Goal: Submit feedback/report problem: Provide input to the site owners about the experience or issues

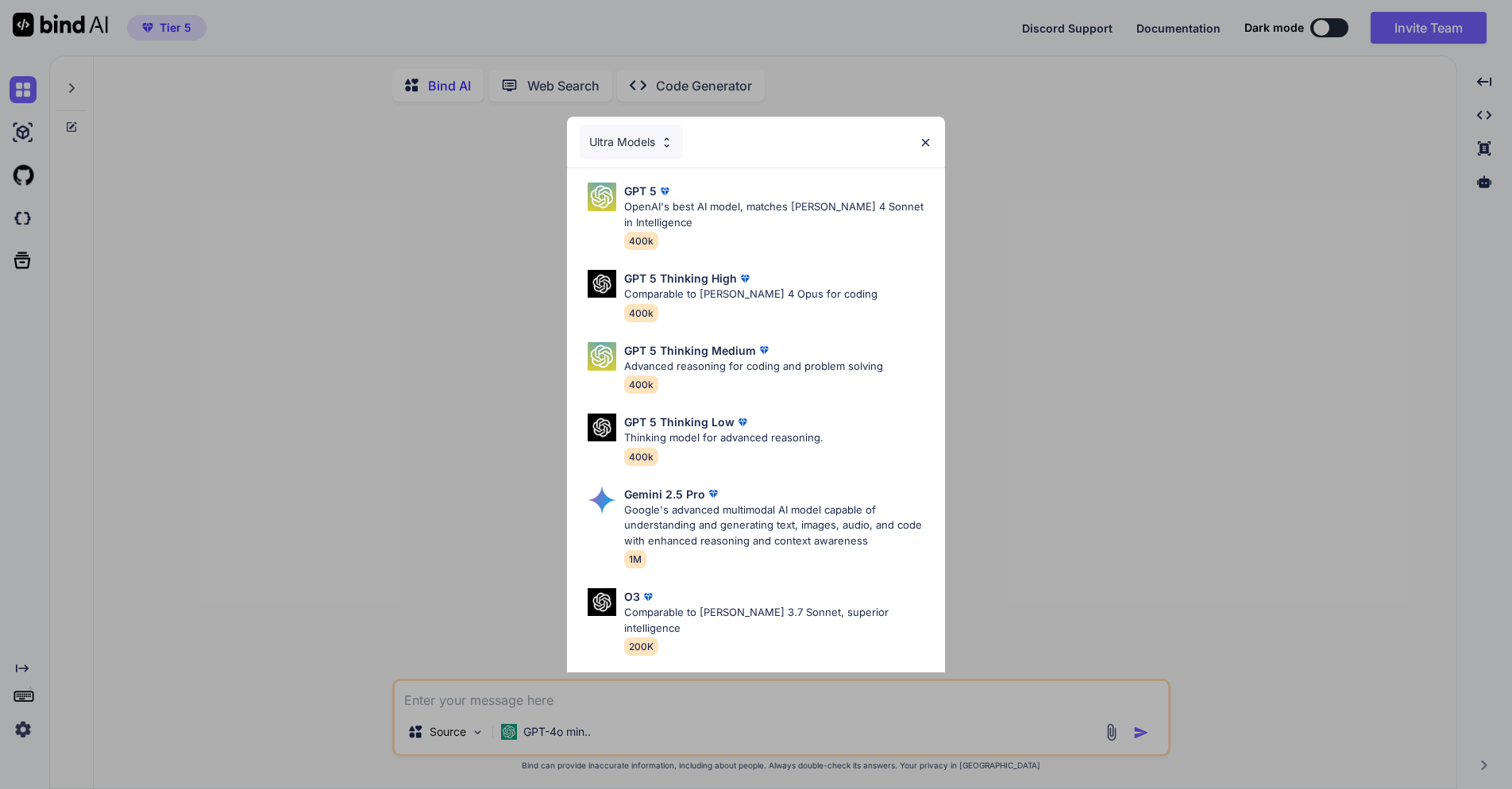
click at [924, 144] on img at bounding box center [925, 142] width 14 height 14
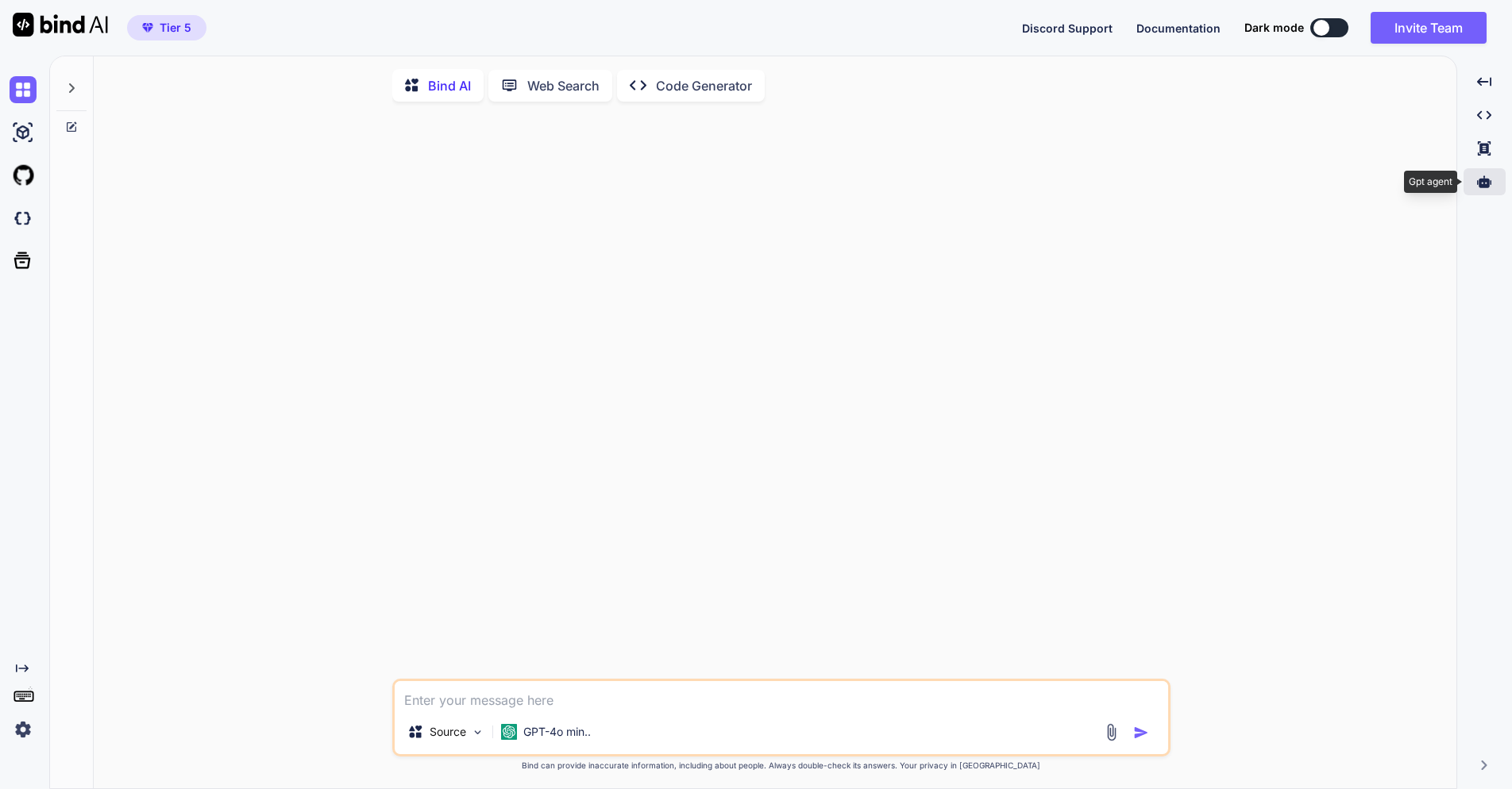
click at [1486, 187] on icon at bounding box center [1484, 181] width 14 height 12
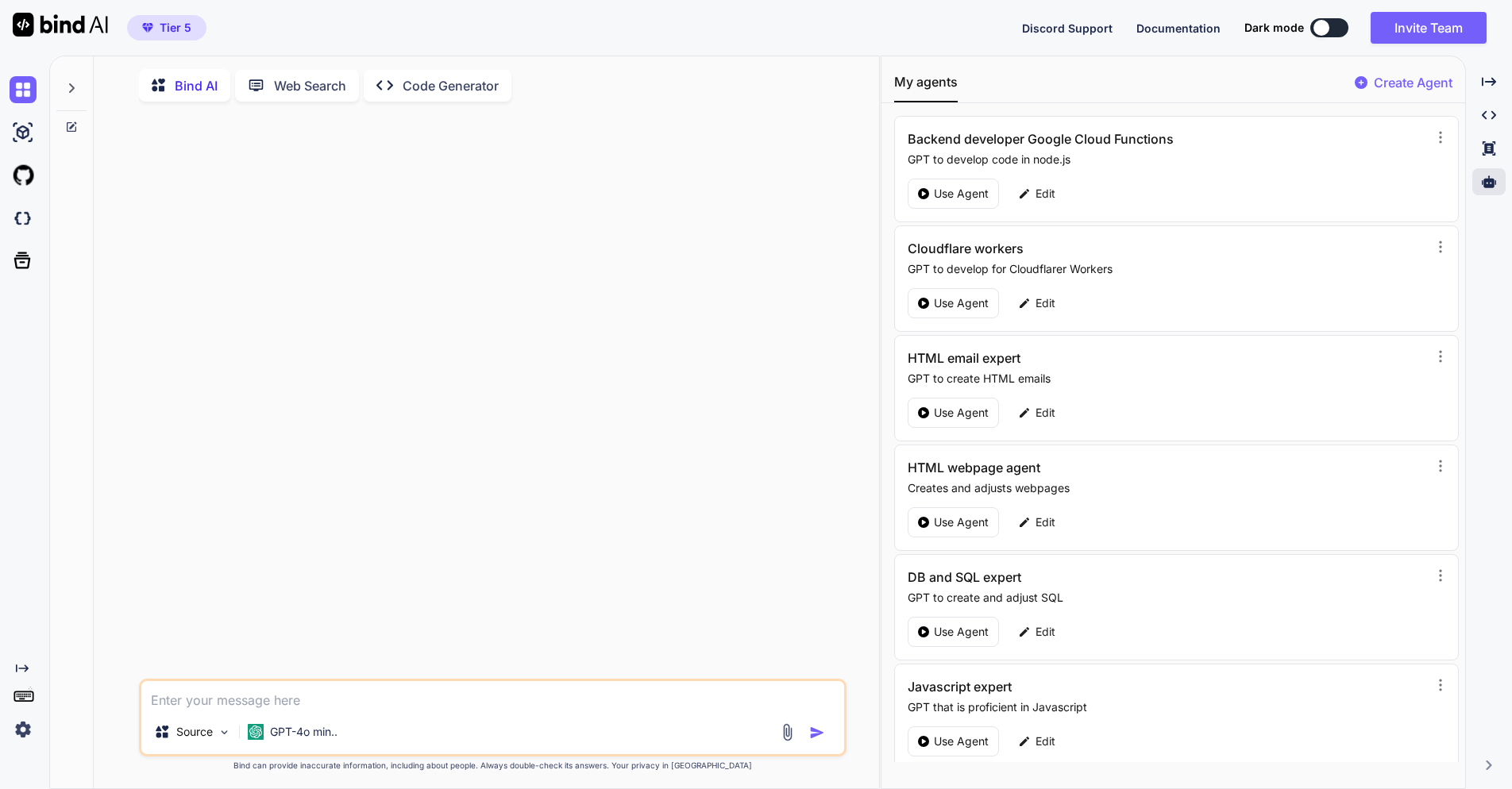
click at [709, 265] on div at bounding box center [494, 396] width 705 height 564
click at [24, 259] on icon at bounding box center [22, 260] width 23 height 23
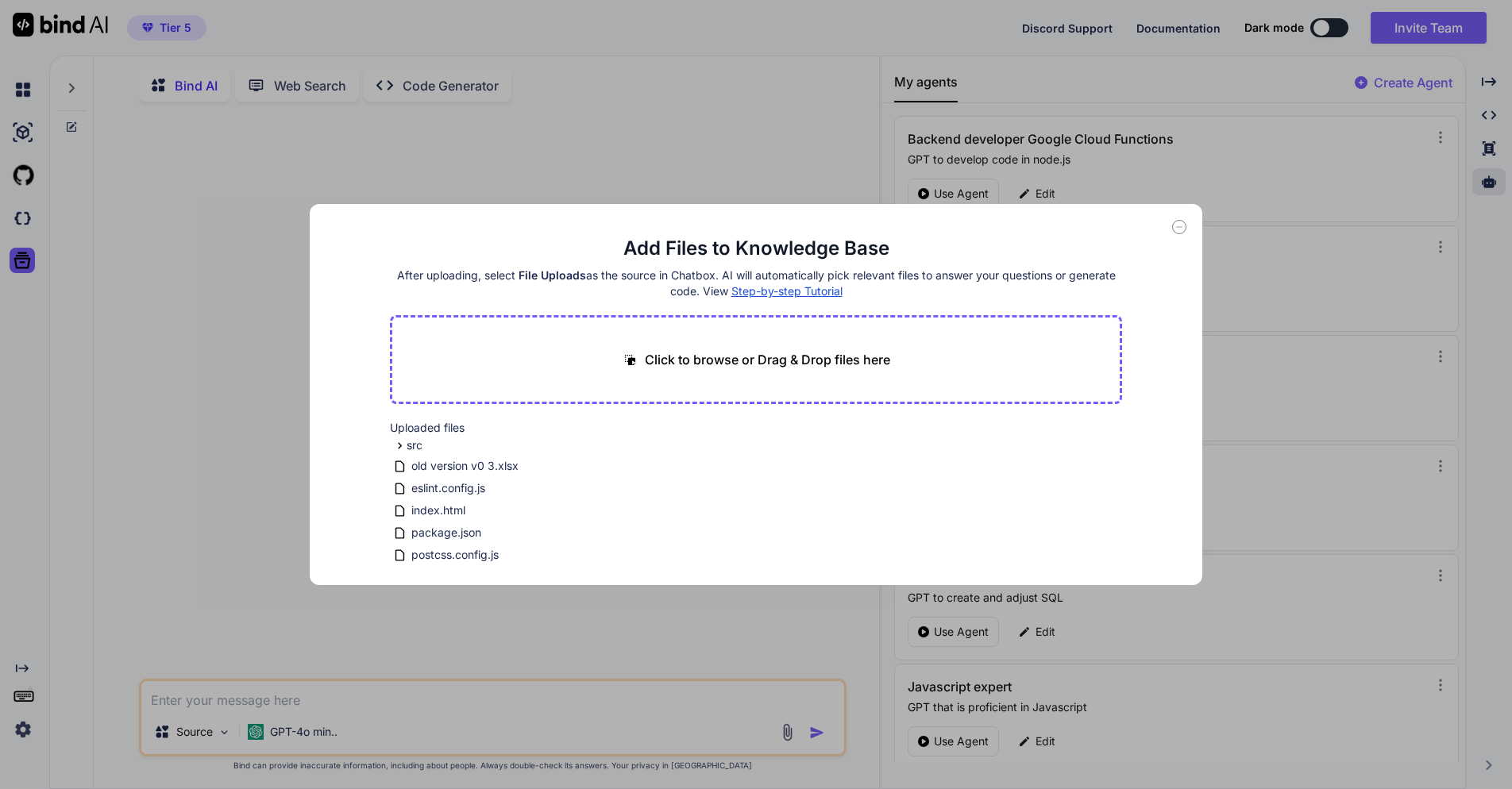
click at [139, 252] on div "Add Files to Knowledge Base After uploading, select File Uploads as the source …" at bounding box center [756, 394] width 1512 height 789
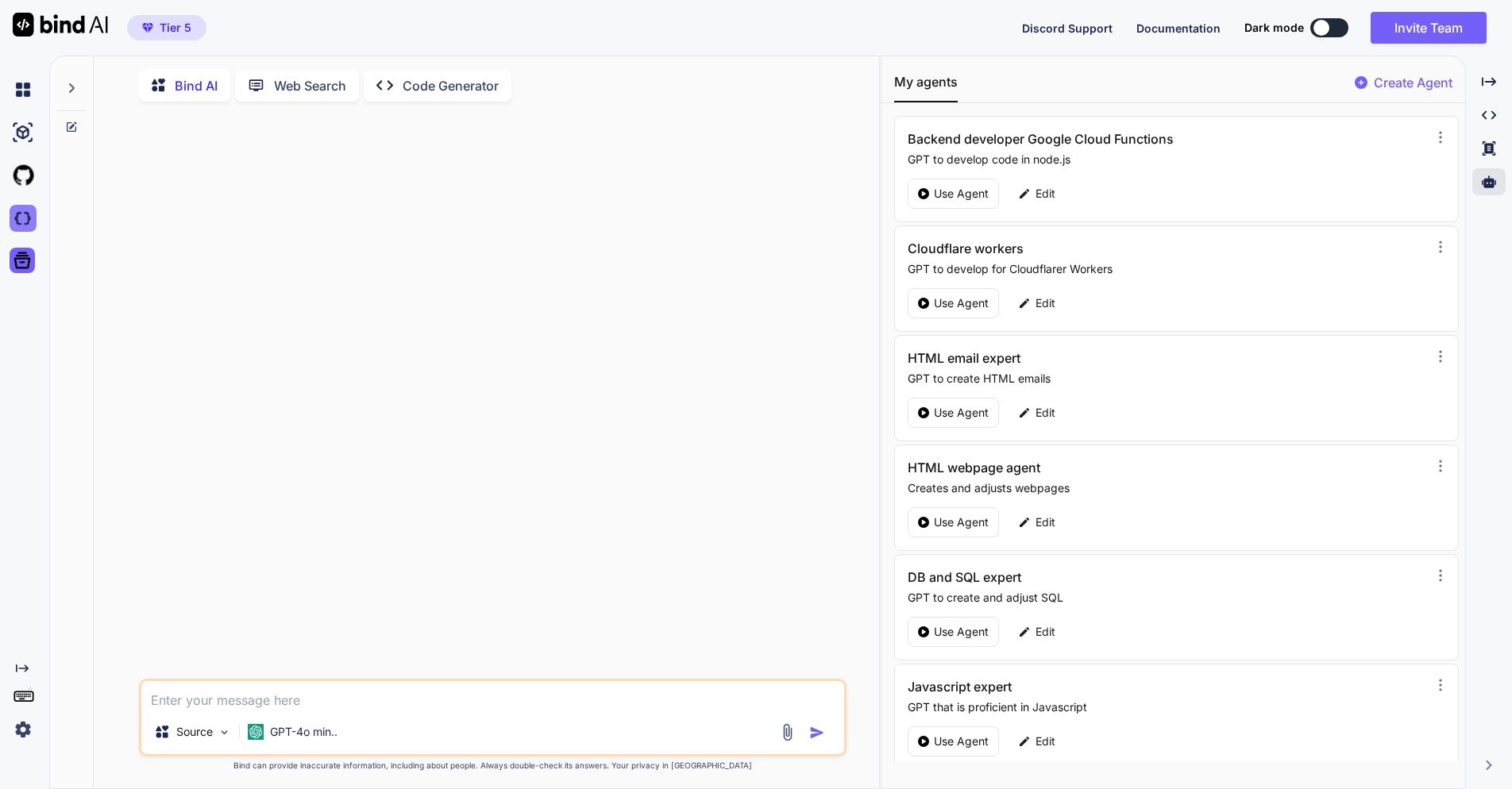
click at [27, 207] on img at bounding box center [23, 218] width 27 height 27
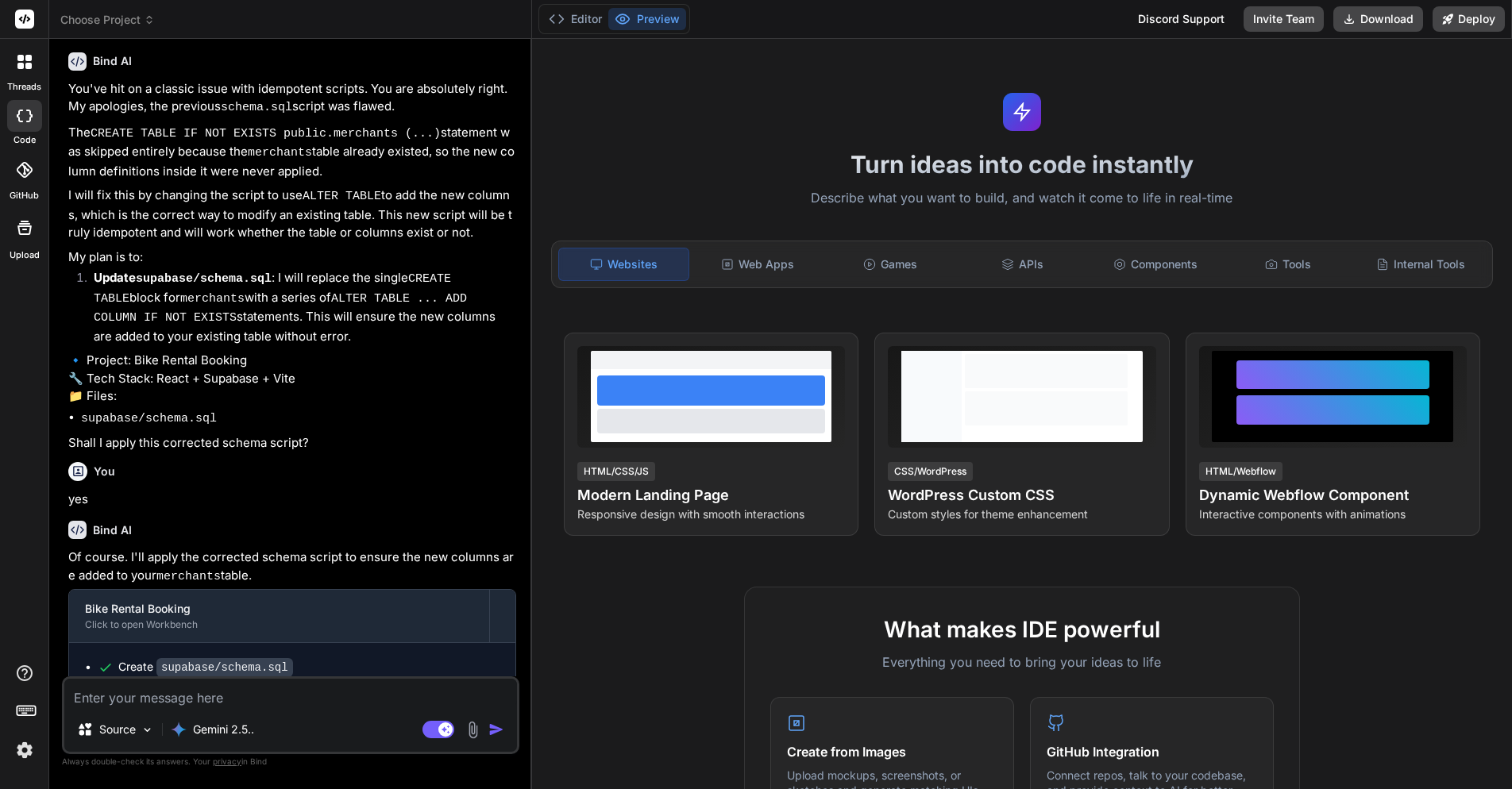
scroll to position [1264, 0]
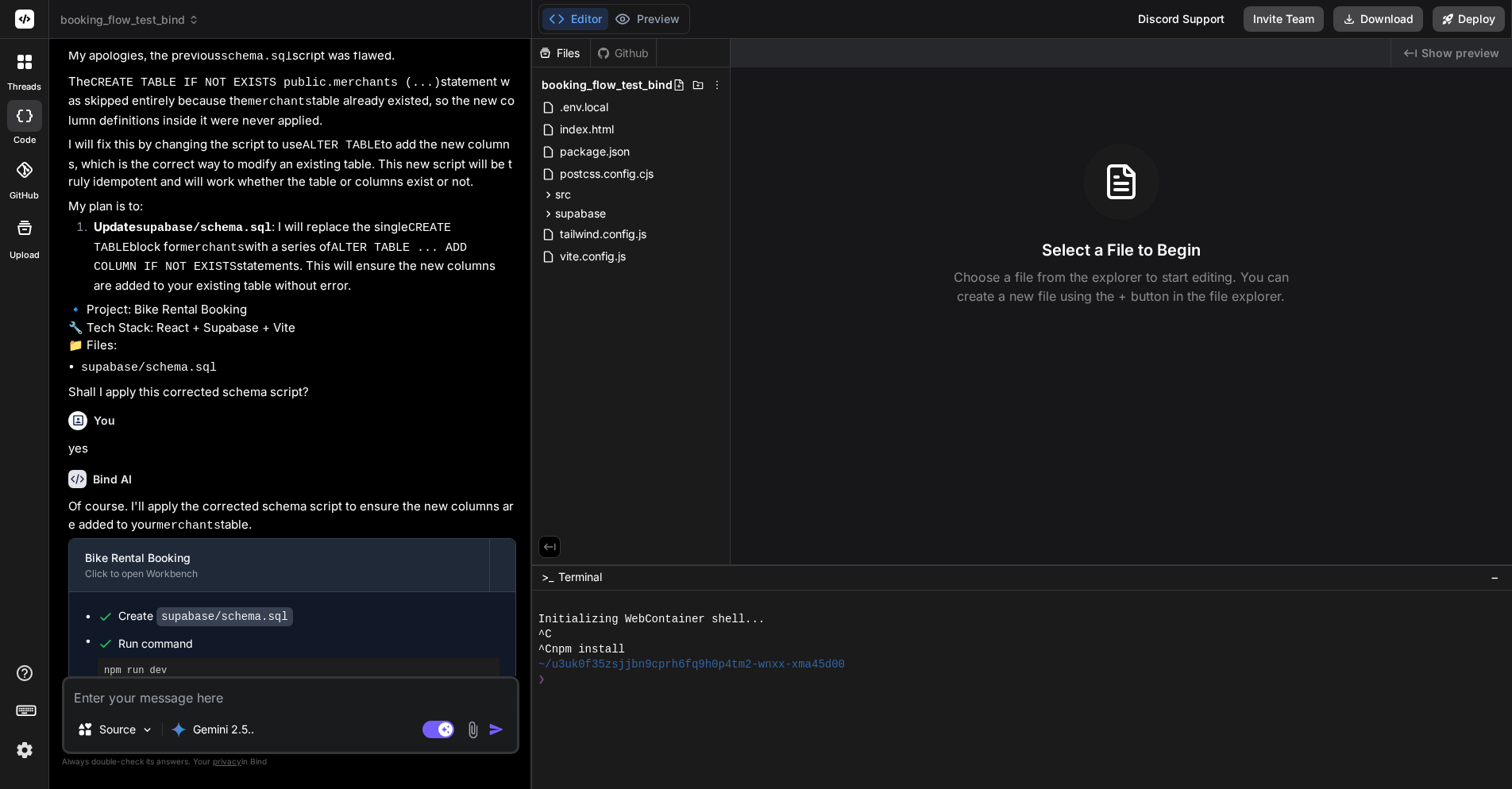
type textarea "x"
type textarea "W"
type textarea "x"
type textarea "C"
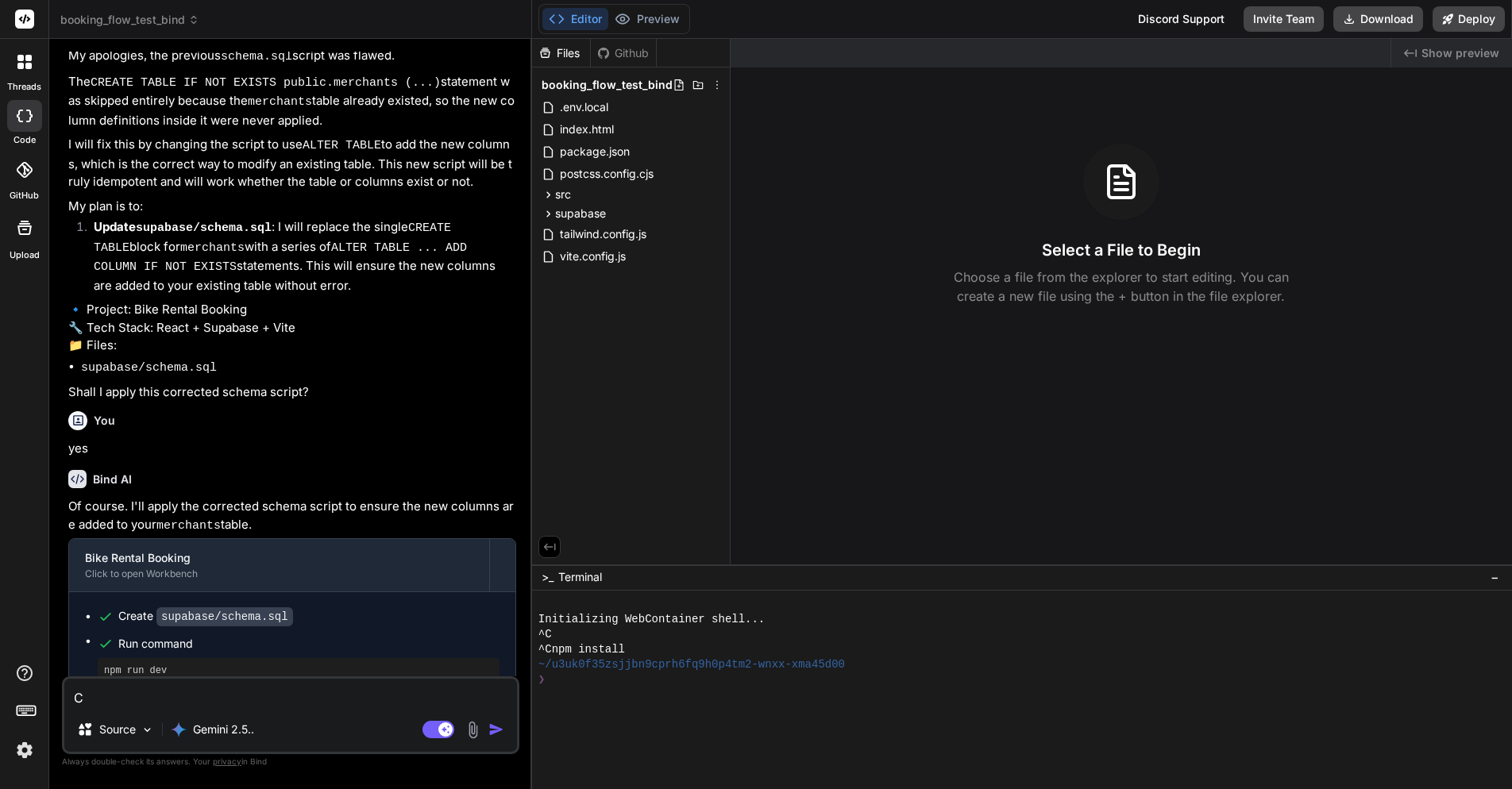
type textarea "x"
type textarea "Co"
type textarea "x"
type textarea "Cou"
type textarea "x"
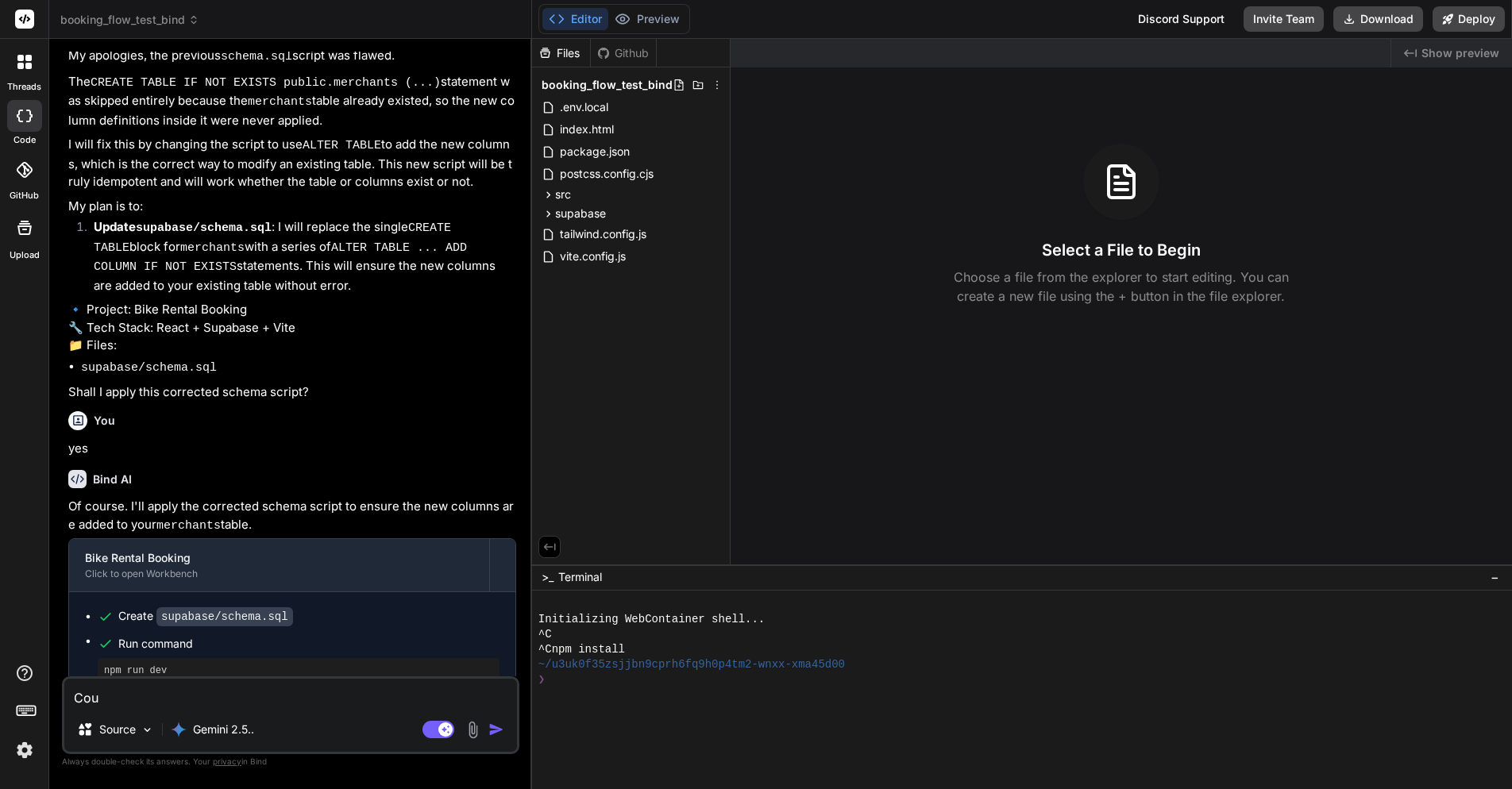
type textarea "Coul"
type textarea "x"
type textarea "Could"
type textarea "x"
type textarea "Could"
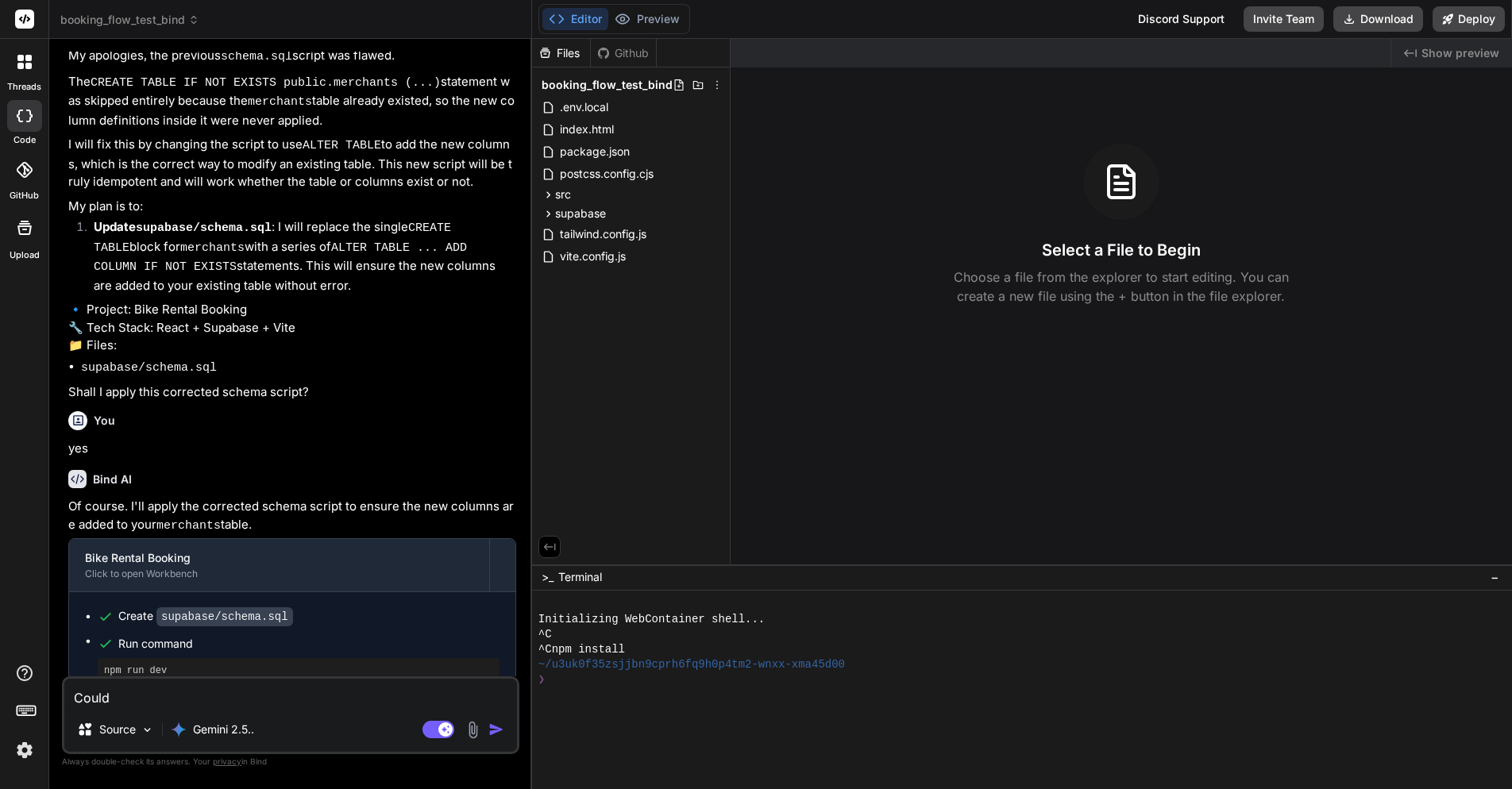
type textarea "x"
type textarea "Could y"
type textarea "x"
type textarea "Could yo"
type textarea "x"
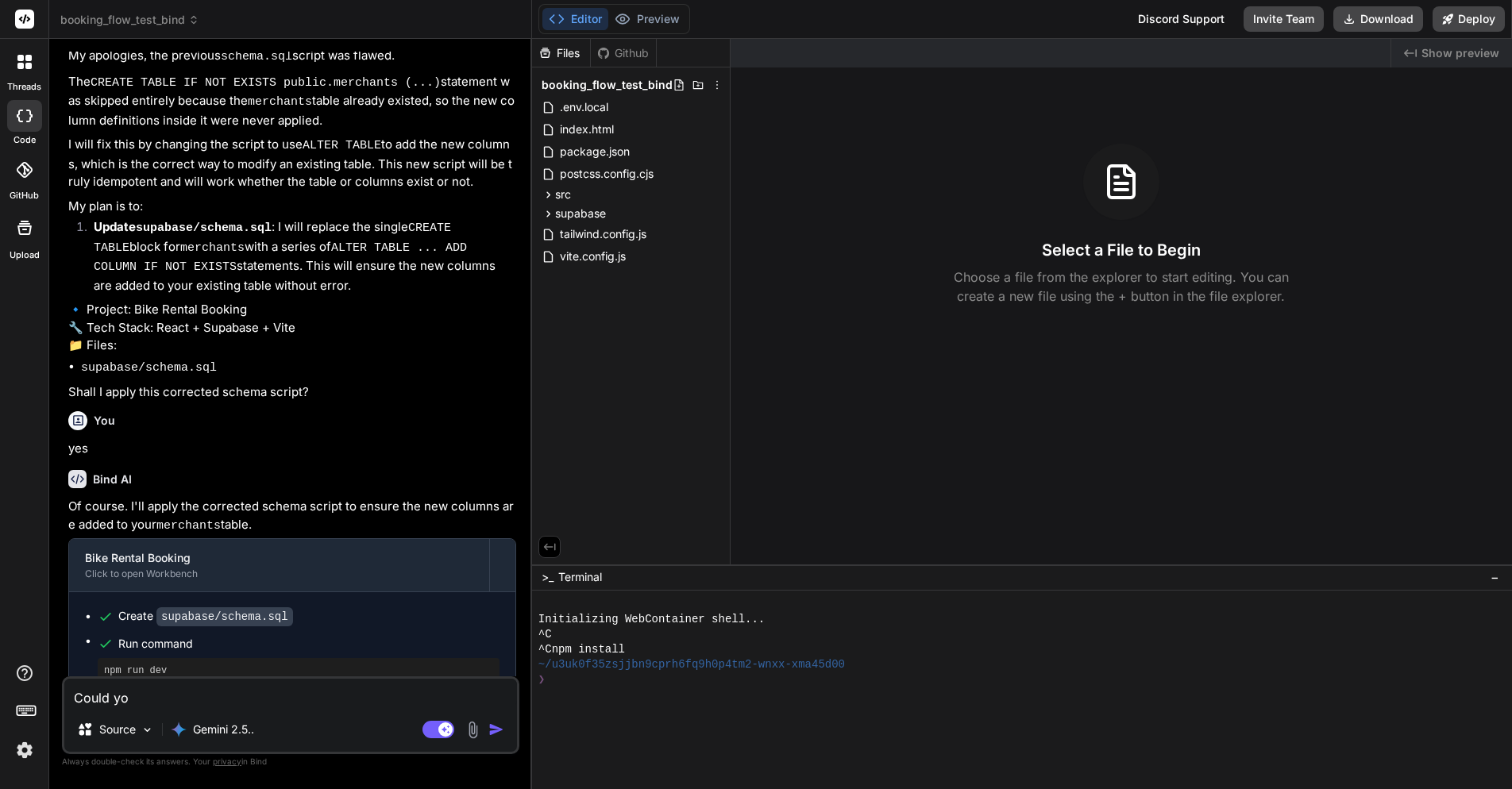
type textarea "Could you"
type textarea "x"
type textarea "Could you"
type textarea "x"
type textarea "Could you p"
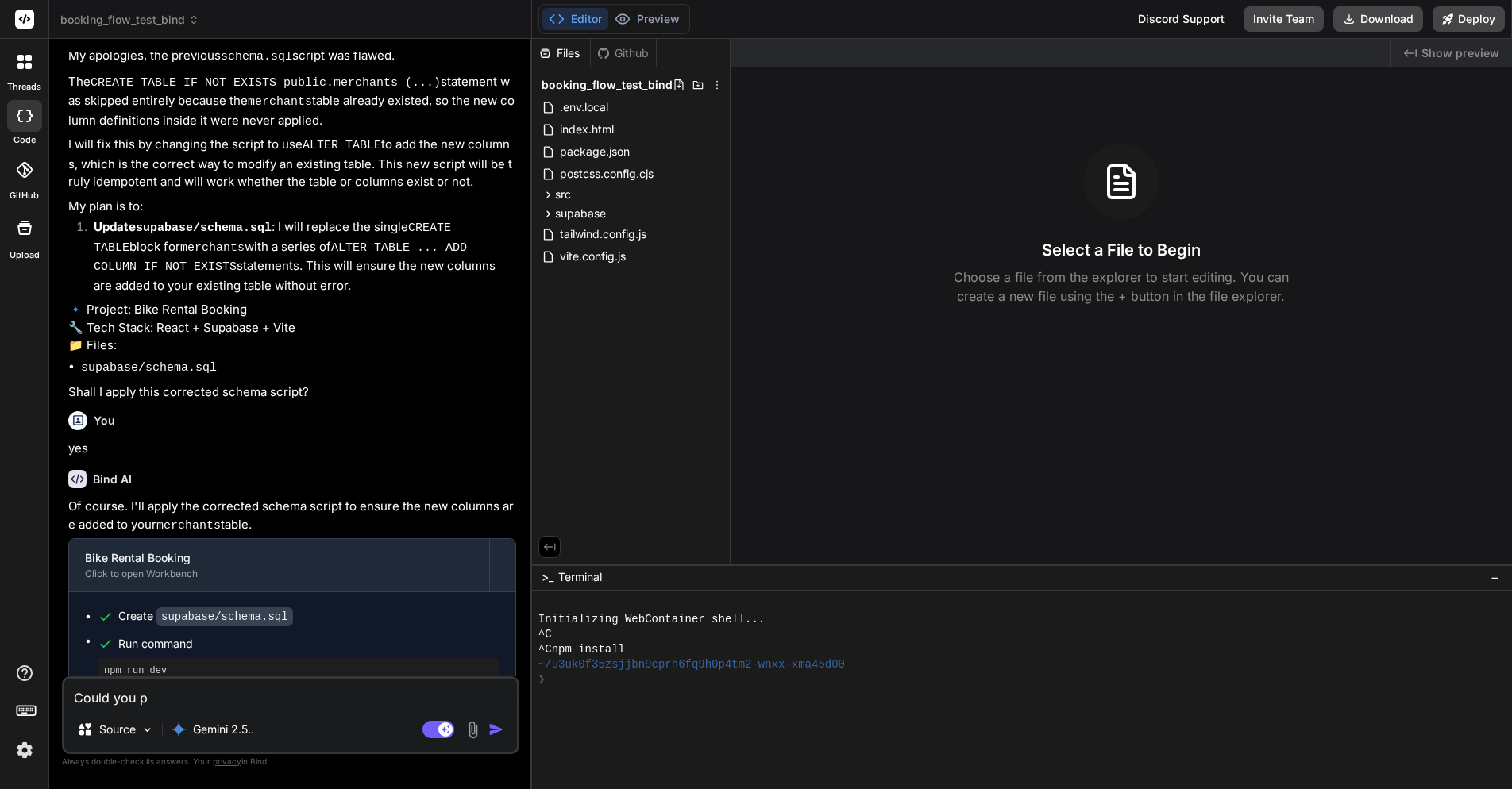
type textarea "x"
type textarea "Could you pl"
type textarea "x"
type textarea "Could you ple"
type textarea "x"
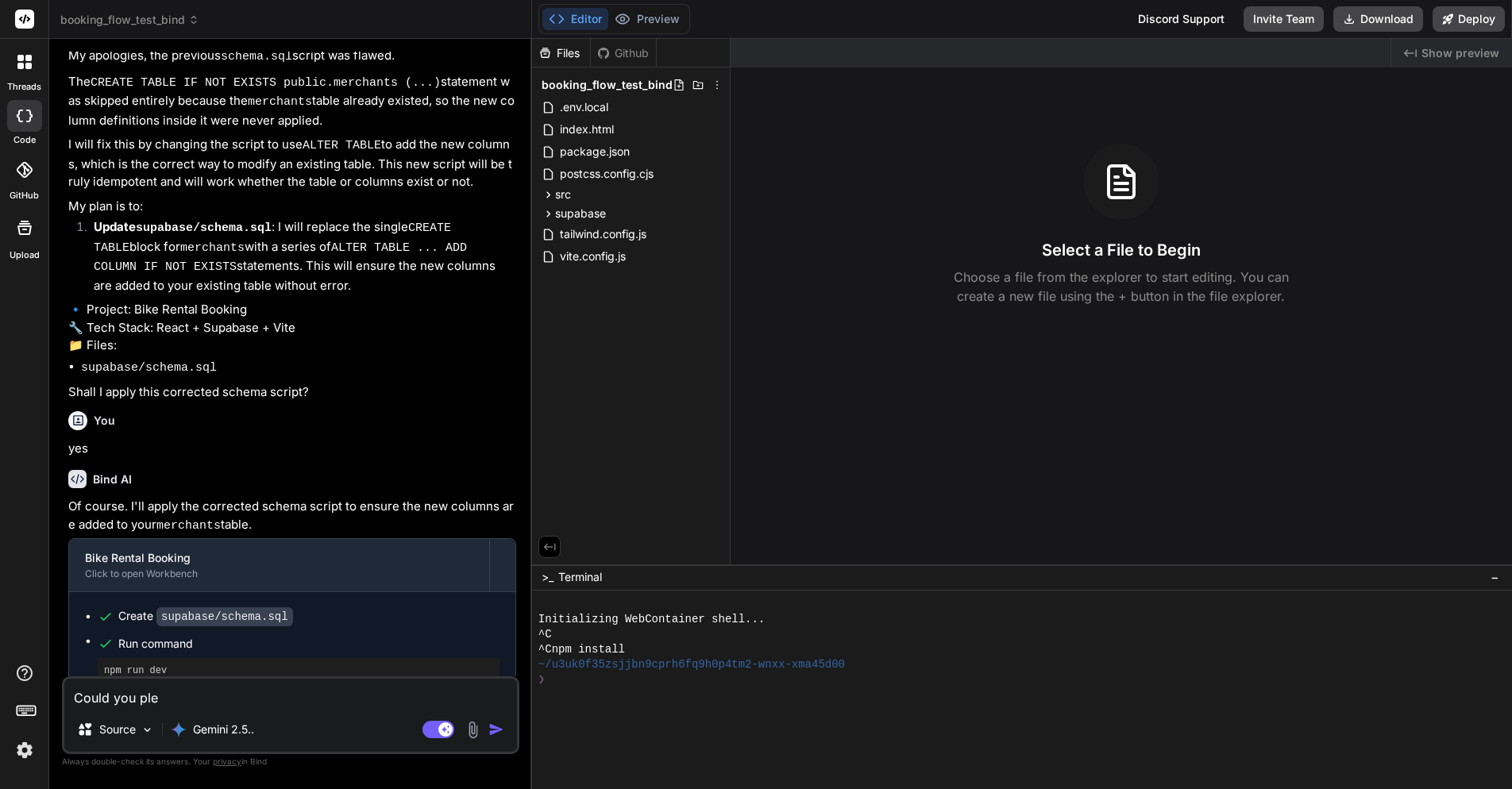
type textarea "Could you plea"
type textarea "x"
type textarea "Could you pleas"
type textarea "x"
type textarea "Could you please"
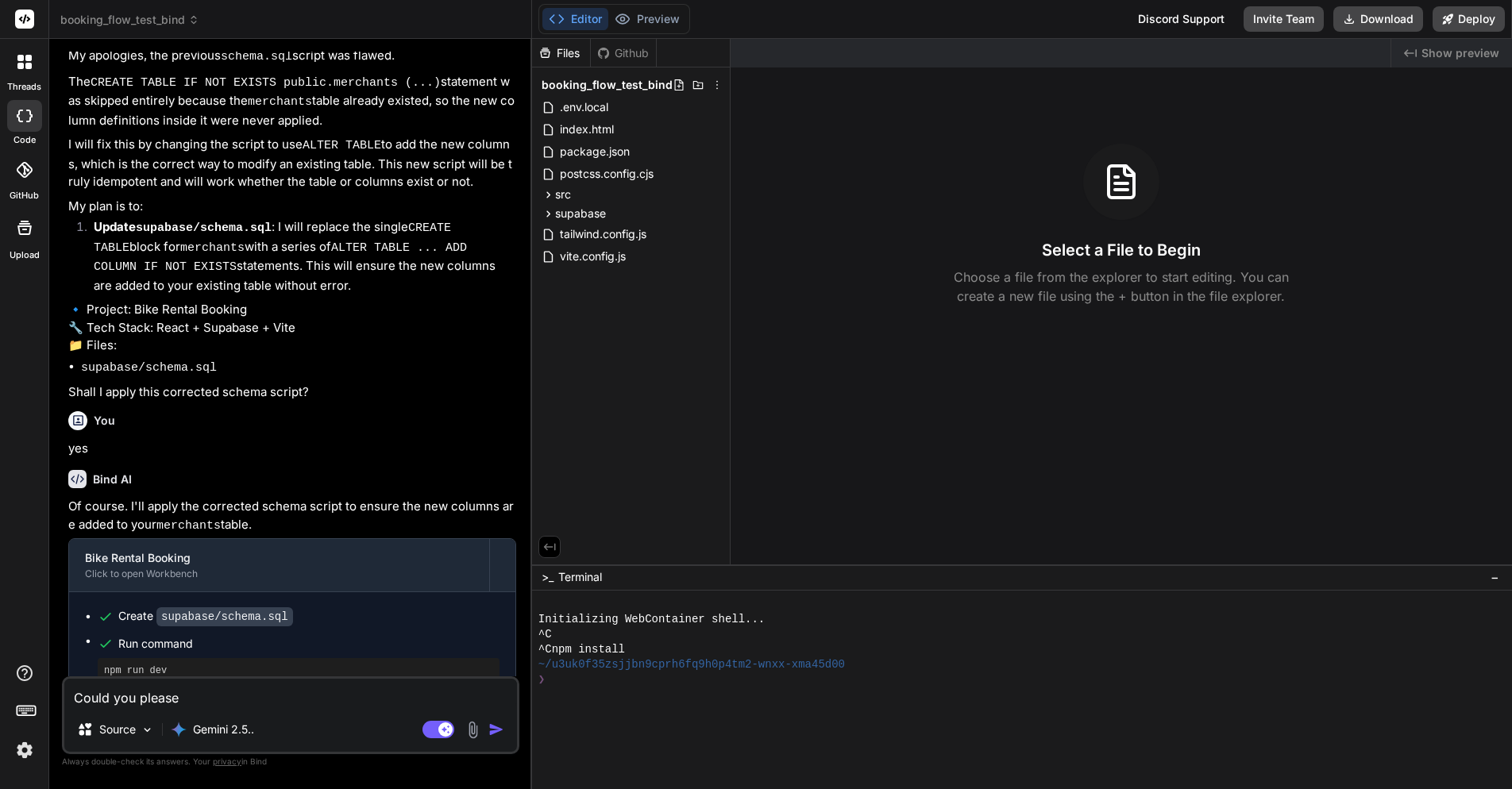
type textarea "x"
type textarea "Could you please"
type textarea "x"
type textarea "Could you please a"
type textarea "x"
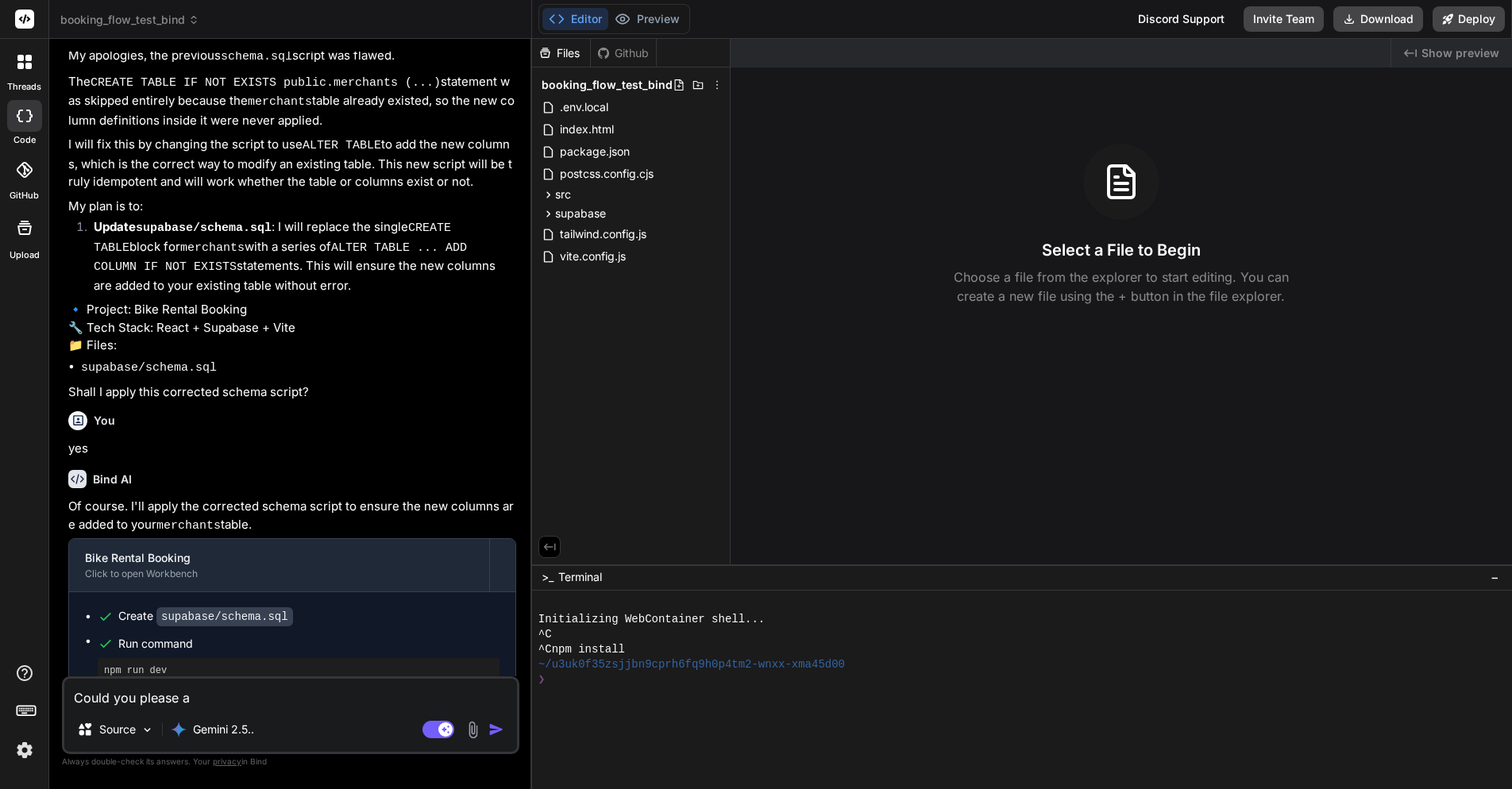
type textarea "Could you please ap"
type textarea "x"
type textarea "Could you please app"
type textarea "x"
type textarea "Could you please appl"
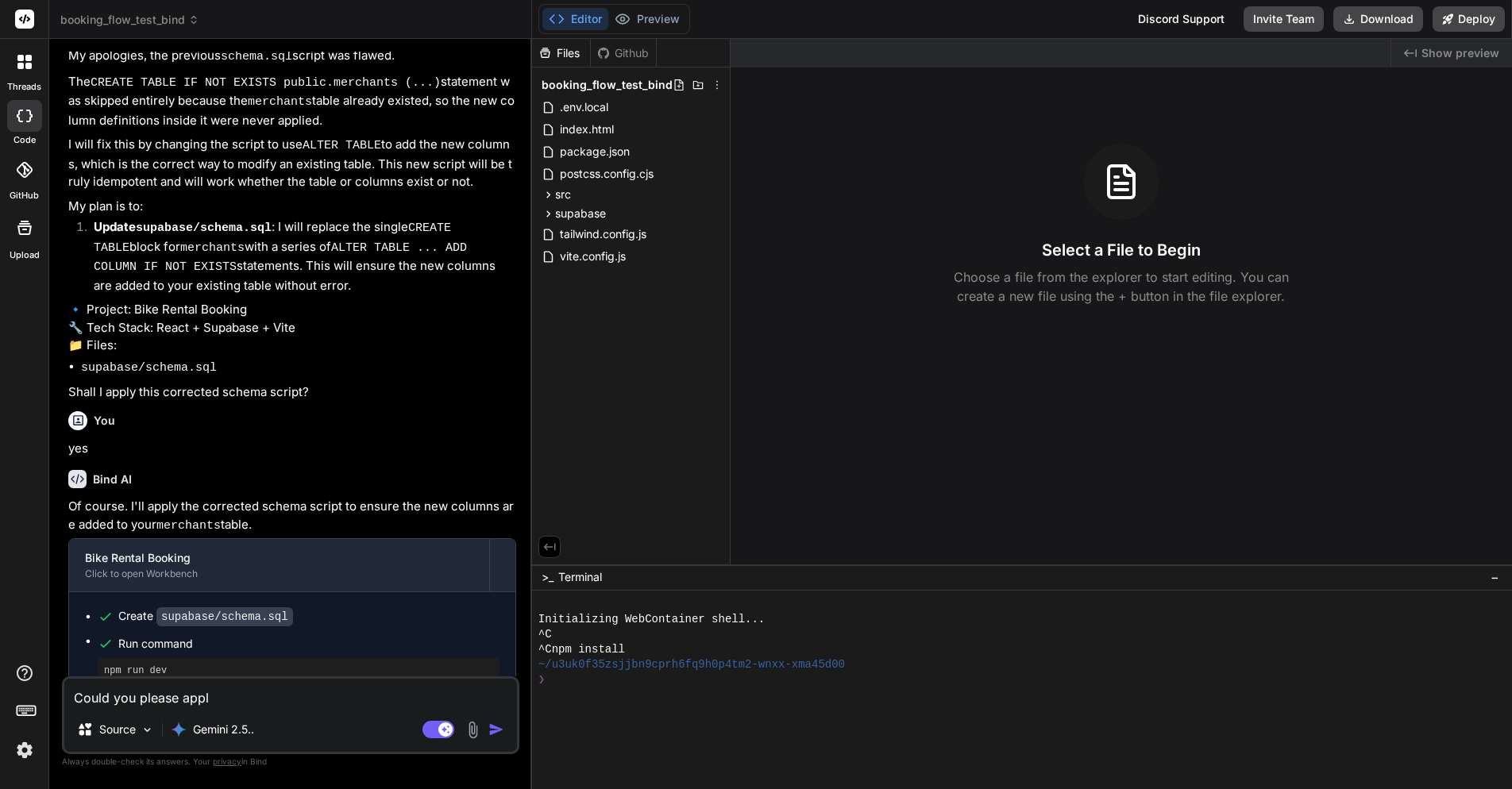
type textarea "x"
type textarea "Could you please apply"
type textarea "x"
type textarea "Could you please apply"
type textarea "x"
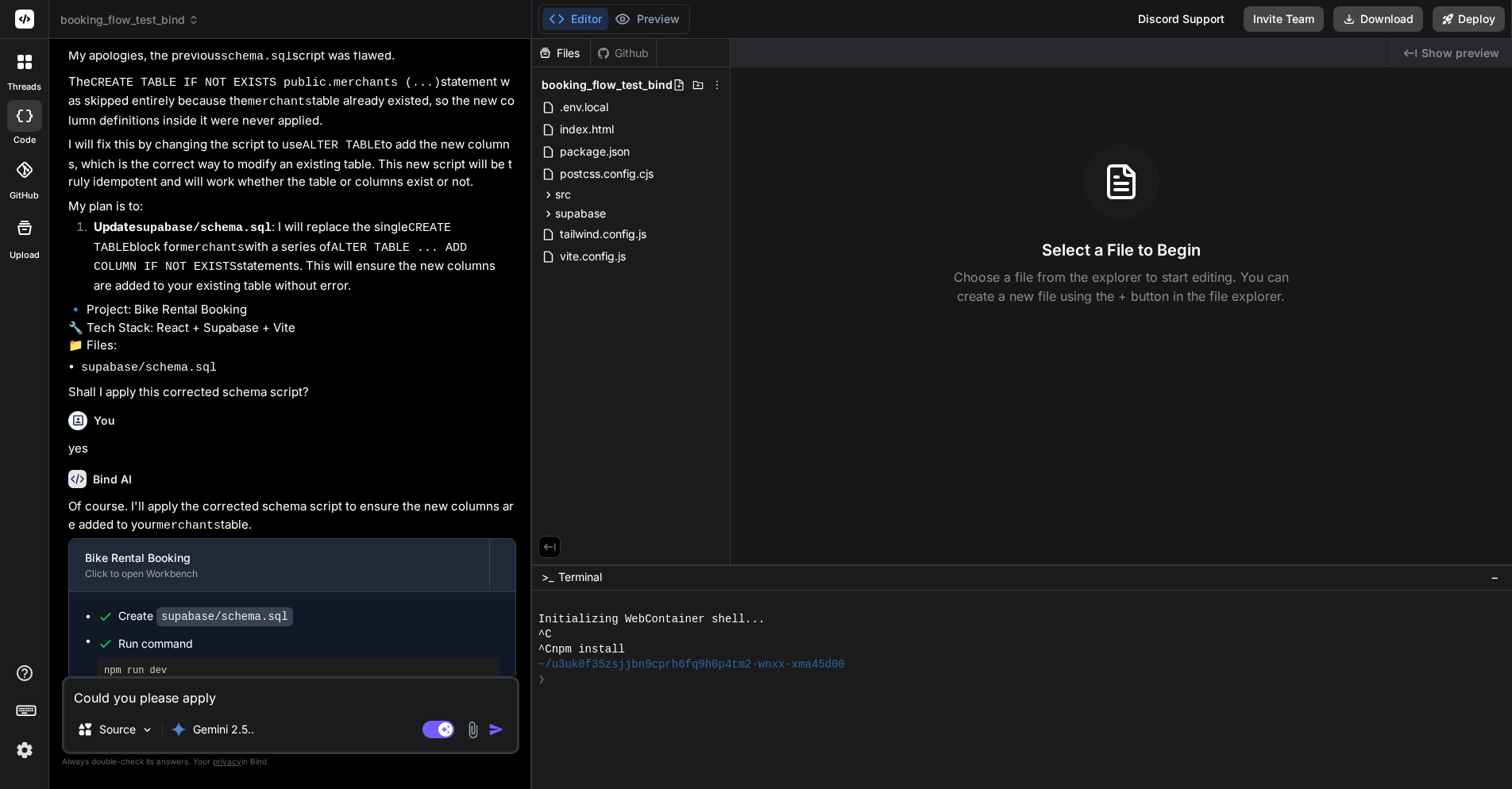
type textarea "Could you please apply t"
type textarea "x"
type textarea "Could you please apply th"
type textarea "x"
type textarea "Could you please apply the"
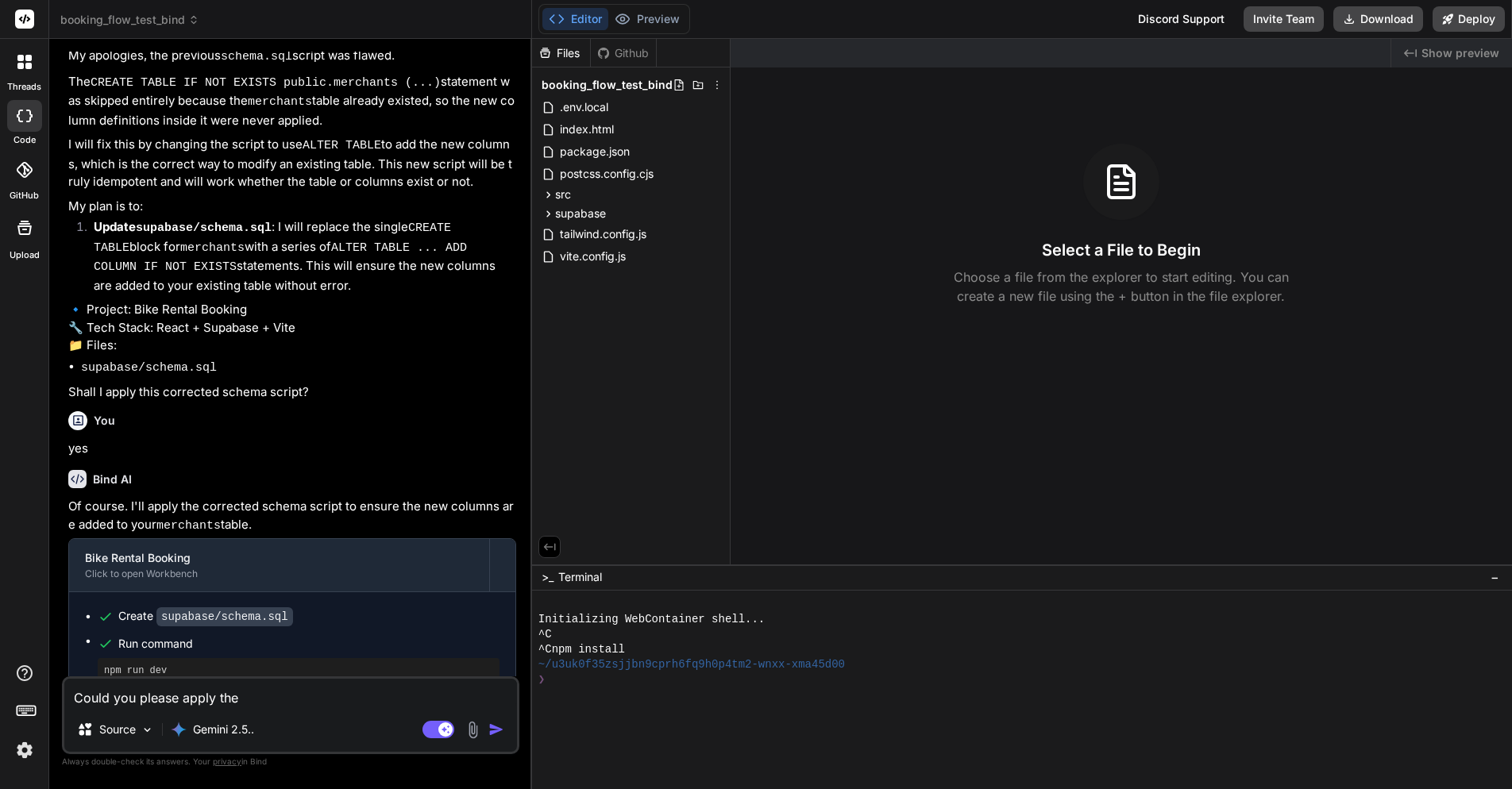
type textarea "x"
type textarea "Could you please apply the"
type textarea "x"
type textarea "Could you please apply the f"
type textarea "x"
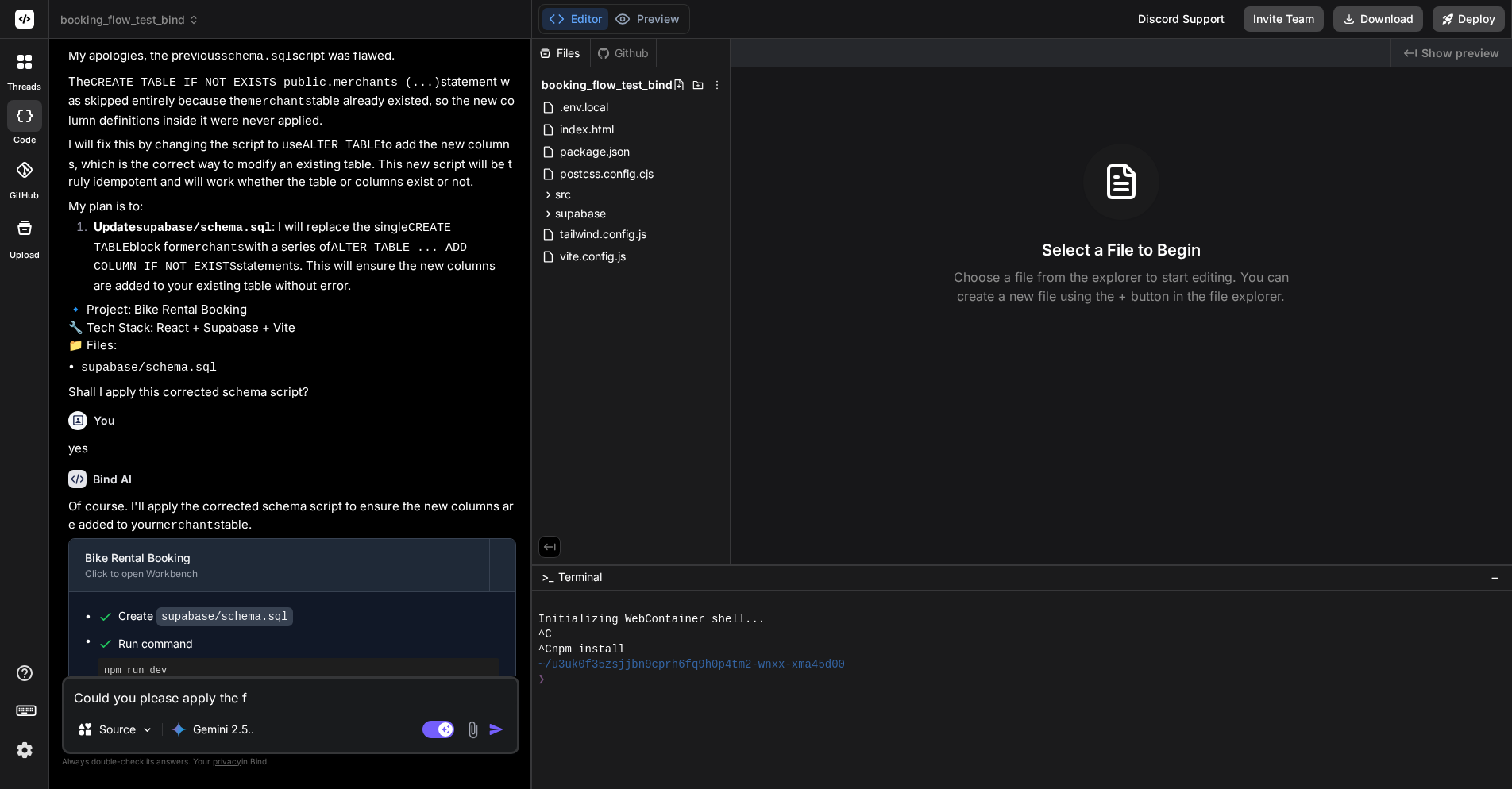
type textarea "Could you please apply the fo"
type textarea "x"
type textarea "Could you please apply the fol"
type textarea "x"
type textarea "Could you please apply the foll"
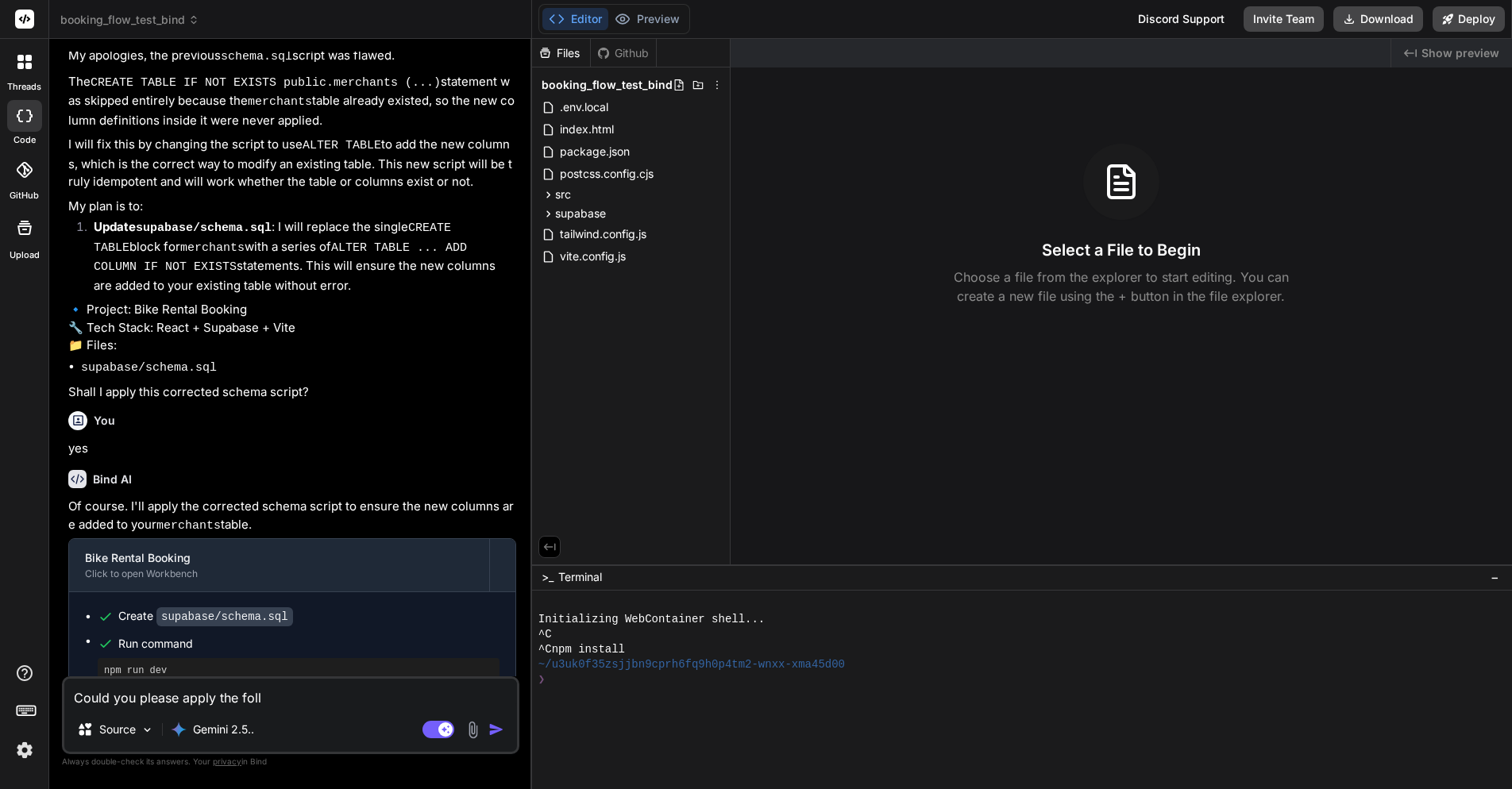
type textarea "x"
type textarea "Could you please apply the follo"
type textarea "x"
type textarea "Could you please apply the follow"
type textarea "x"
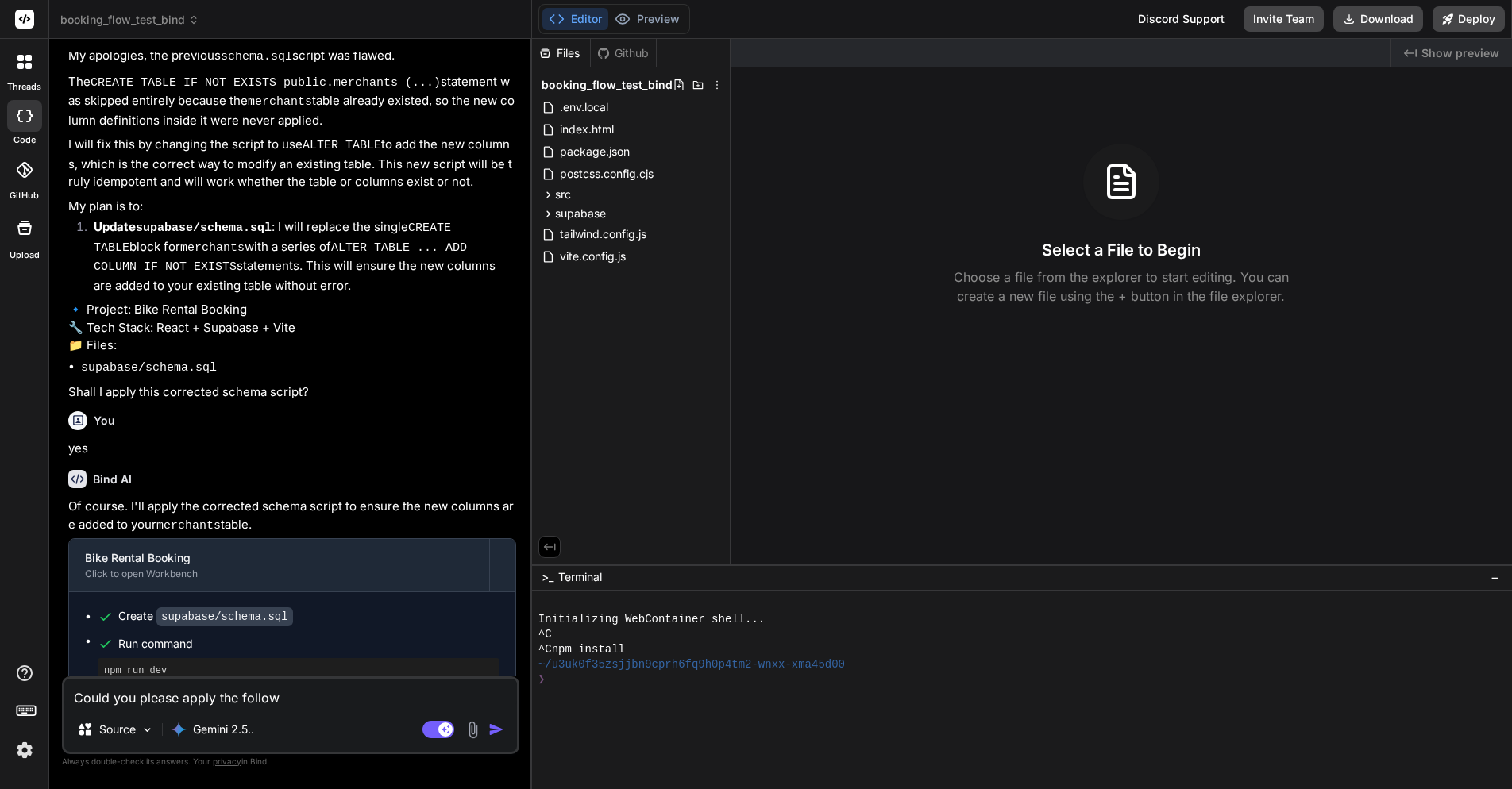
type textarea "Could you please apply the followi"
type textarea "x"
type textarea "Could you please apply the followin"
type textarea "x"
type textarea "Could you please apply the following"
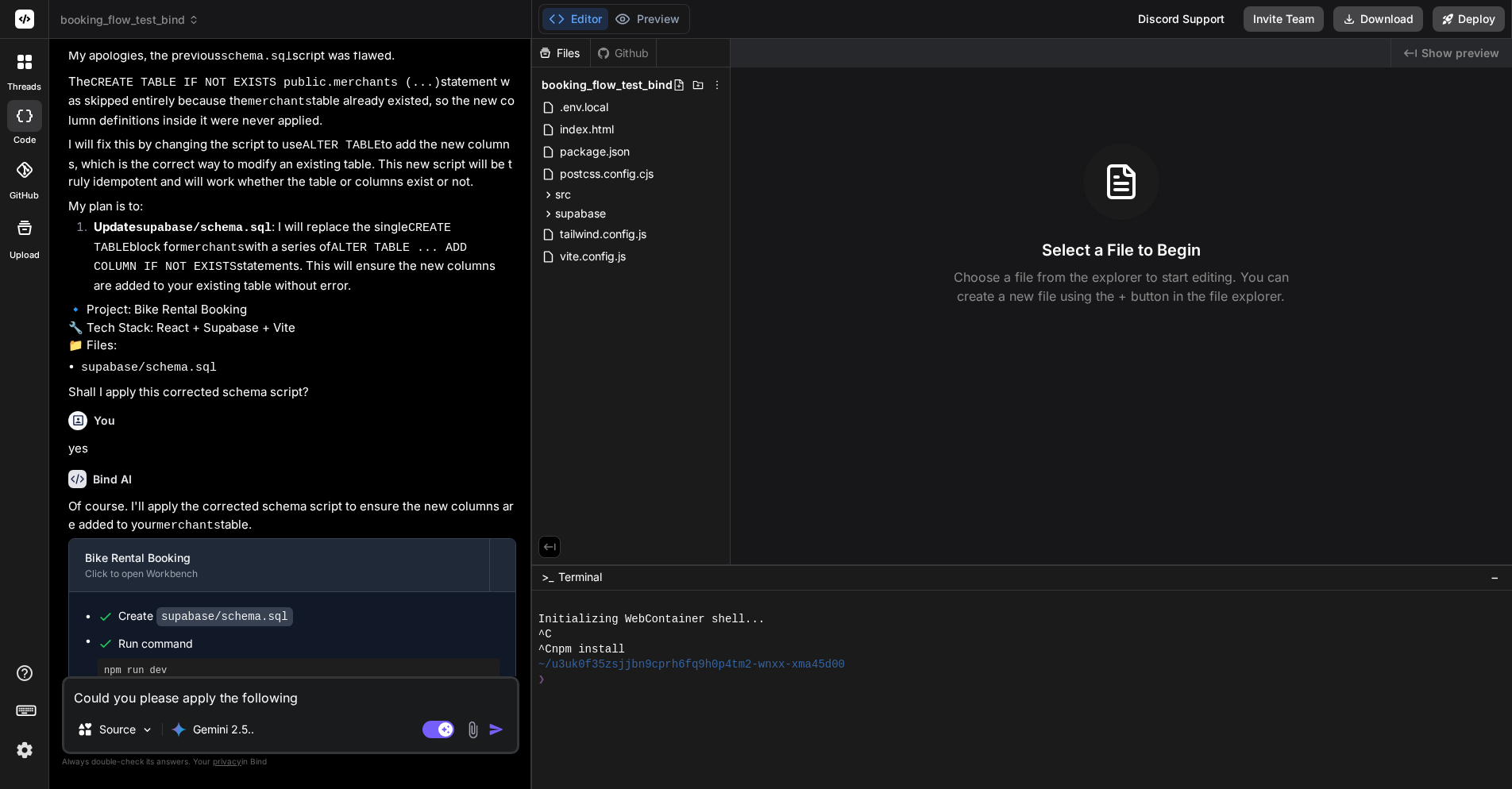
type textarea "x"
type textarea "Could you please apply the following"
type textarea "x"
type textarea "Could you please apply the following c"
type textarea "x"
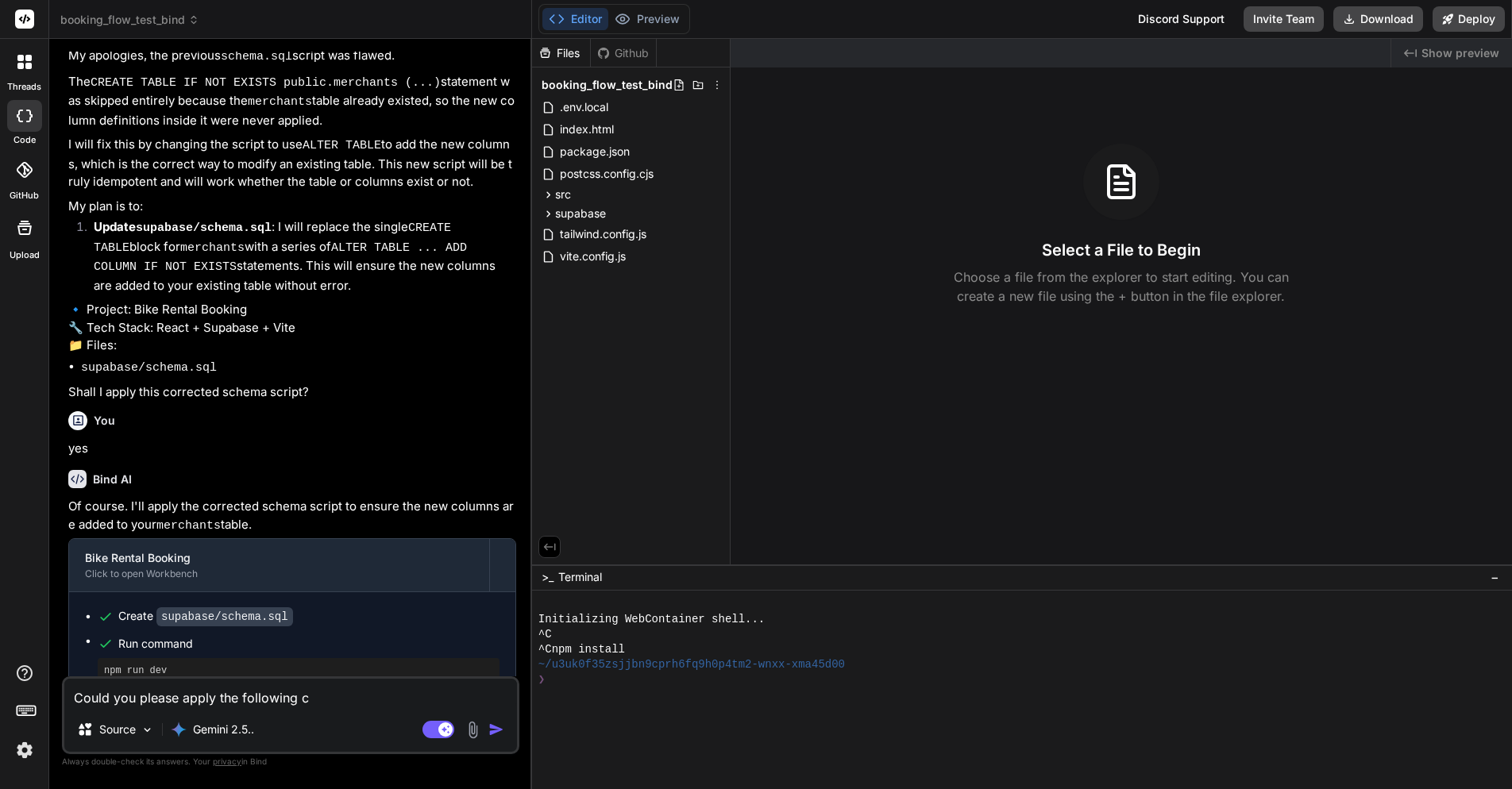
type textarea "Could you please apply the following ch"
type textarea "x"
type textarea "Could you please apply the following cha"
type textarea "x"
type textarea "Could you please apply the following [PERSON_NAME]"
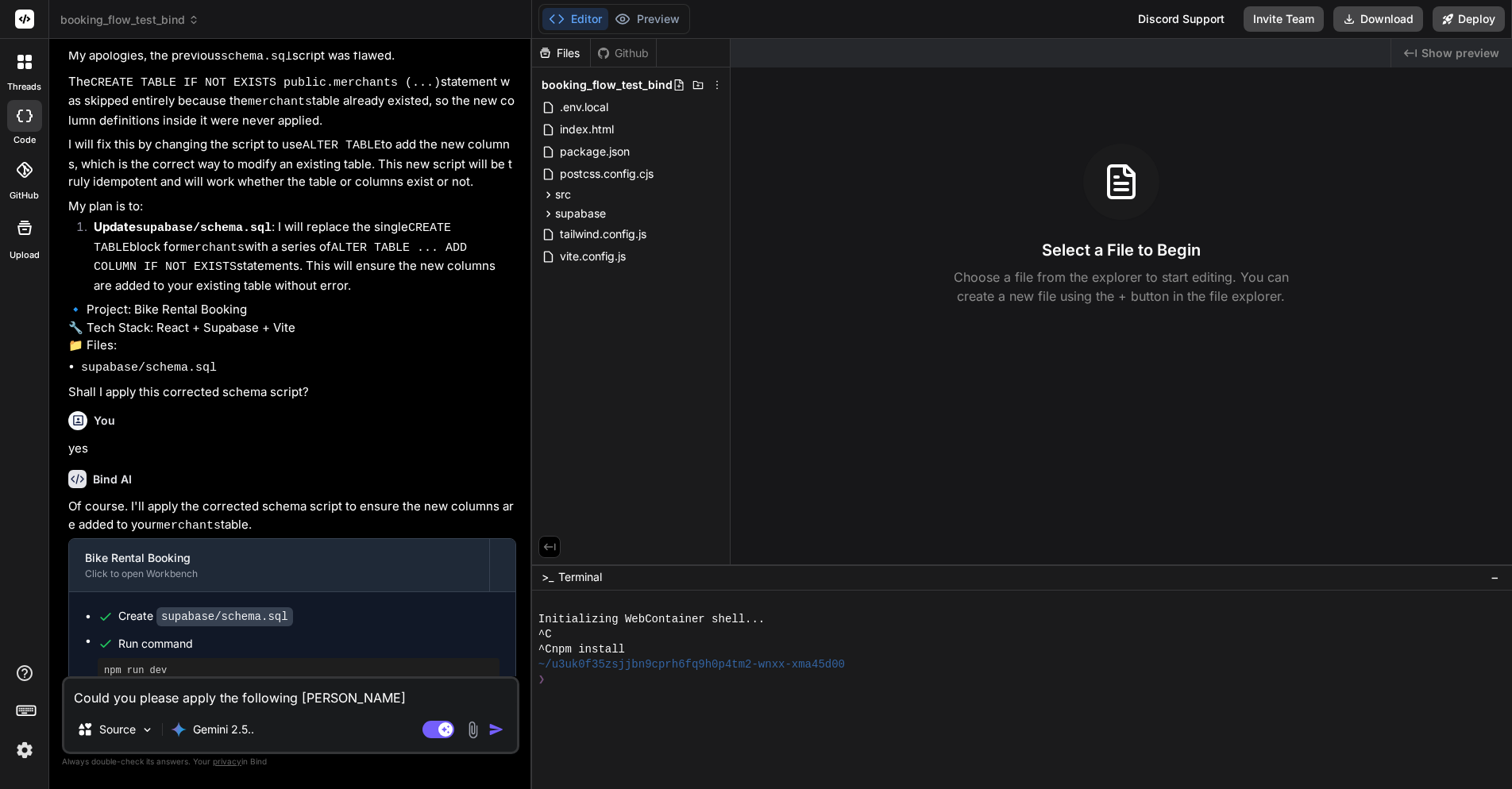
type textarea "x"
type textarea "Could you please apply the following [PERSON_NAME]"
type textarea "x"
type textarea "Could you please apply the following change"
type textarea "x"
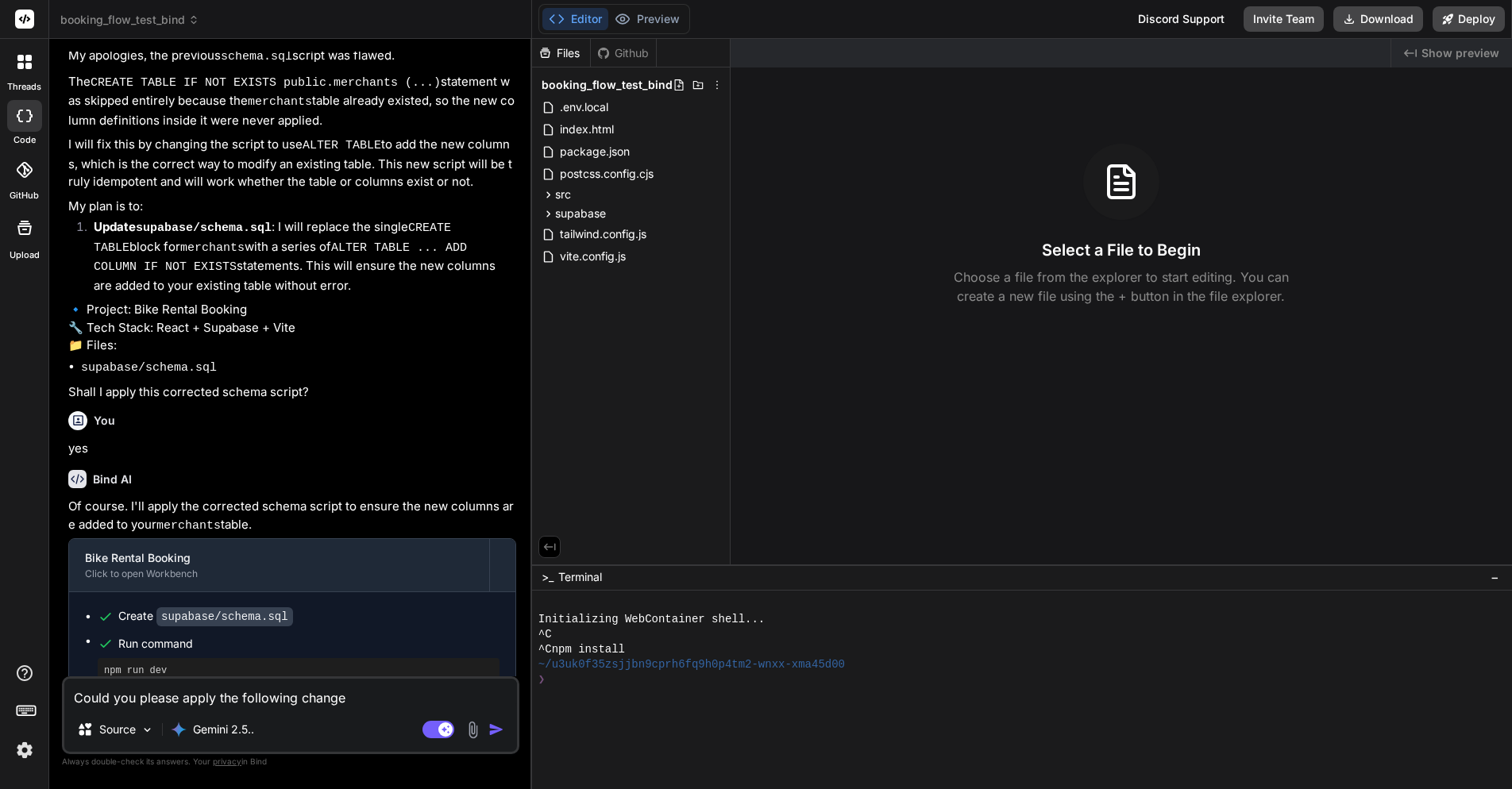
type textarea "Could you please apply the following change"
type textarea "x"
type textarea "Could you please apply the following change o"
type textarea "x"
type textarea "Could you please apply the following change on"
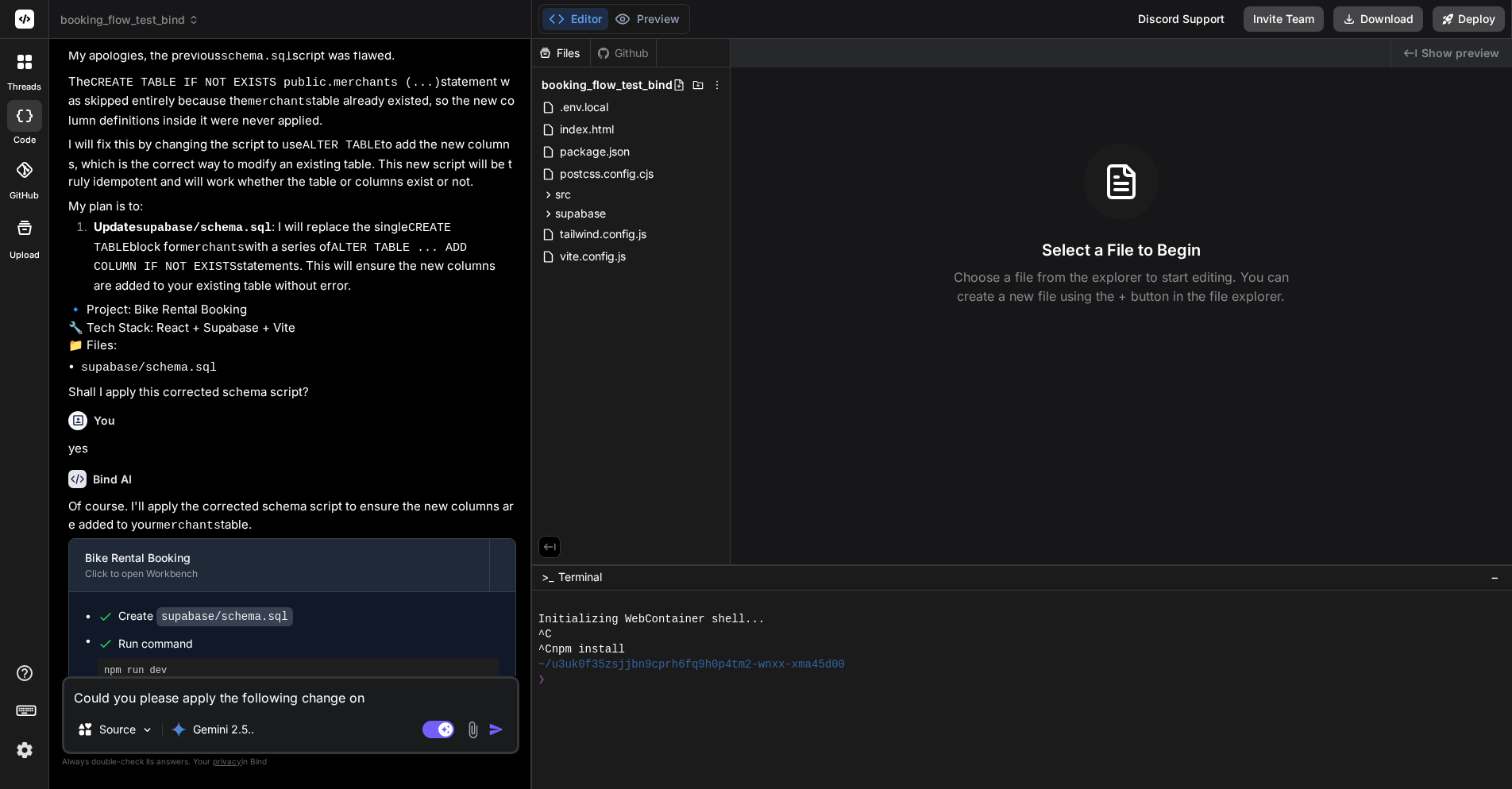
type textarea "x"
type textarea "Could you please apply the following change onl"
type textarea "x"
type textarea "Could you please apply the following change only"
type textarea "x"
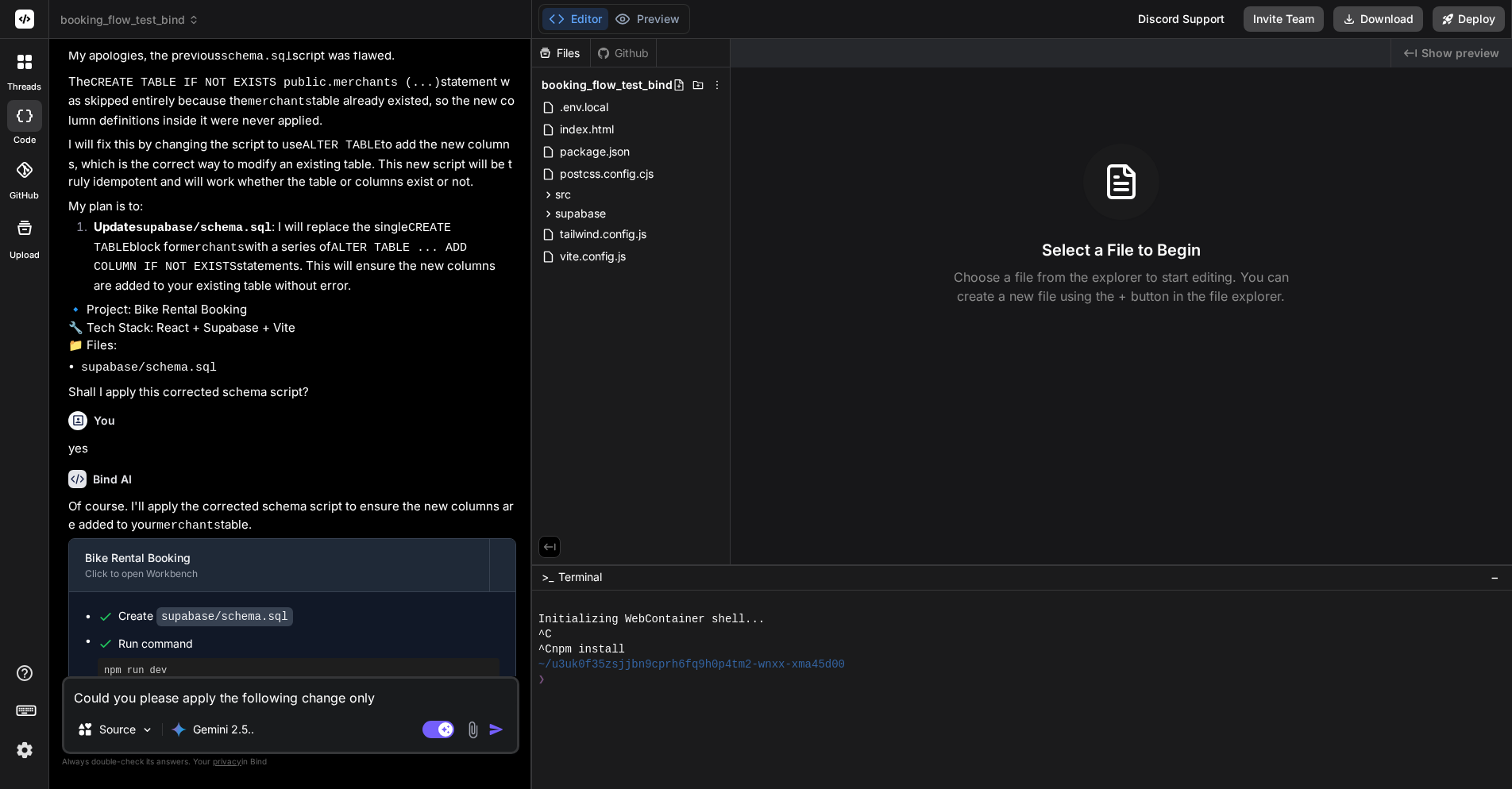
type textarea "Could you please apply the following change only"
type textarea "x"
type textarea "Could you please apply the following change only t"
type textarea "x"
type textarea "Could you please apply the following change only tp"
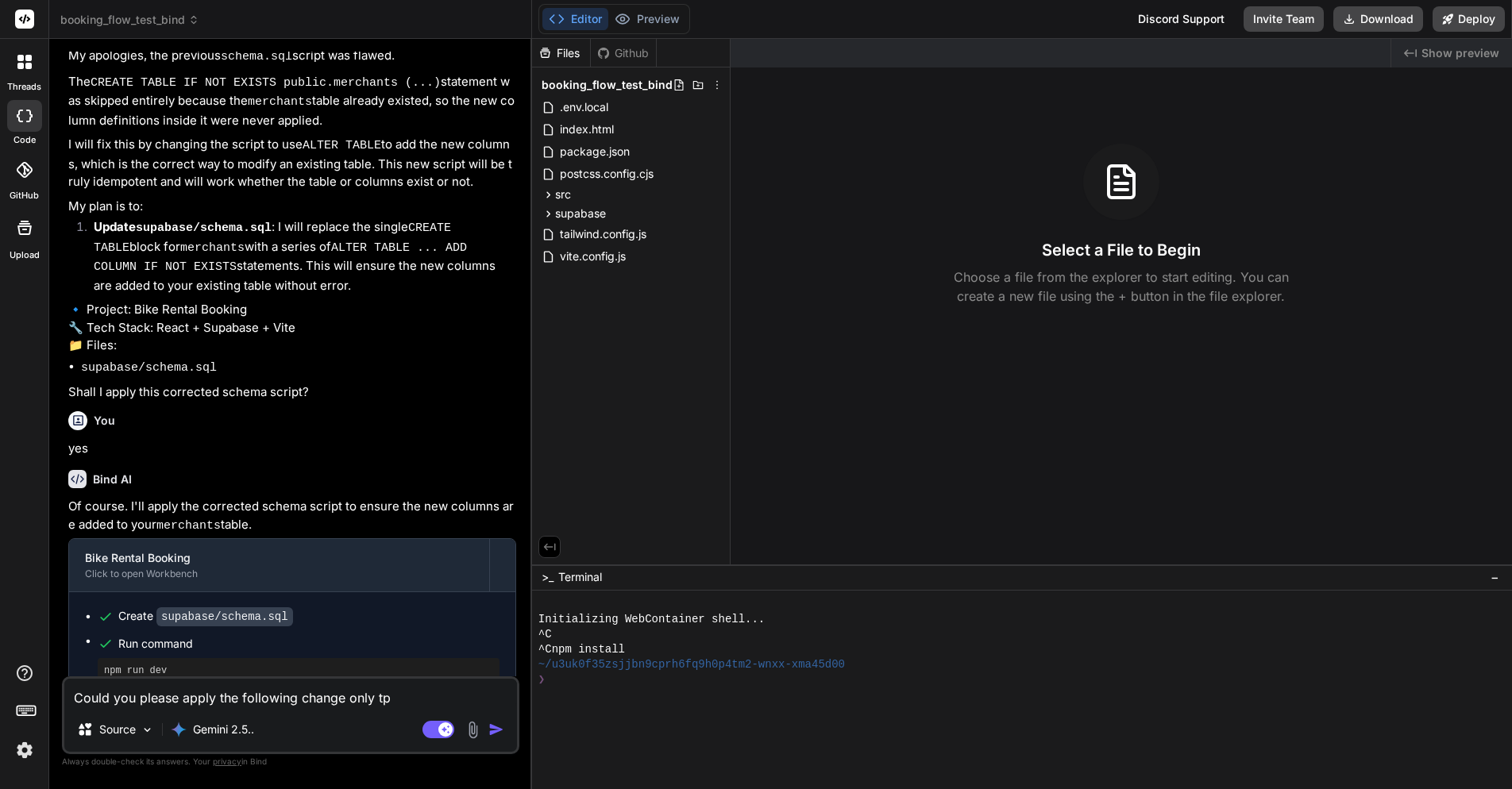
type textarea "x"
type textarea "Could you please apply the following change only t"
type textarea "x"
type textarea "Could you please apply the following change only to"
type textarea "x"
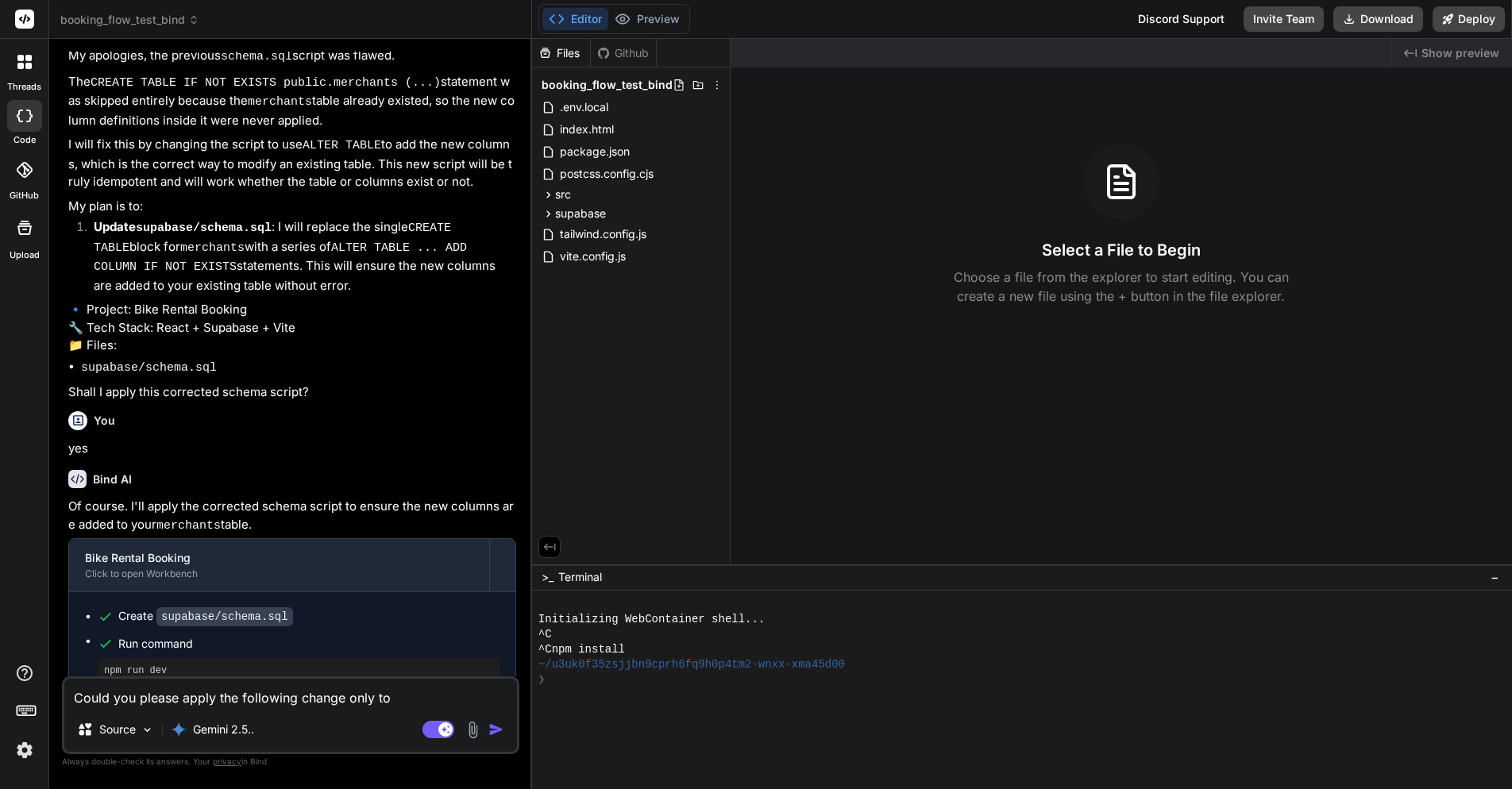
type textarea "Could you please apply the following change only to"
type textarea "x"
type textarea "Could you please apply the following change only to t"
type textarea "x"
type textarea "Could you please apply the following change only to th"
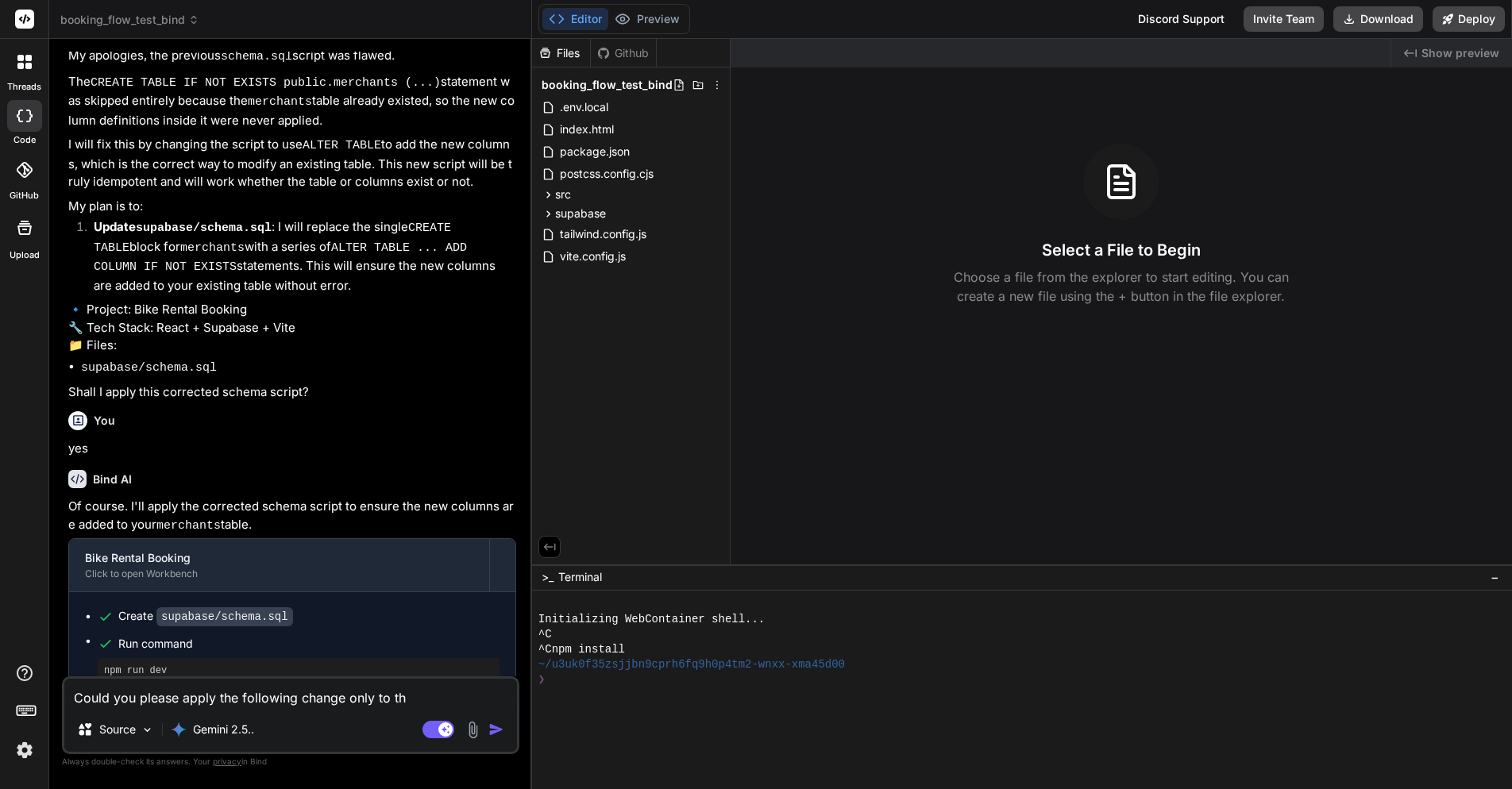
type textarea "x"
type textarea "Could you please apply the following change only to the"
type textarea "x"
type textarea "Could you please apply the following change only to the"
type textarea "x"
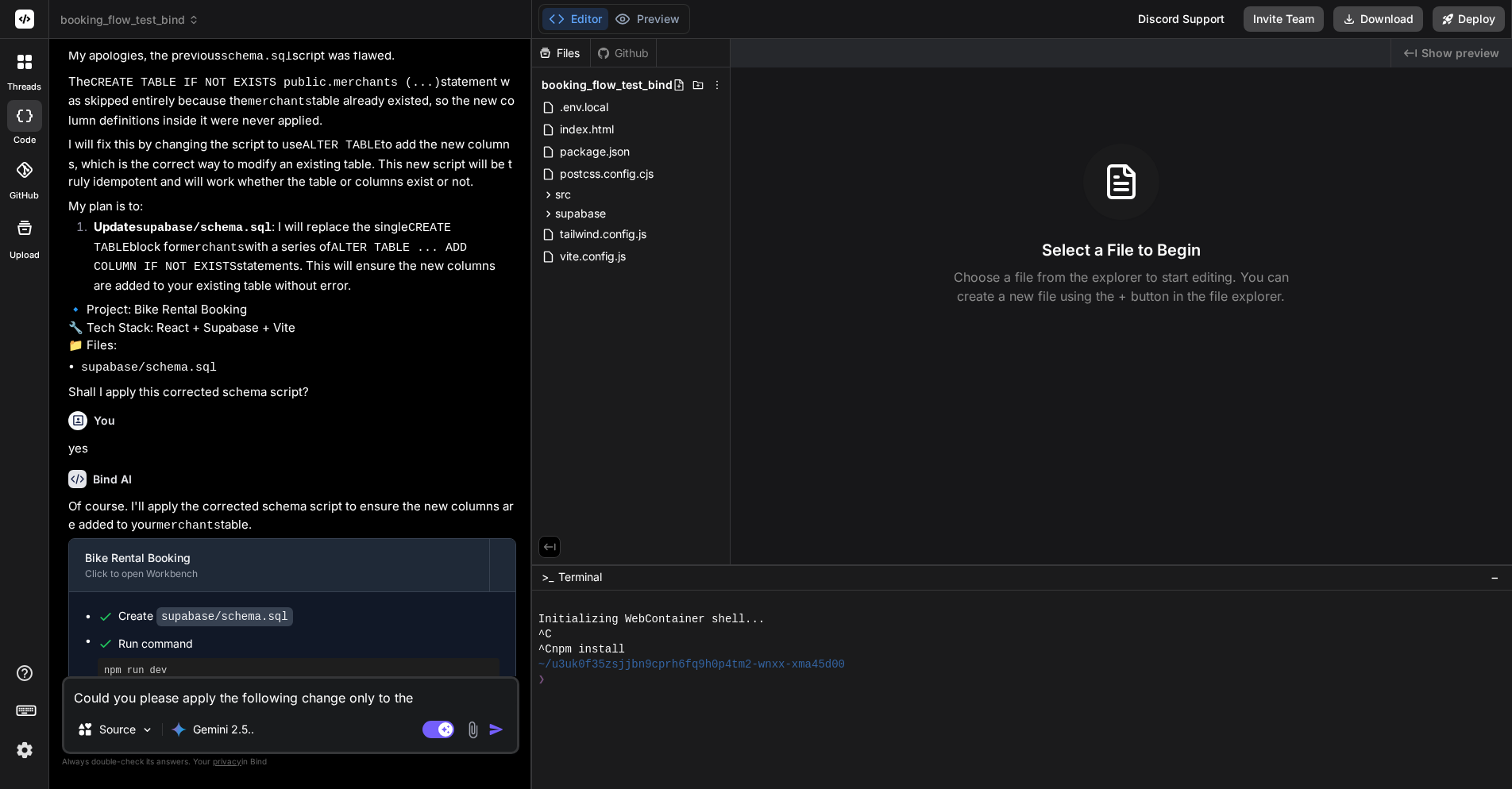
type textarea "Could you please apply the following change only to the m"
type textarea "x"
type textarea "Could you please apply the following change only to the mo"
type textarea "x"
type textarea "Could you please apply the following change only to the mobi"
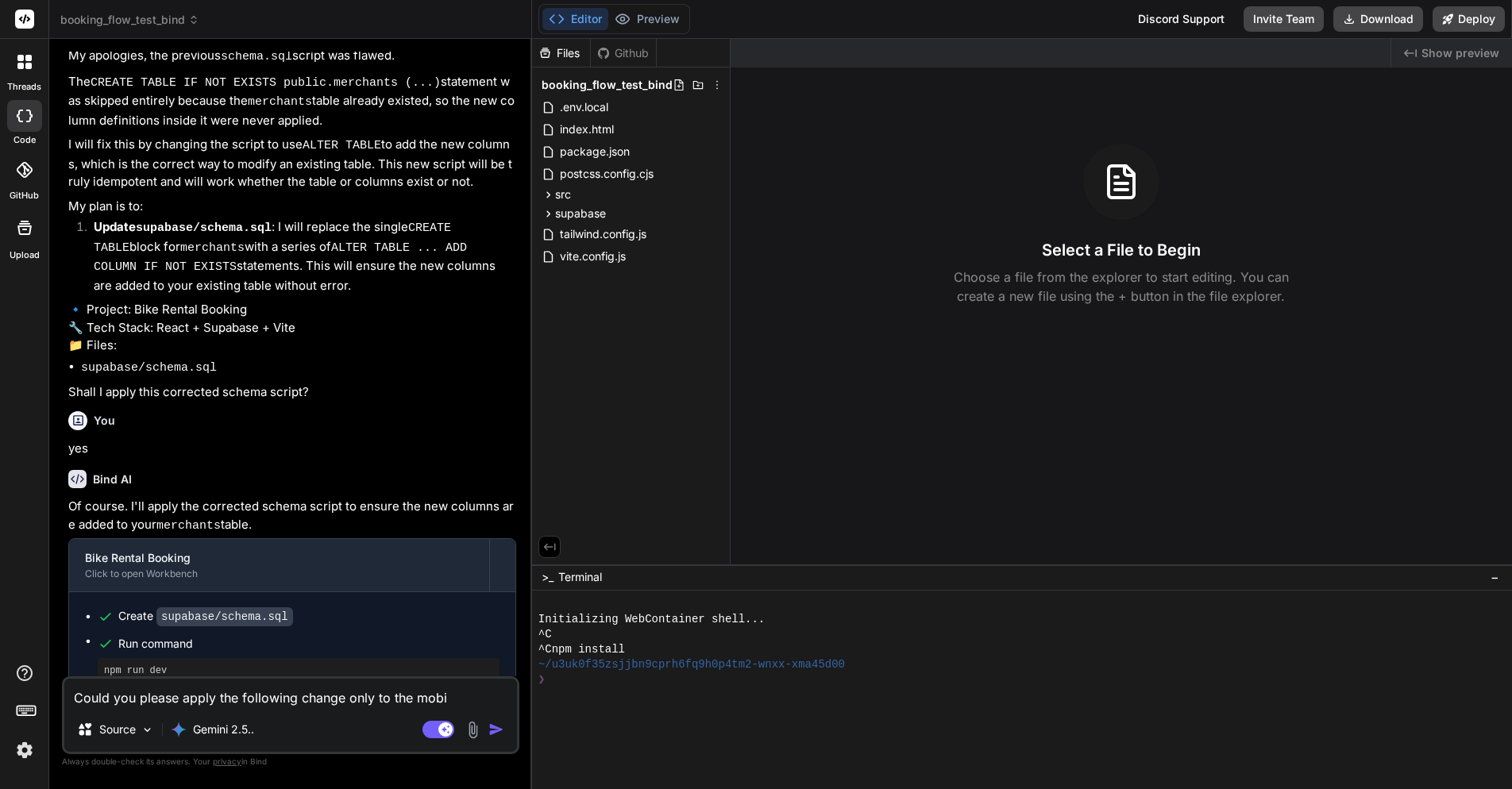
type textarea "x"
type textarea "Could you please apply the following change only to the mobil"
type textarea "x"
type textarea "Could you please apply the following change only to the mobile"
type textarea "x"
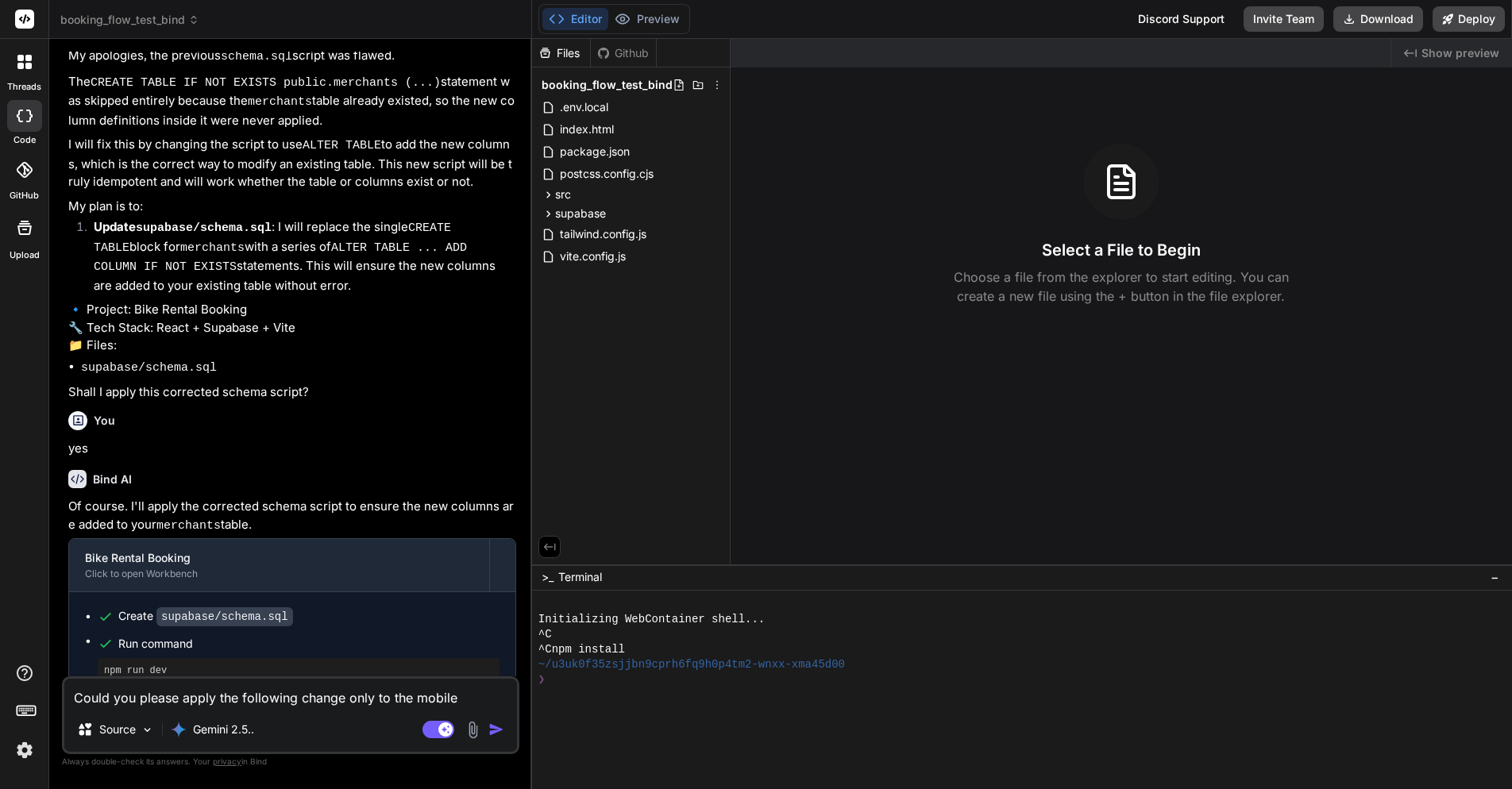
type textarea "Could you please apply the following change only to the mobile"
type textarea "x"
type textarea "Could you please apply the following change only to the mobile v"
type textarea "x"
type textarea "Could you please apply the following change only to the mobile ve"
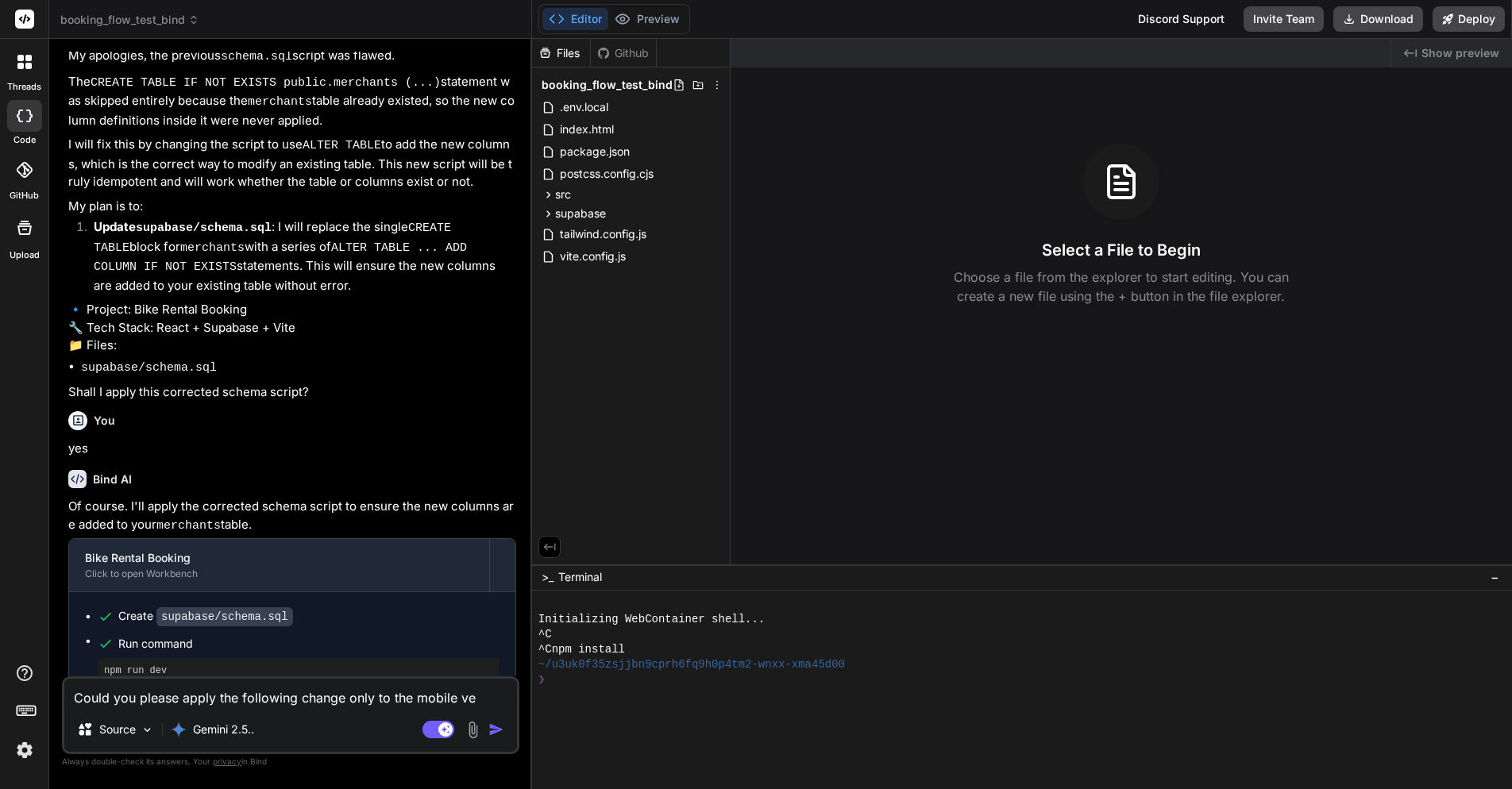
type textarea "x"
type textarea "Could you please apply the following change only to the mobile ver"
type textarea "x"
type textarea "Could you please apply the following change only to the mobile vers"
type textarea "x"
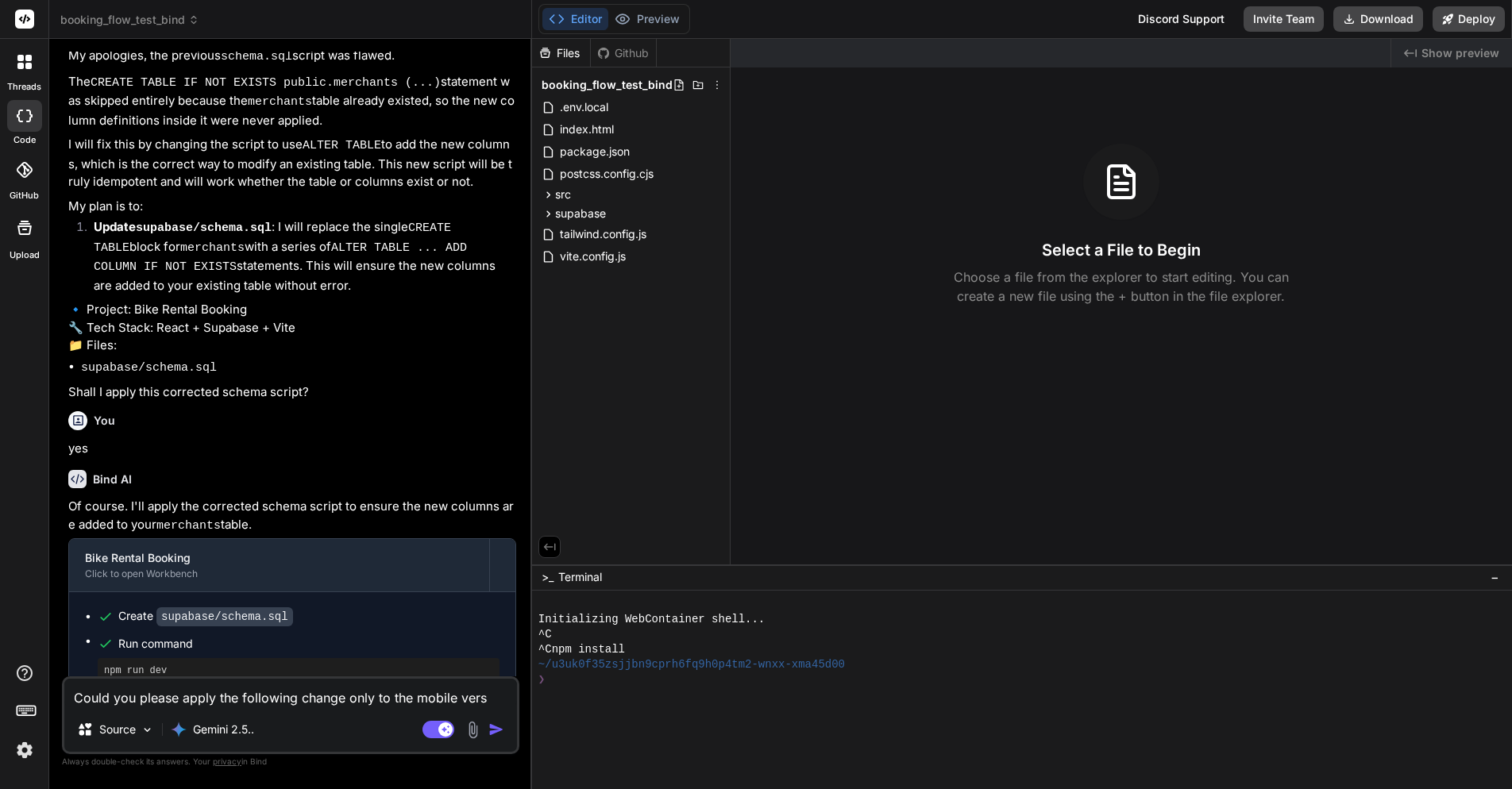
type textarea "Could you please apply the following change only to the mobile versi"
type textarea "x"
type textarea "Could you please apply the following change only to the mobile versio"
type textarea "x"
type textarea "Could you please apply the following change only to the mobile version"
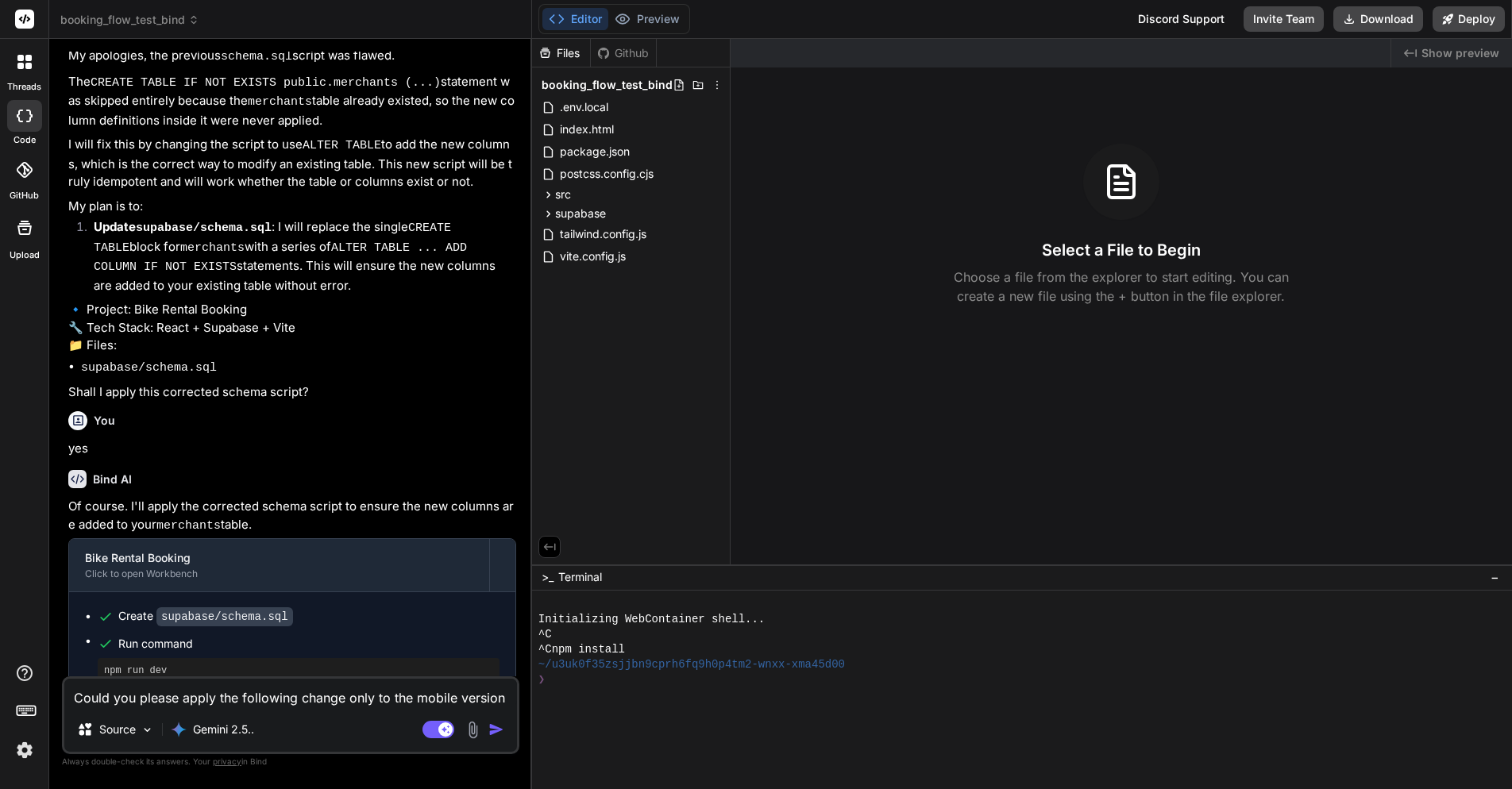
type textarea "x"
type textarea "Could you please apply the following change only to the mobile version_"
type textarea "x"
type textarea "Could you please apply the following change only to the mobile version_"
type textarea "x"
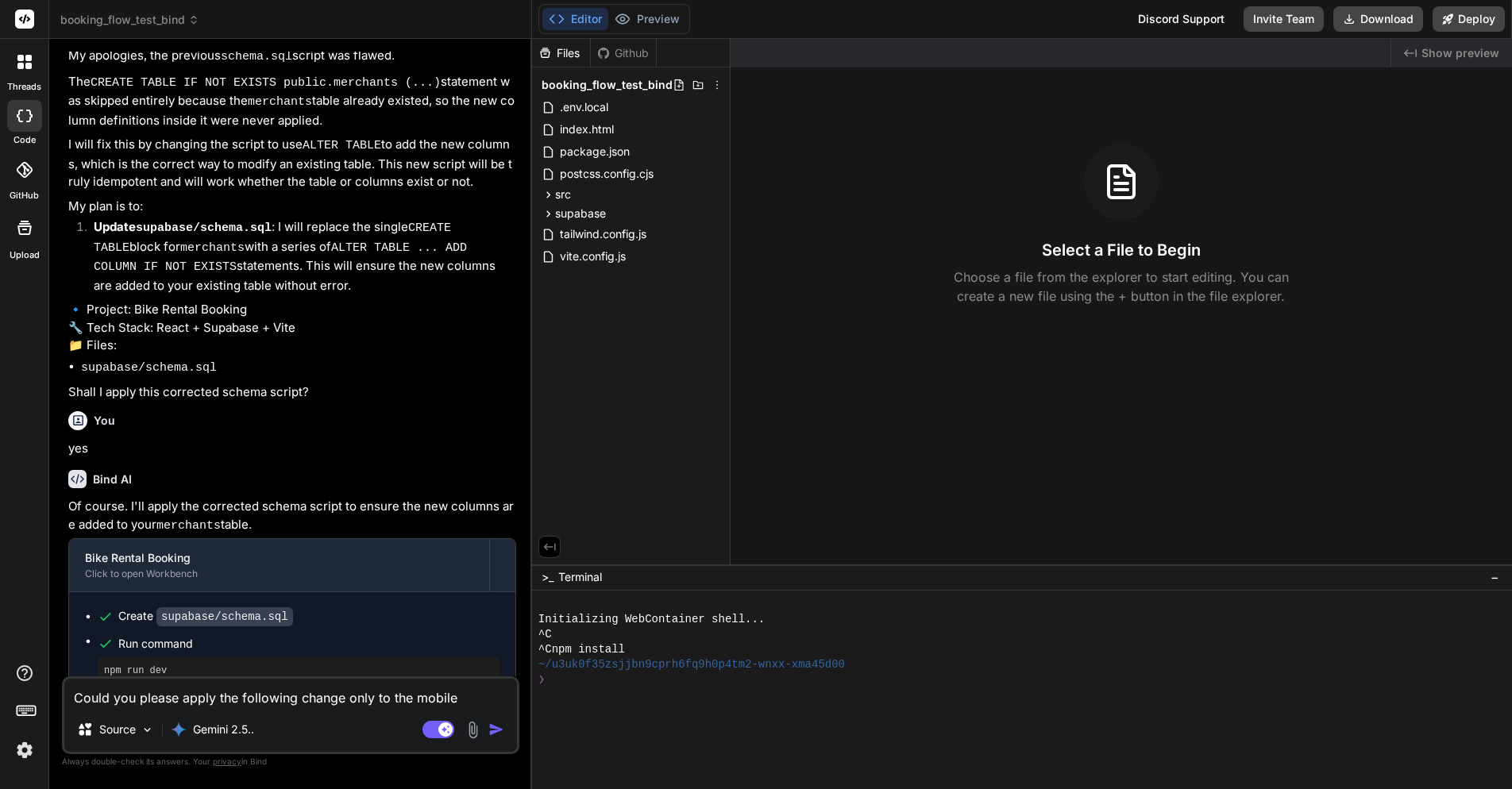
type textarea "Could you please apply the following change only to the mobile version_"
type textarea "x"
type textarea "Could you please apply the following change only to the mobile version"
type textarea "x"
type textarea "Could you please apply the following change only to the mobile version:"
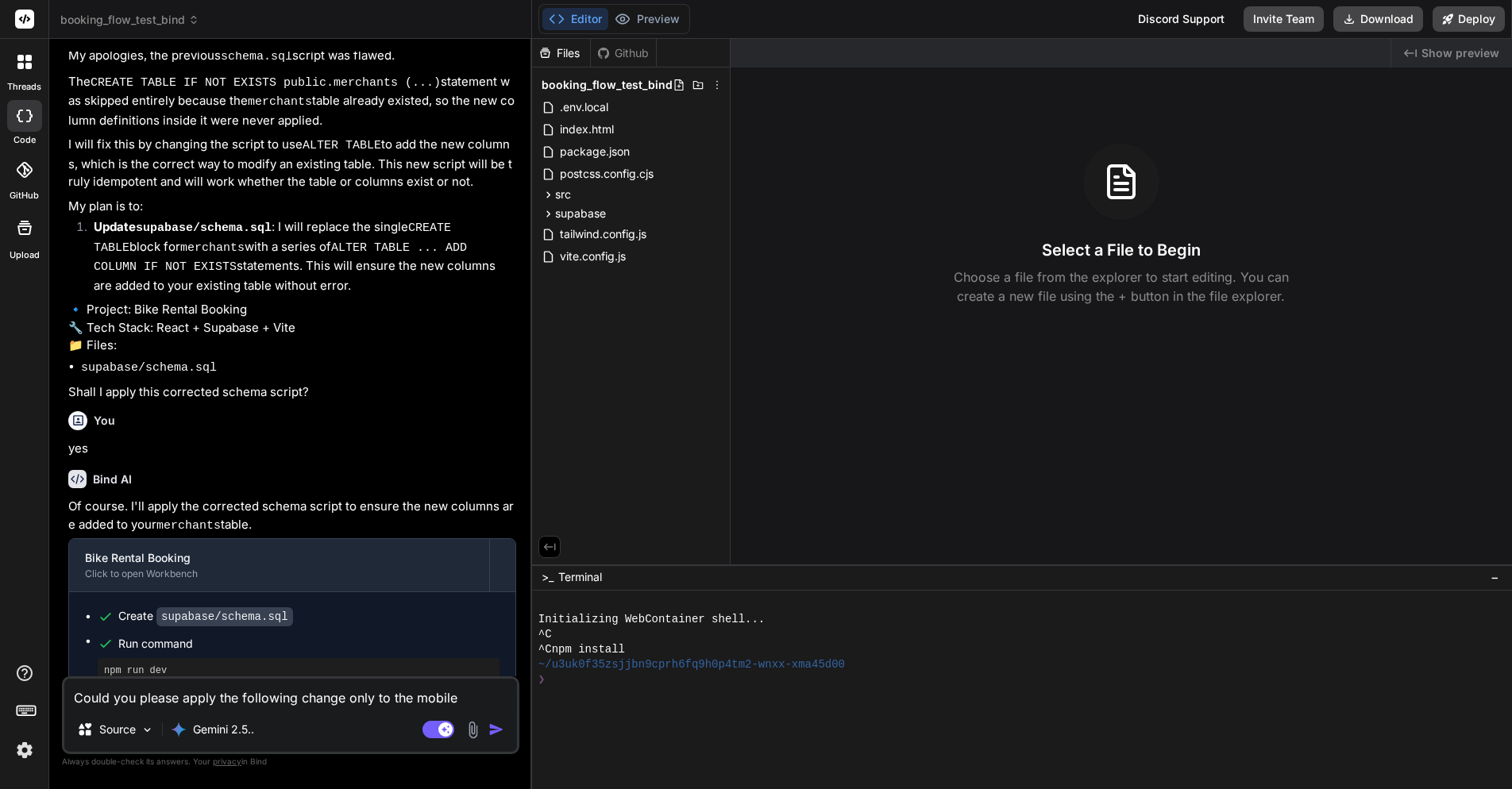
type textarea "x"
type textarea "Could you please apply the following change only to the mobile version:"
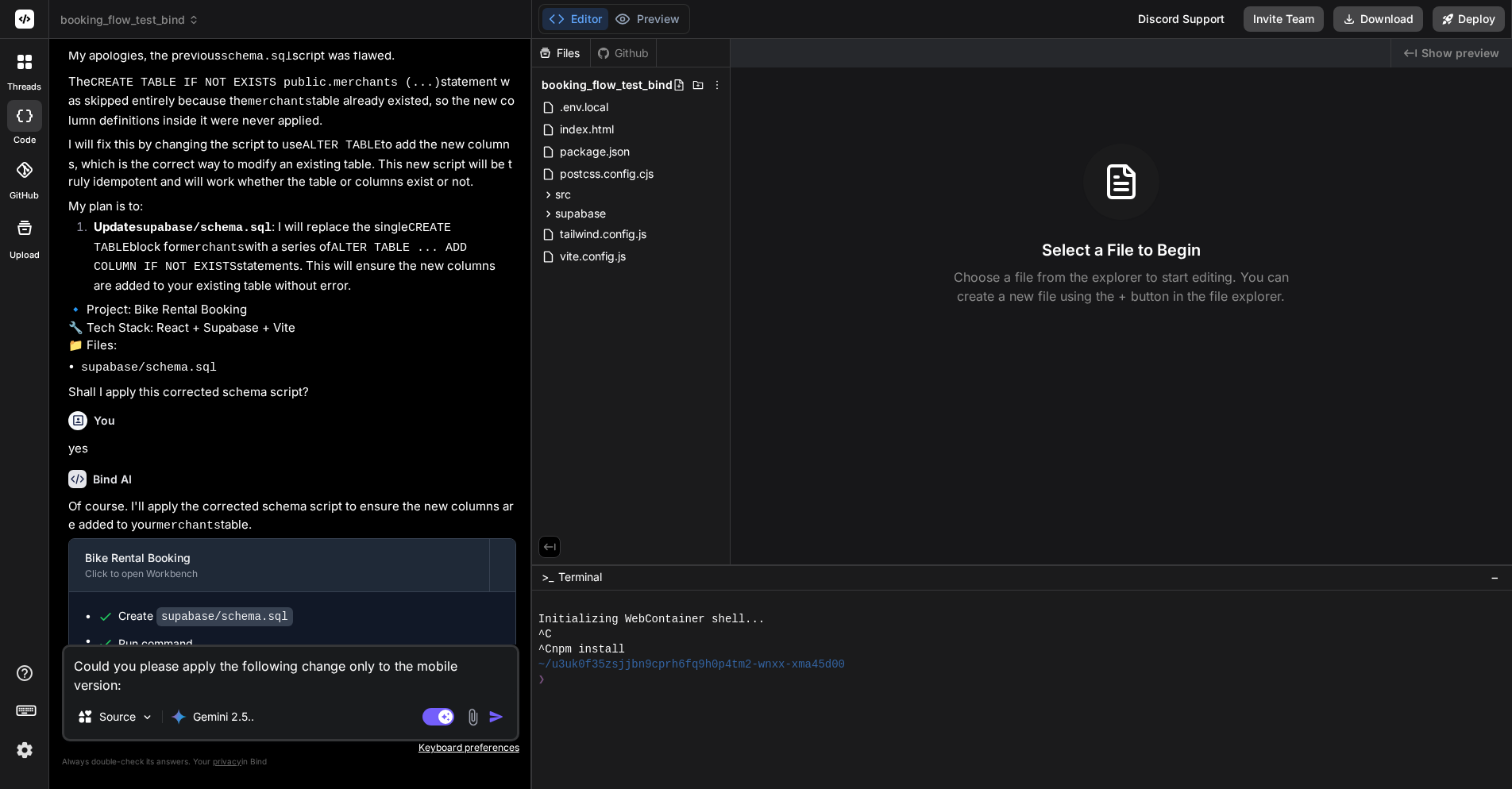
type textarea "x"
type textarea "Could you please apply the following change only to the mobile version:"
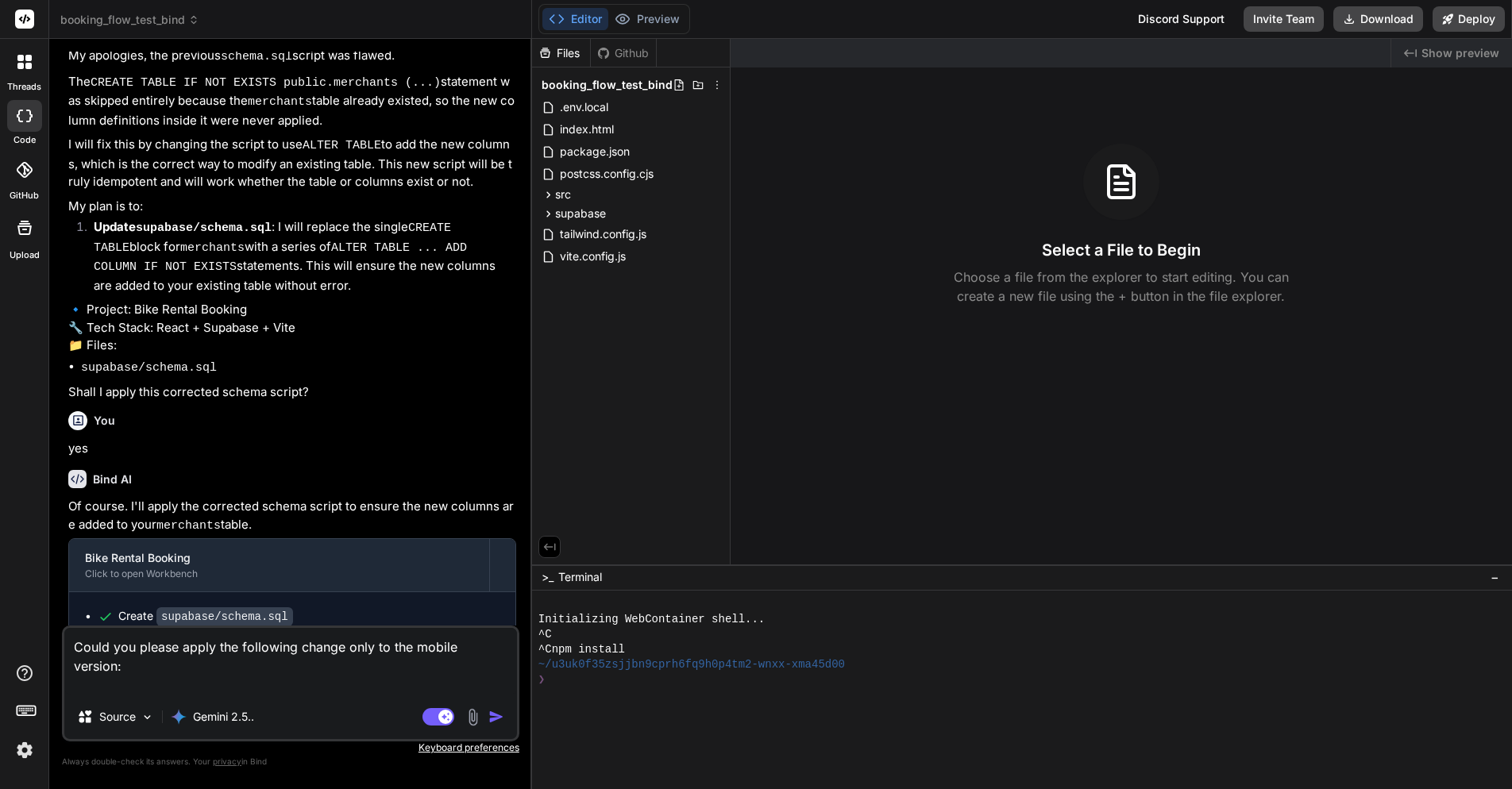
type textarea "x"
type textarea "Could you please apply the following change only to the mobile version: cu"
type textarea "x"
type textarea "Could you please apply the following change only to the mobile version: cur"
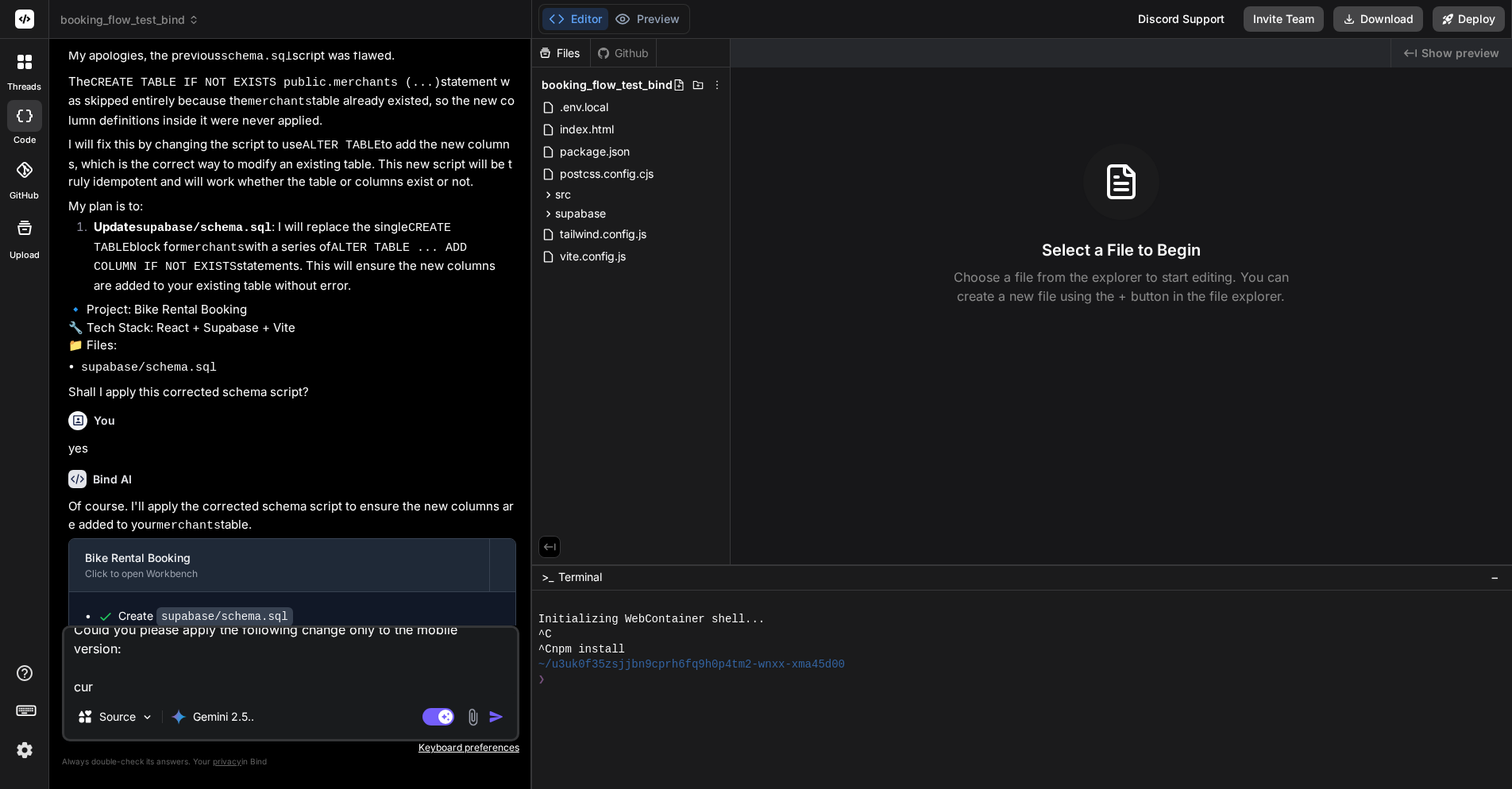
type textarea "x"
type textarea "Could you please apply the following change only to the mobile version: curr"
type textarea "x"
type textarea "Could you please apply the following change only to the mobile version: curre"
type textarea "x"
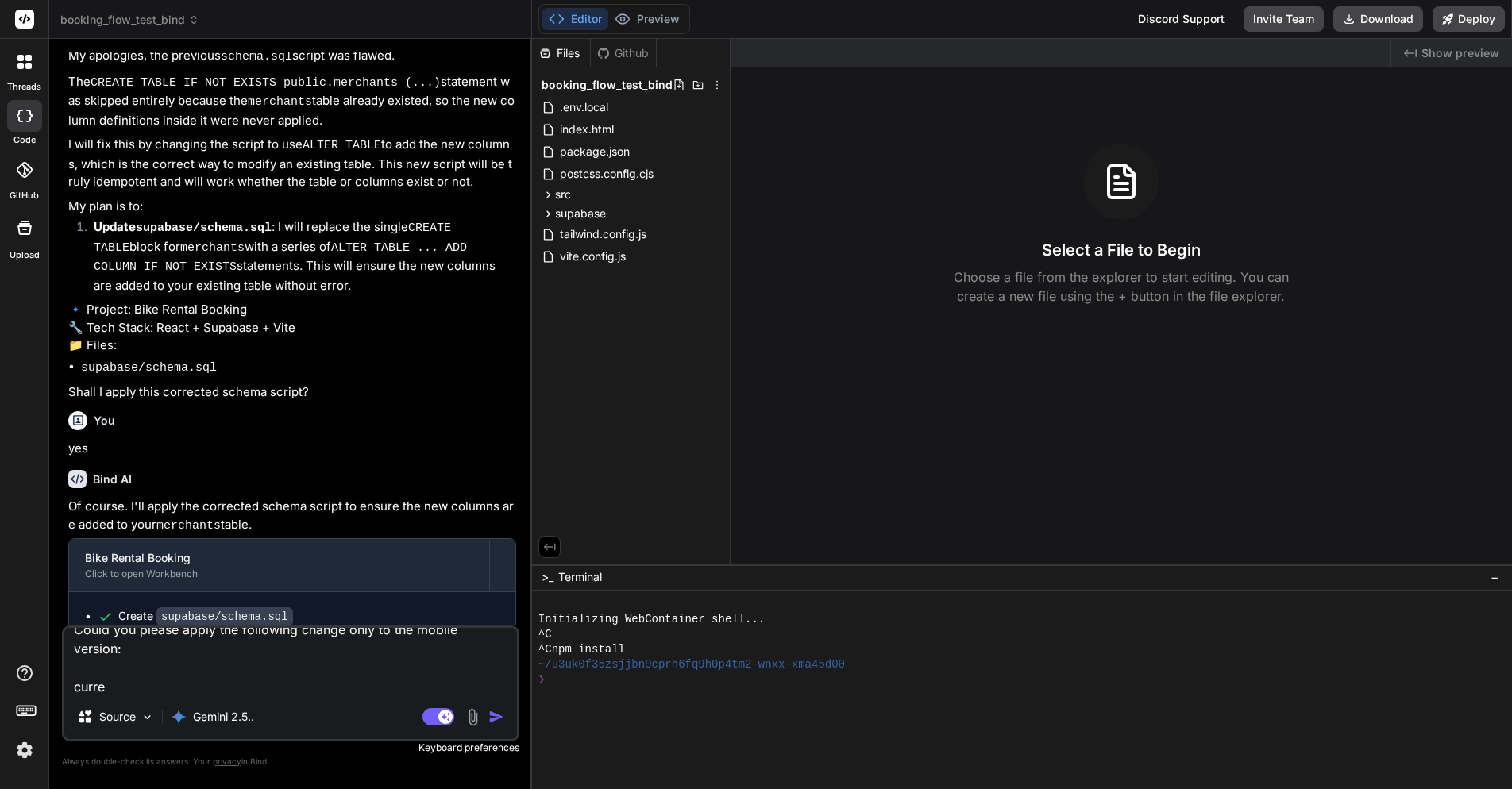
type textarea "Could you please apply the following change only to the mobile version: curren"
type textarea "x"
type textarea "Could you please apply the following change only to the mobile version: current"
type textarea "x"
type textarea "Could you please apply the following change only to the mobile version: currentl"
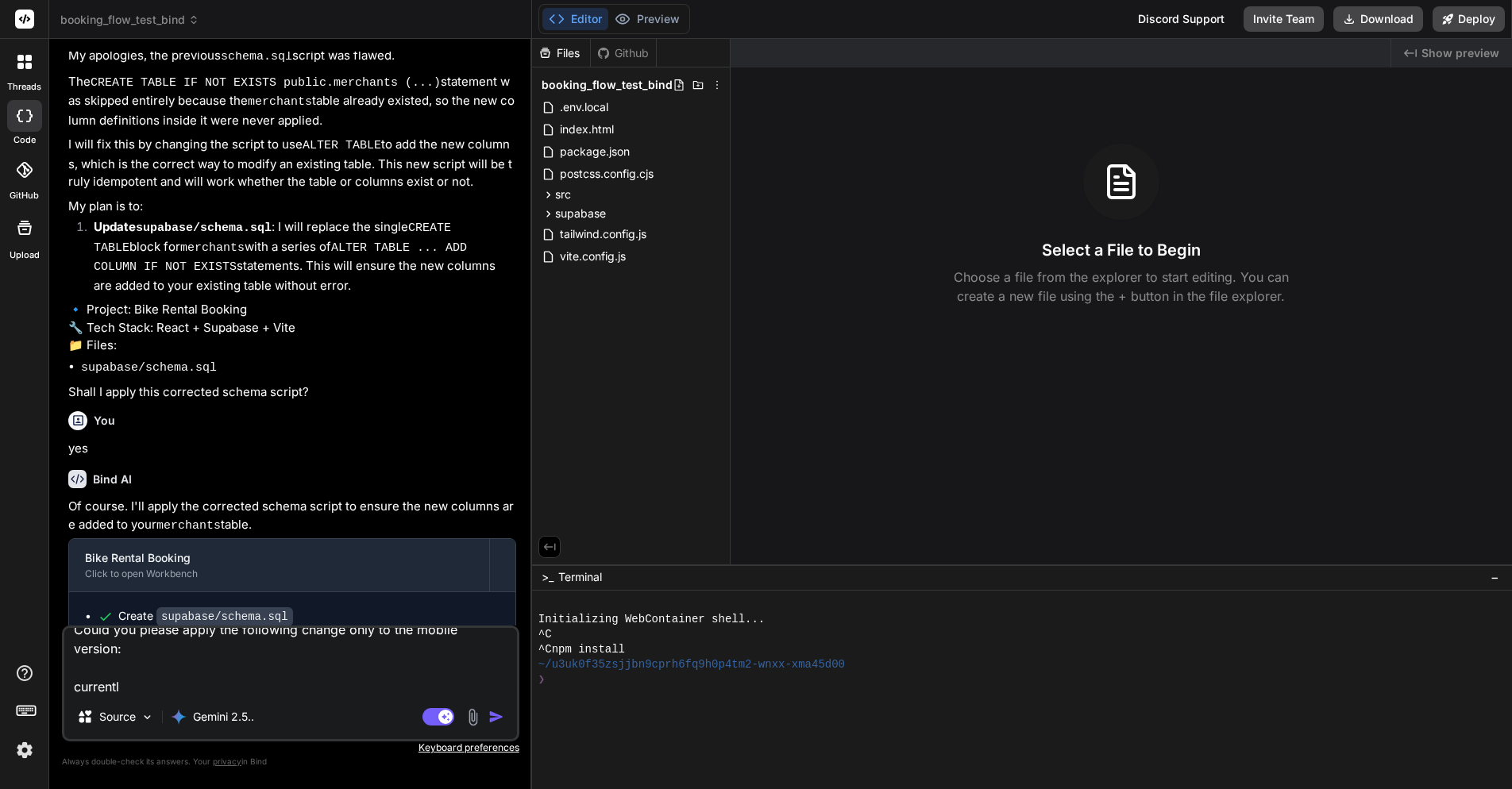
type textarea "x"
type textarea "Could you please apply the following change only to the mobile version: current…"
type textarea "x"
type textarea "Could you please apply the following change only to the mobile version: current…"
type textarea "x"
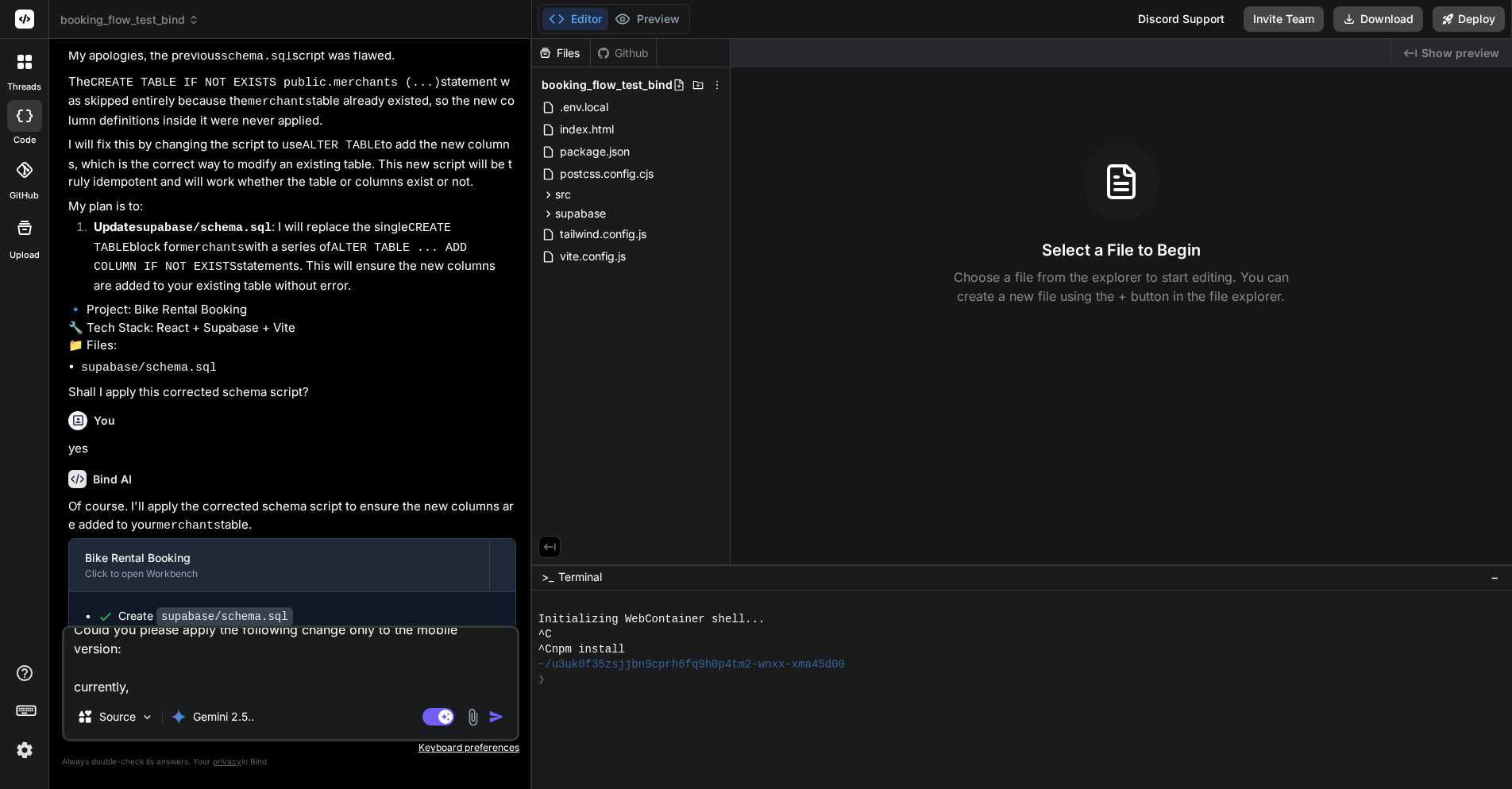
type textarea "Could you please apply the following change only to the mobile version: current…"
type textarea "x"
type textarea "Could you please apply the following change only to the mobile version: current…"
type textarea "x"
type textarea "Could you please apply the following change only to the mobile version: current…"
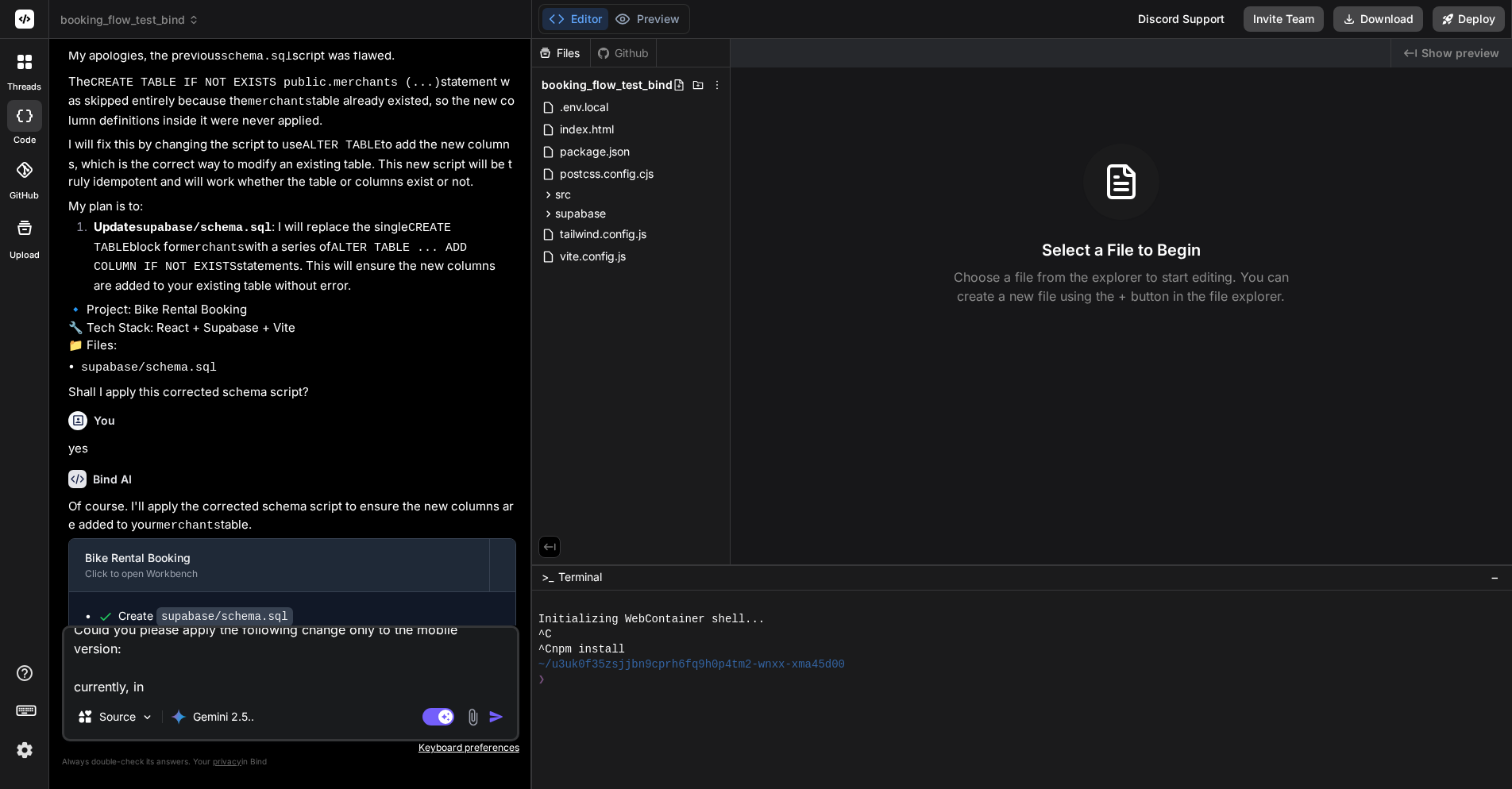
type textarea "x"
type textarea "Could you please apply the following change only to the mobile version: current…"
type textarea "x"
type textarea "Could you please apply the following change only to the mobile version: current…"
type textarea "x"
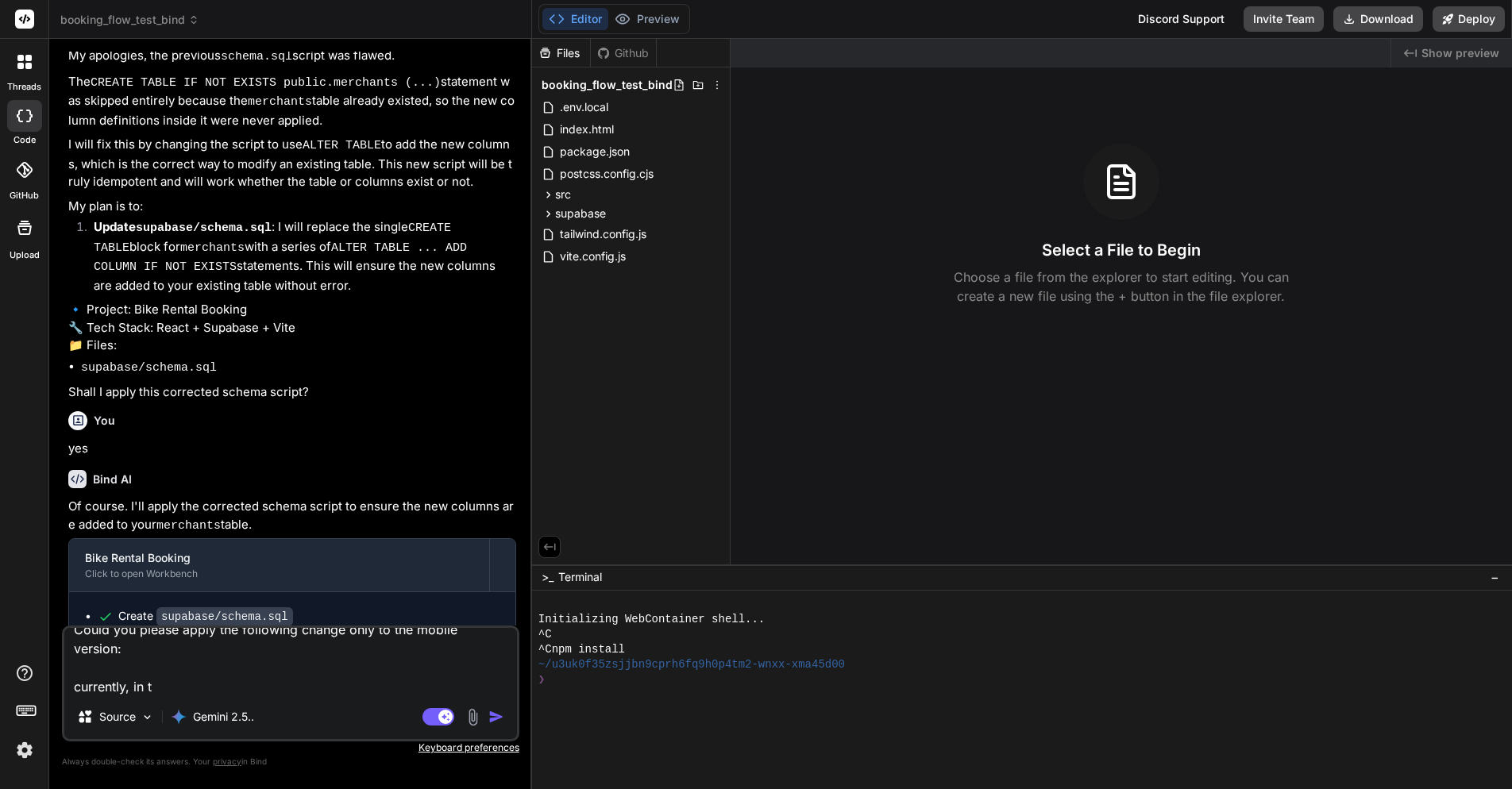
type textarea "Could you please apply the following change only to the mobile version: current…"
type textarea "x"
type textarea "Could you please apply the following change only to the mobile version: current…"
type textarea "x"
type textarea "Could you please apply the following change only to the mobile version: current…"
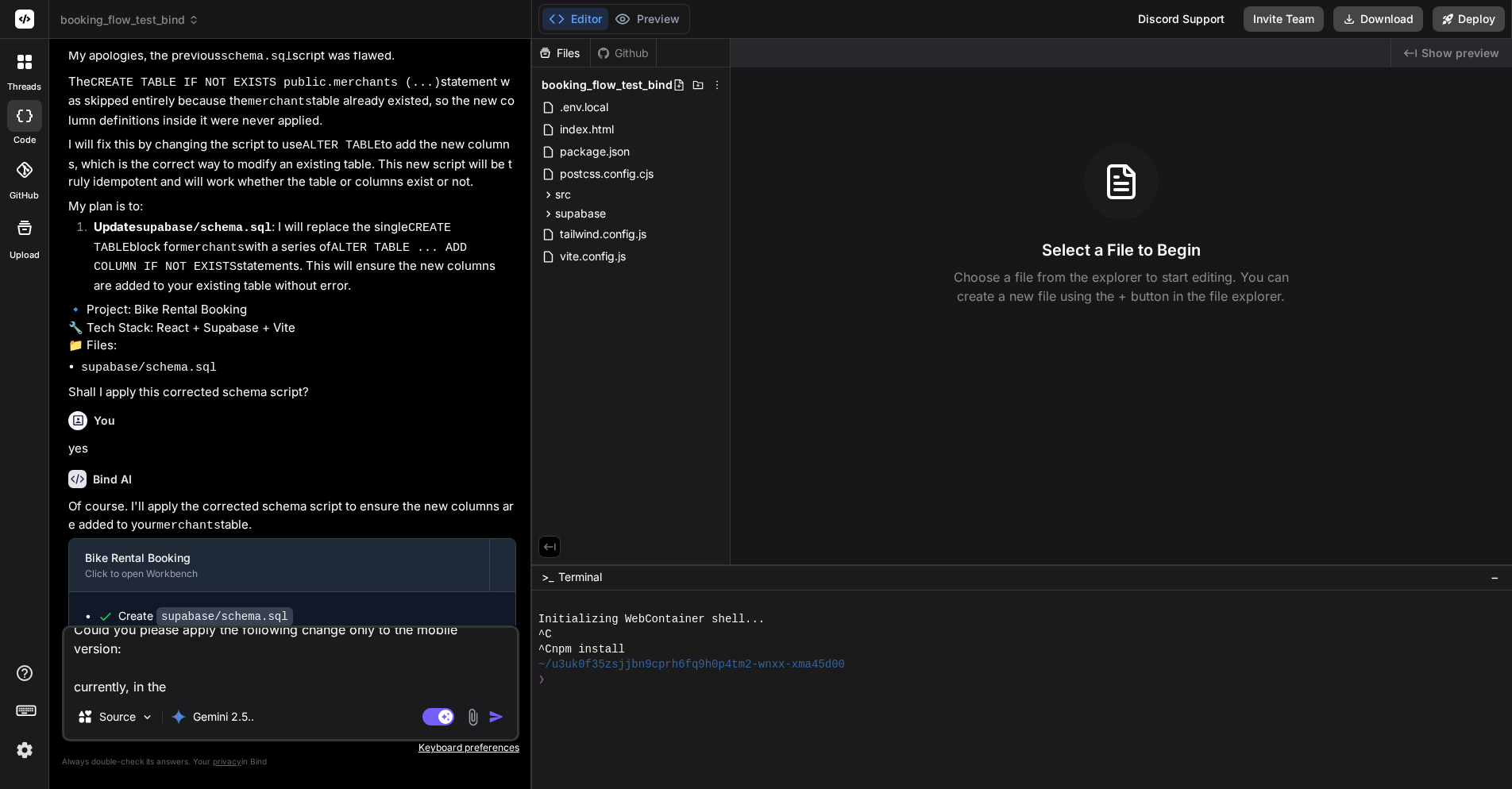
type textarea "x"
type textarea "Could you please apply the following change only to the mobile version: current…"
type textarea "x"
type textarea "Could you please apply the following change only to the mobile version: current…"
type textarea "x"
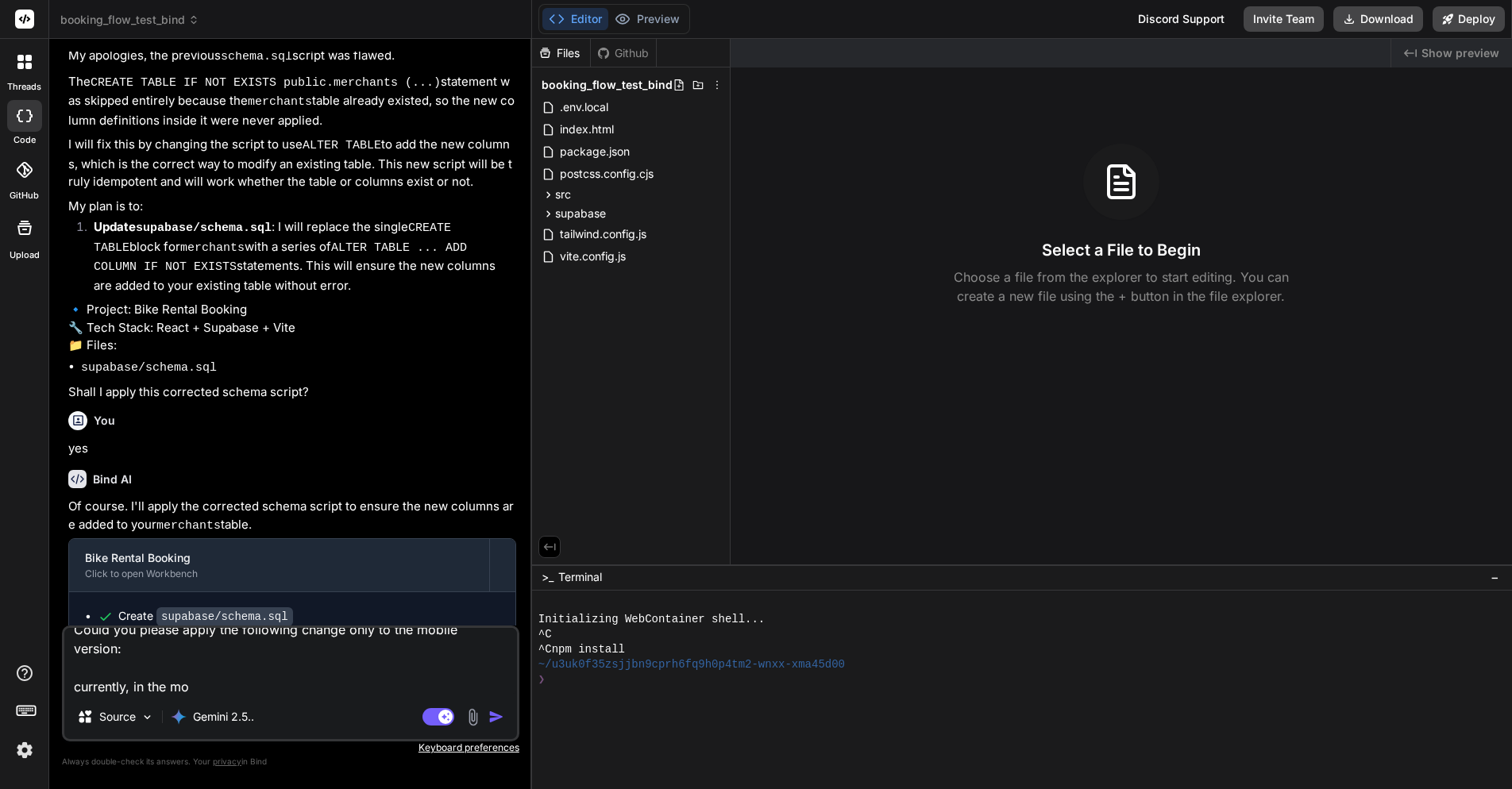
type textarea "Could you please apply the following change only to the mobile version: current…"
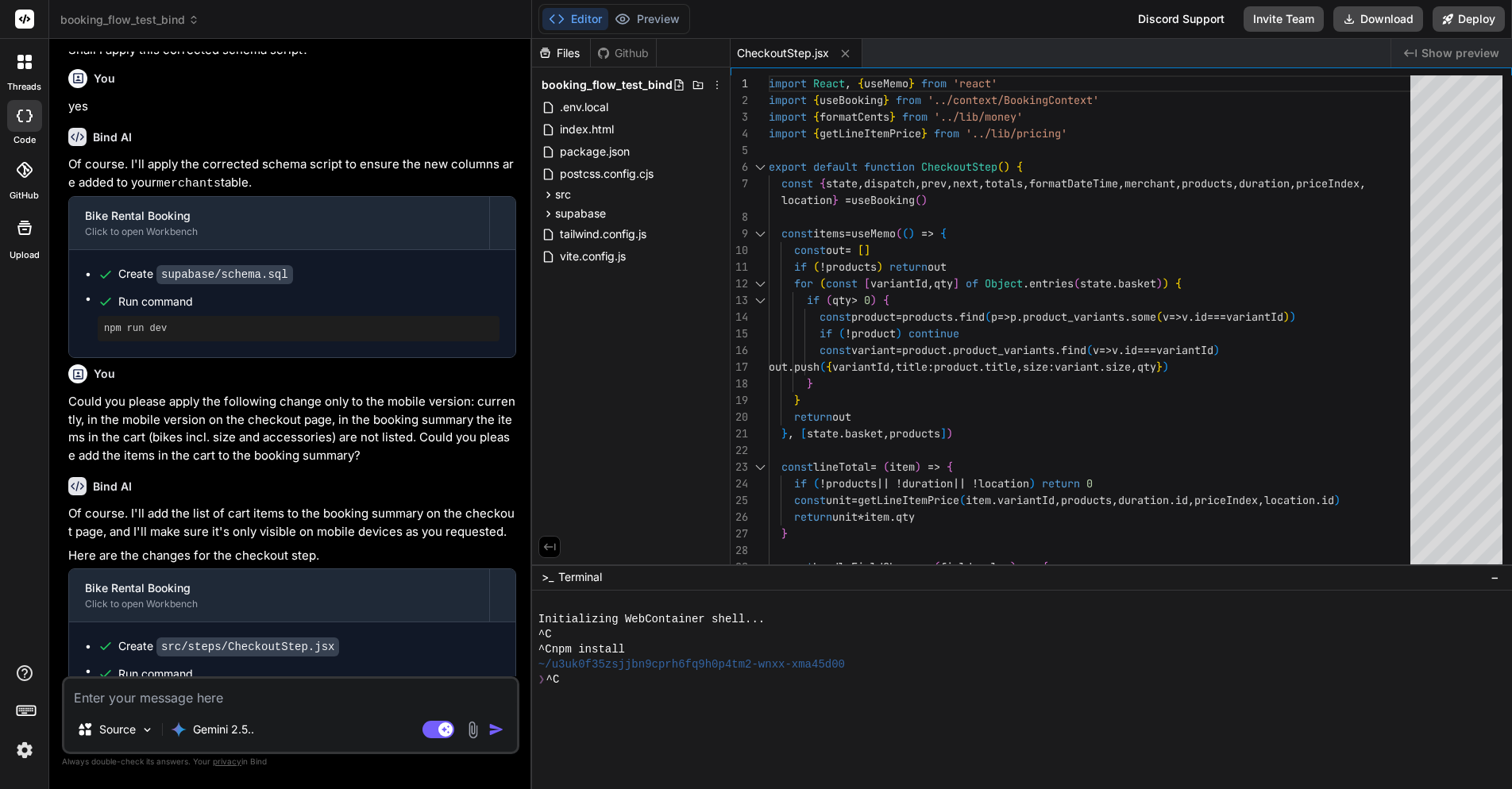
scroll to position [1636, 0]
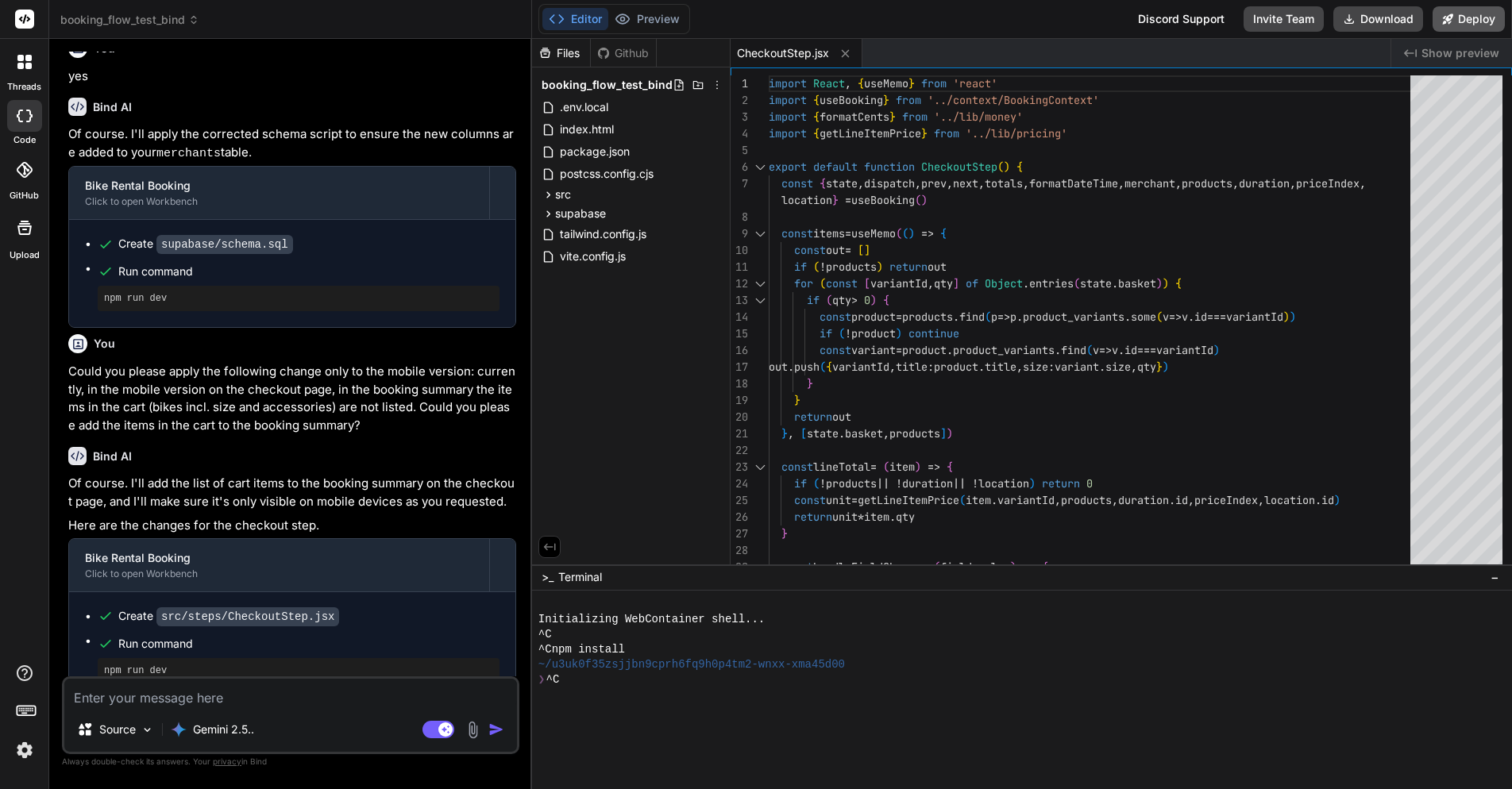
click at [1479, 16] on button "Deploy" at bounding box center [1469, 19] width 72 height 25
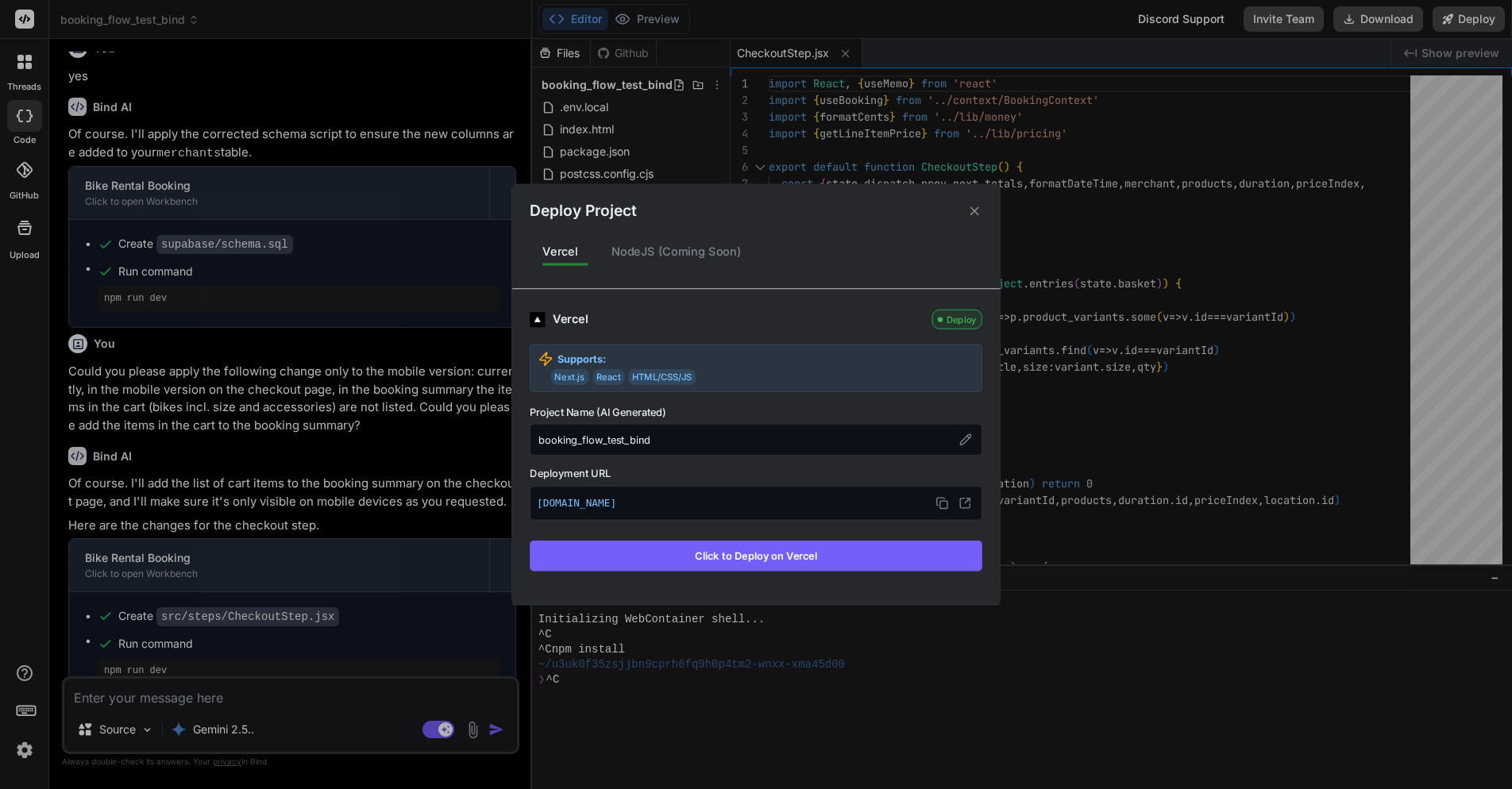
drag, startPoint x: 735, startPoint y: 561, endPoint x: 830, endPoint y: 419, distance: 170.8
click at [830, 419] on div "Vercel Deploy Supports: Next.js React HTML/CSS/JS Project Name (AI Generated) b…" at bounding box center [755, 441] width 453 height 262
click at [979, 199] on div "Deploy Project" at bounding box center [756, 203] width 488 height 38
click at [697, 247] on div "NodeJS (Coming Soon)" at bounding box center [677, 251] width 155 height 33
click at [753, 555] on button "Click to Deploy on Vercel" at bounding box center [755, 555] width 453 height 30
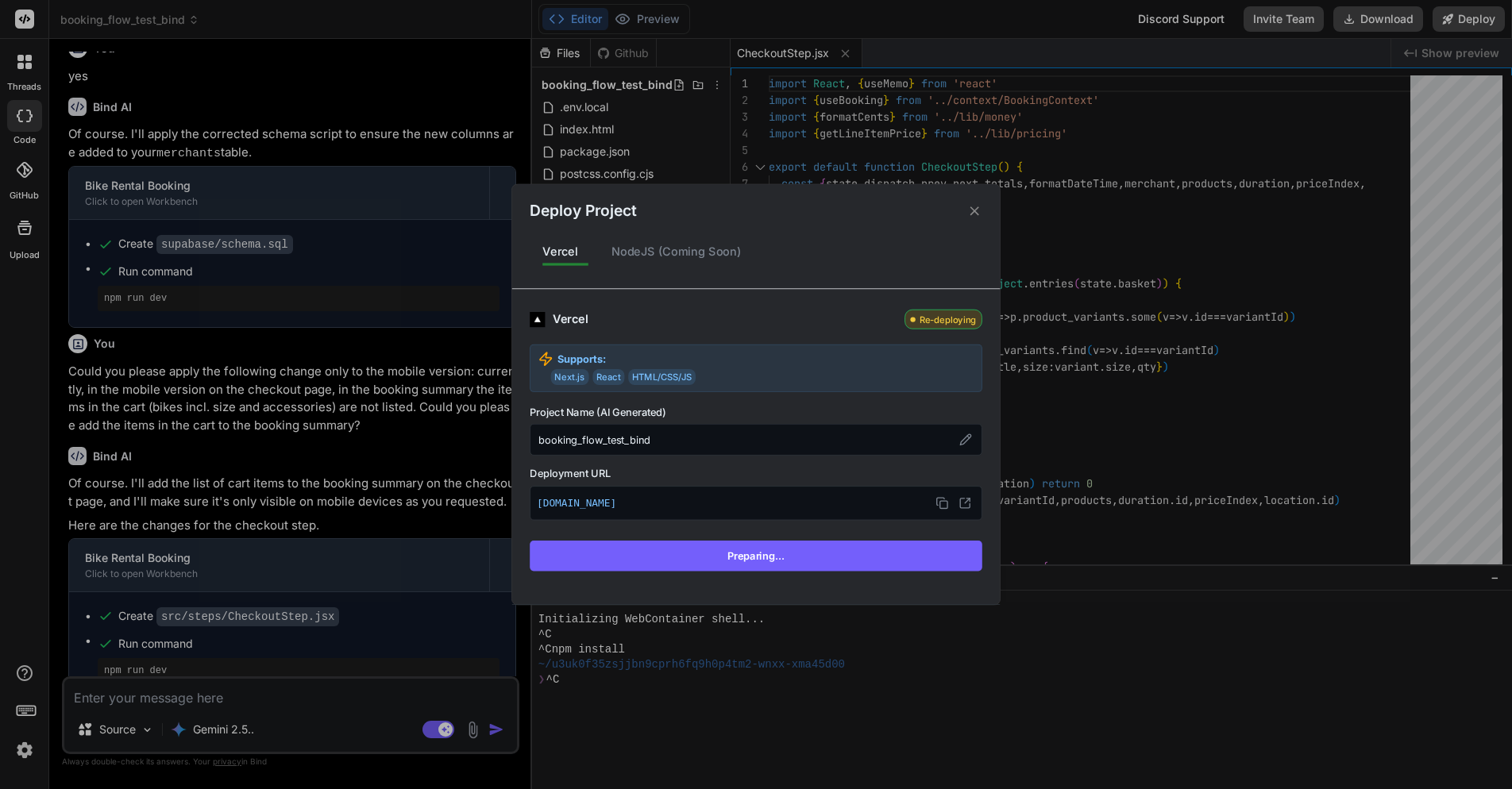
scroll to position [1774, 0]
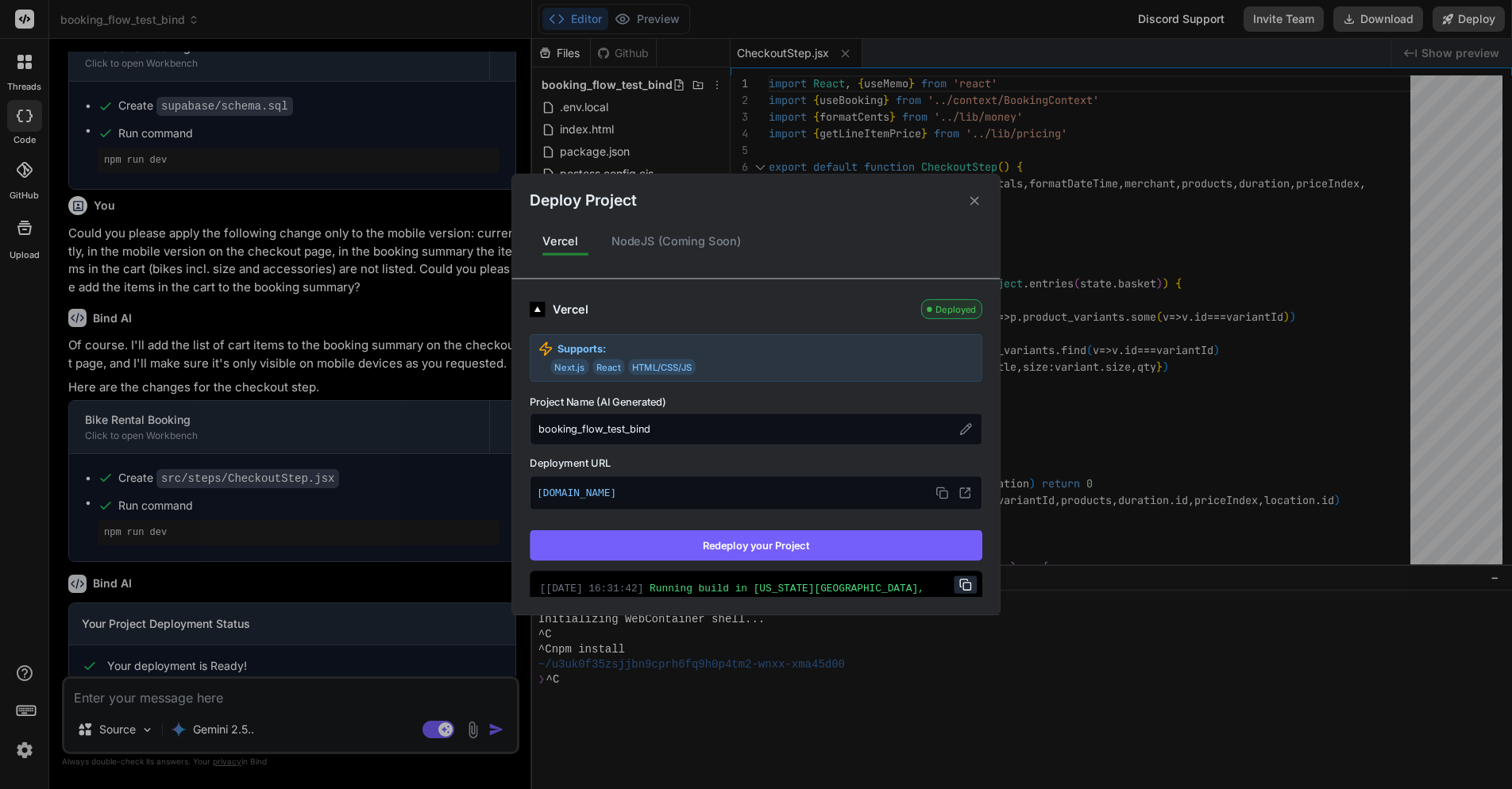
click at [192, 698] on div "Deploy Project Vercel NodeJS (Coming Soon) Vercel Deployed Supports: Next.js Re…" at bounding box center [756, 394] width 1512 height 789
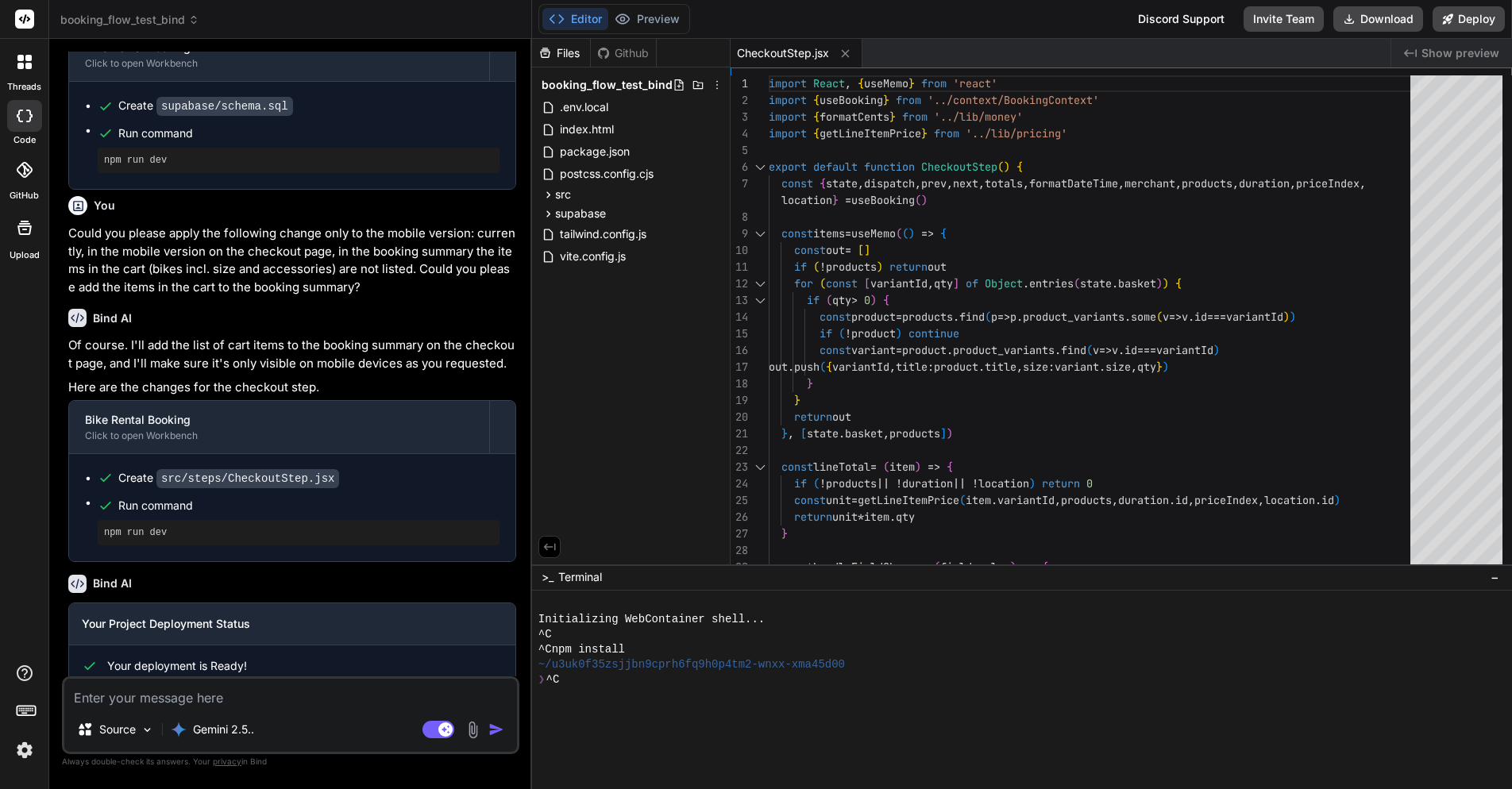
click at [192, 698] on textarea at bounding box center [290, 693] width 453 height 29
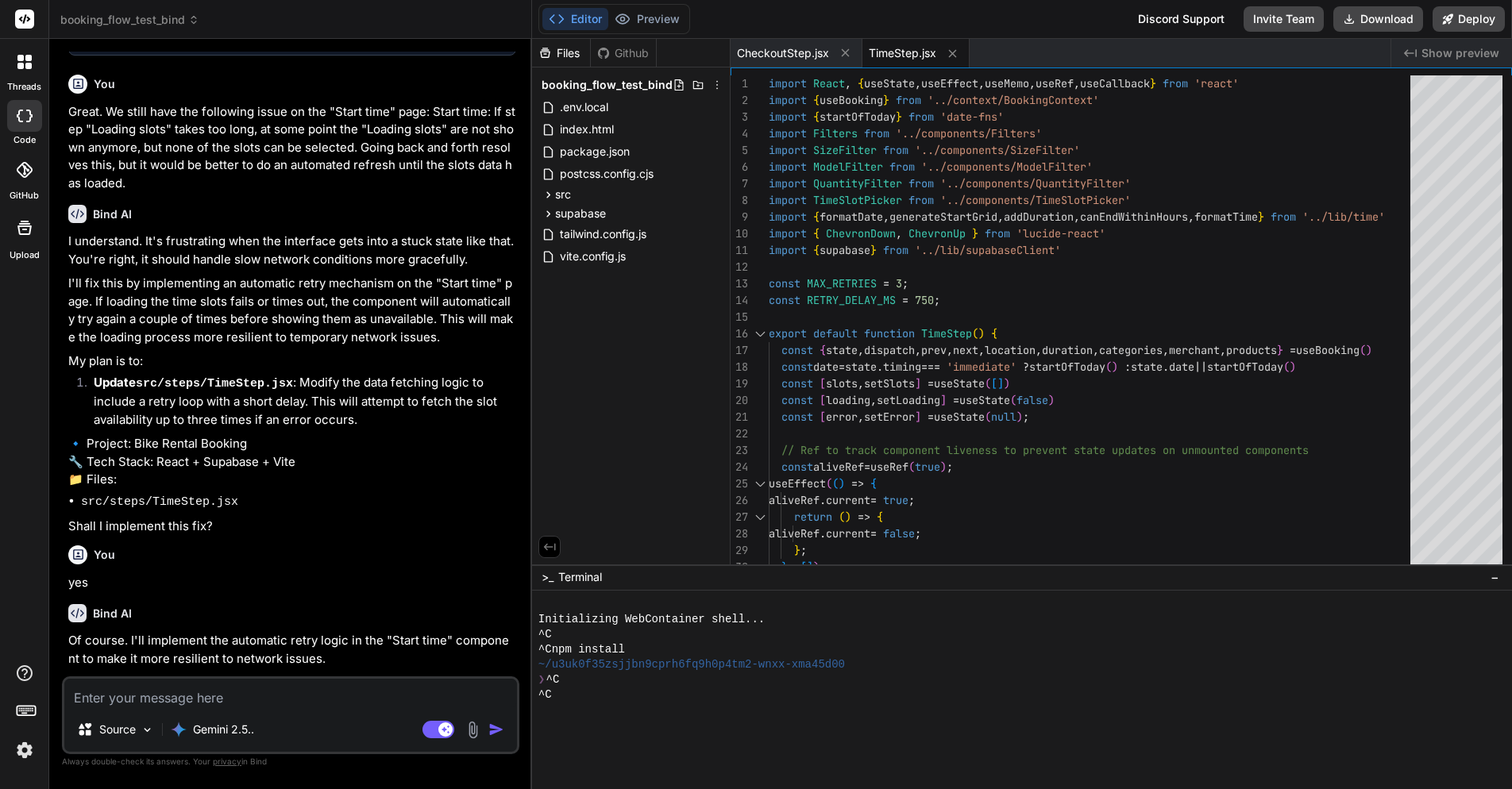
scroll to position [2655, 0]
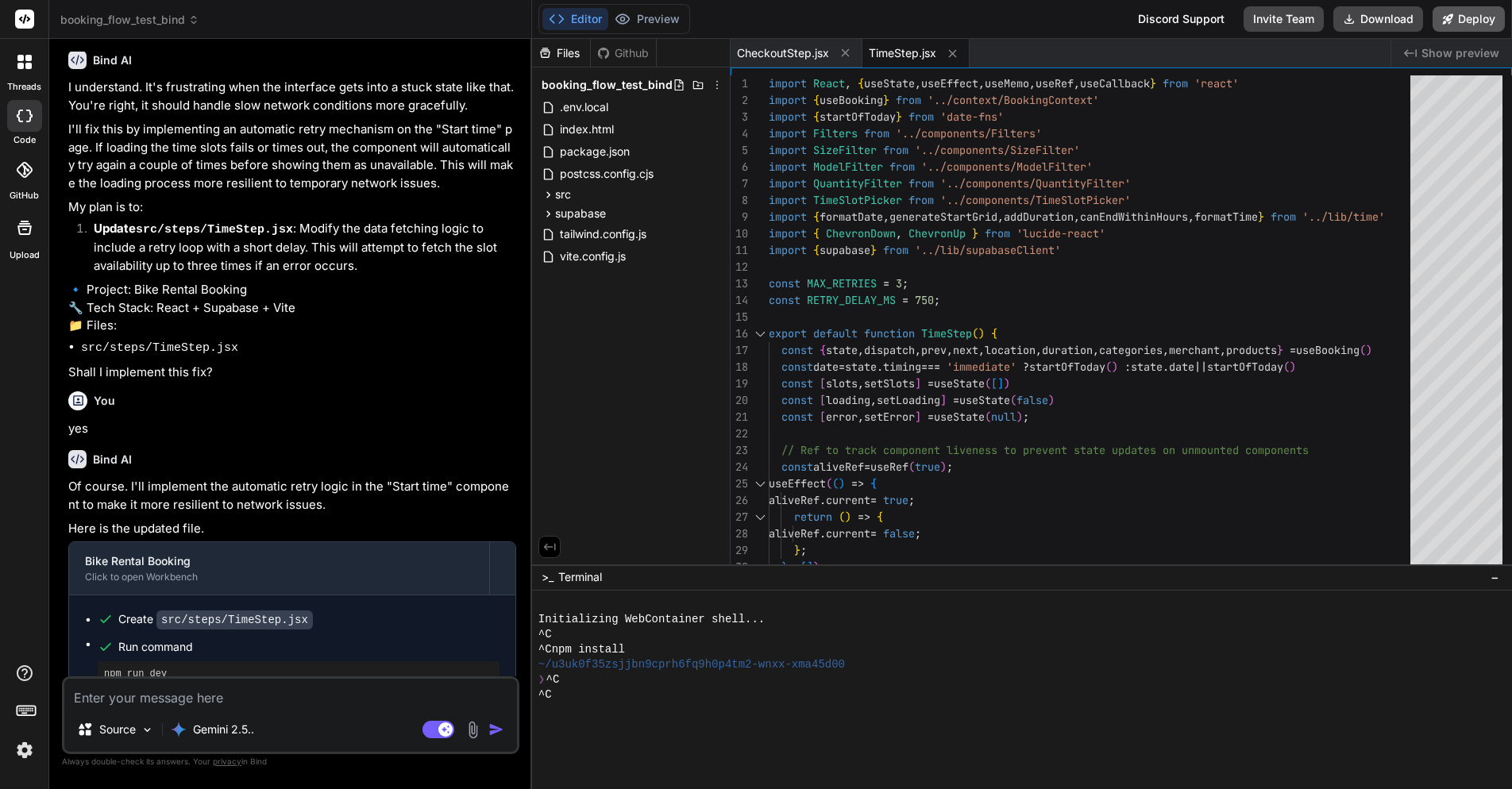
click at [1465, 23] on button "Deploy" at bounding box center [1469, 19] width 72 height 25
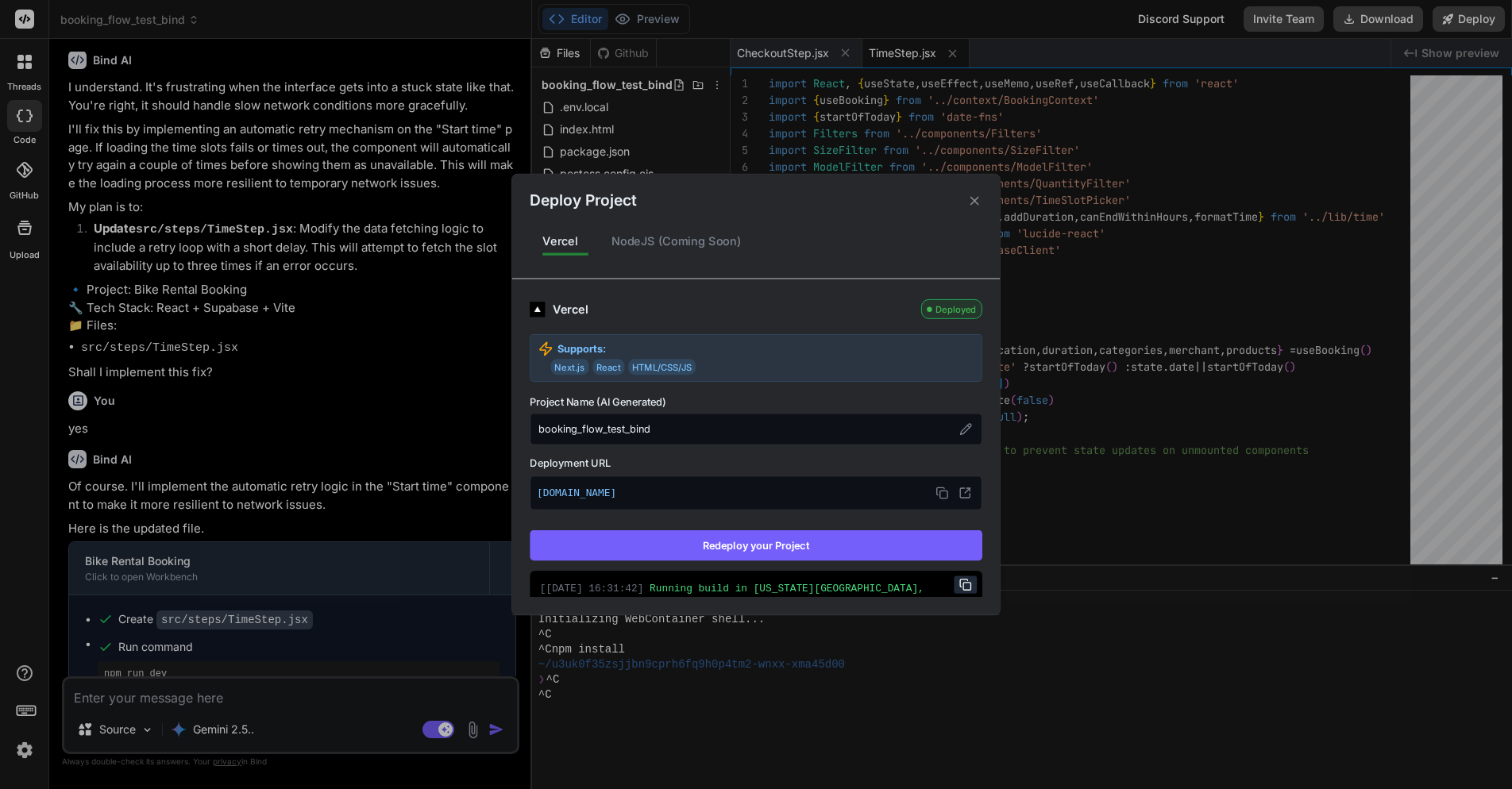
click at [910, 528] on div "Vercel Deployed Supports: Next.js React HTML/CSS/JS Project Name (AI Generated)…" at bounding box center [755, 536] width 453 height 475
click at [866, 542] on button "Redeploy your Project" at bounding box center [755, 544] width 453 height 30
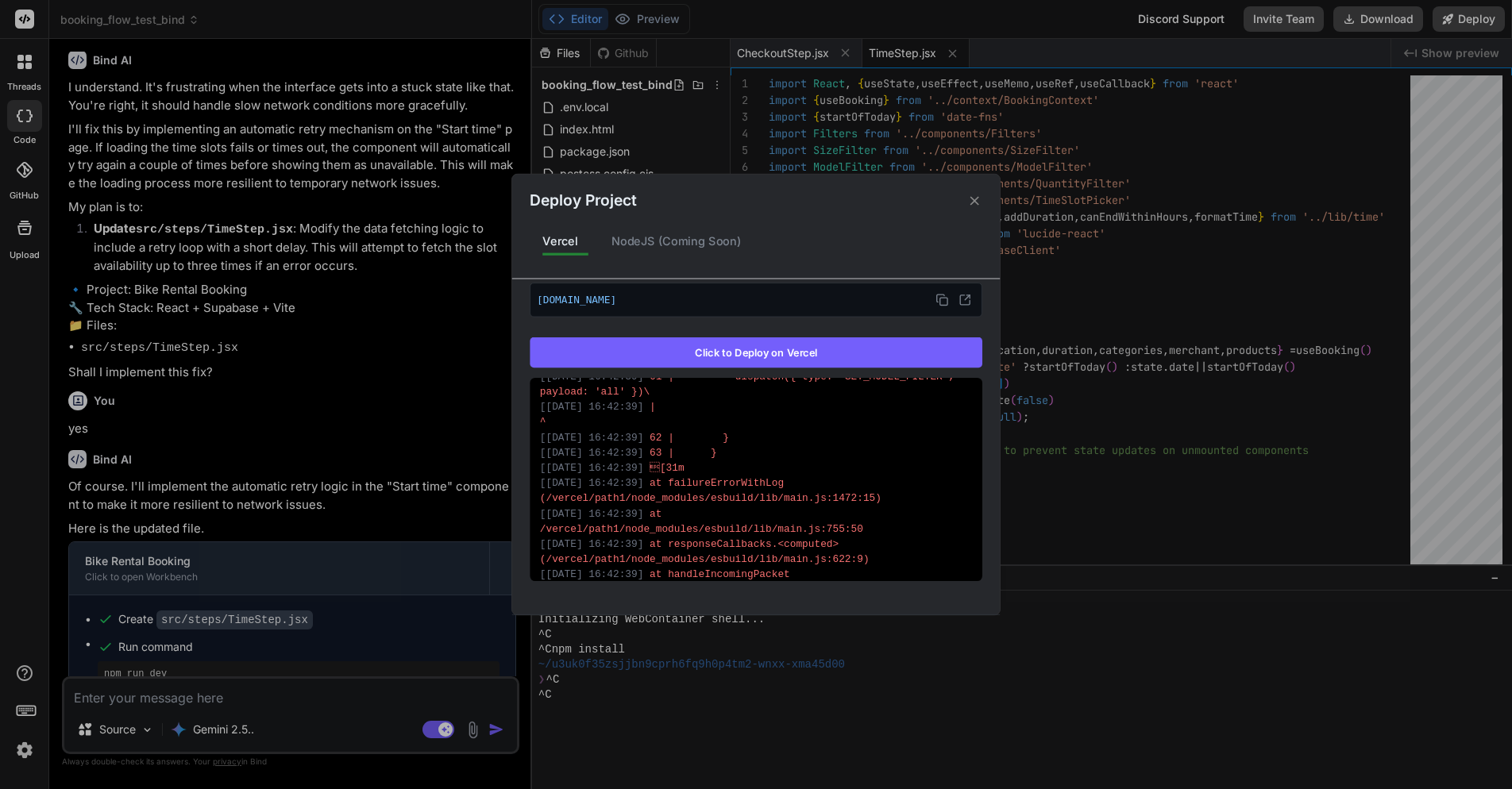
scroll to position [971, 0]
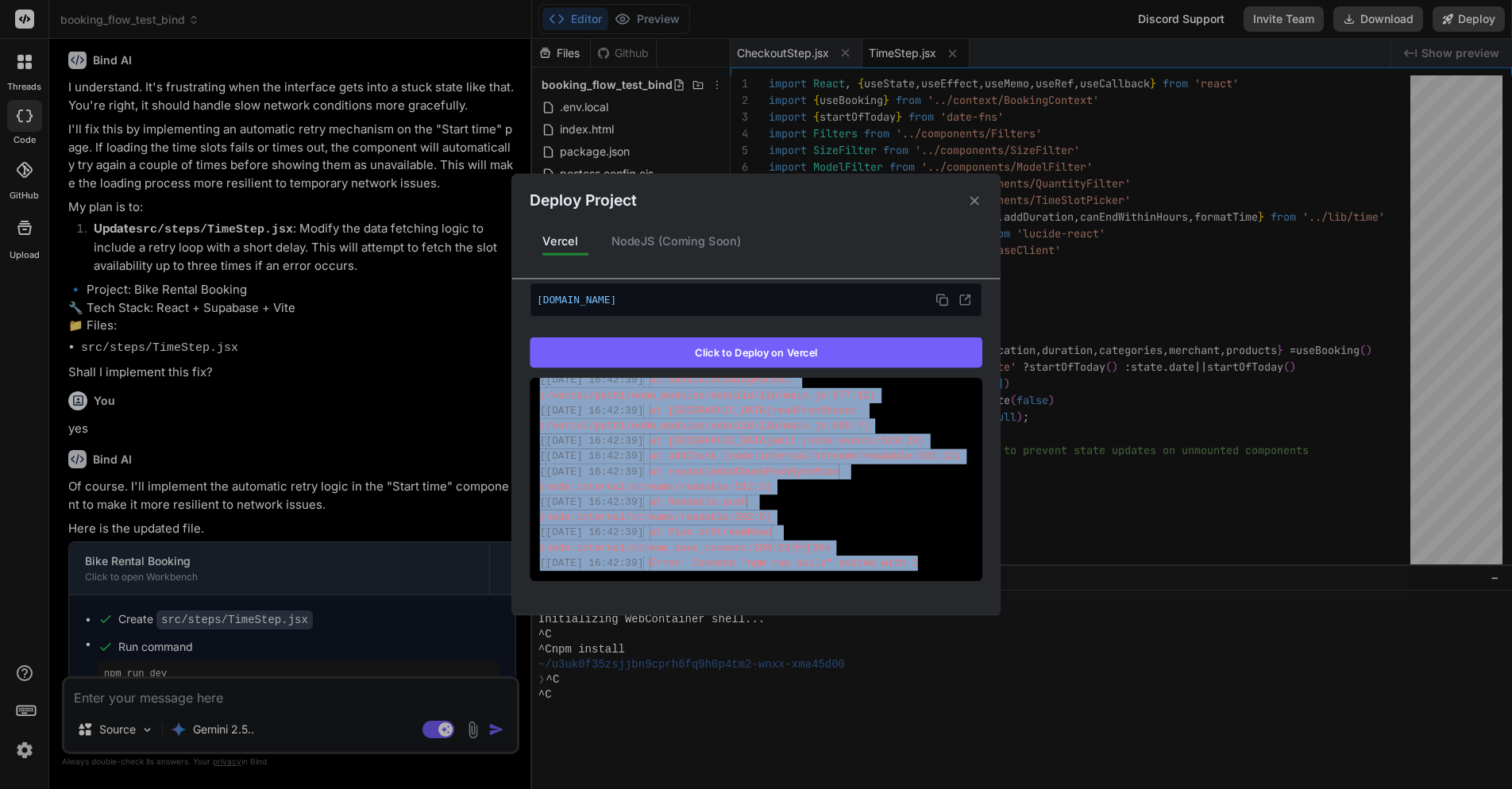
drag, startPoint x: 659, startPoint y: 477, endPoint x: 951, endPoint y: 608, distance: 320.0
click at [951, 608] on div "Deploy Project Vercel NodeJS (Coming Soon) Vercel Failed Supports: Next.js Reac…" at bounding box center [756, 394] width 488 height 441
copy div "[31mx[39m Build failed in 773ms [ [DATE] 16:42:39 ] [31merror during build: …"
click at [264, 695] on div "Deploy Project Vercel NodeJS (Coming Soon) Vercel Failed Supports: Next.js Reac…" at bounding box center [756, 394] width 1512 height 789
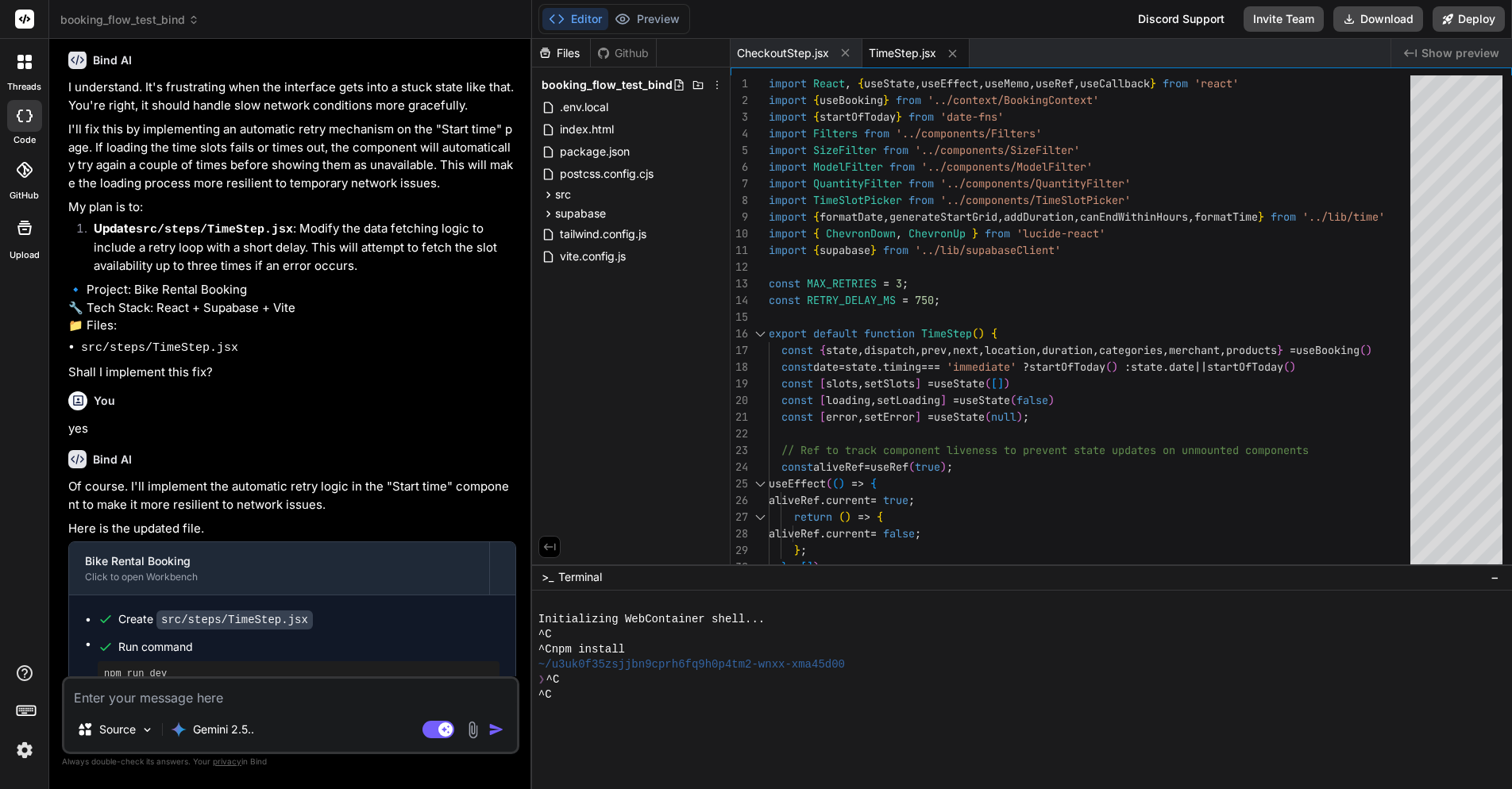
click at [264, 695] on textarea at bounding box center [290, 693] width 453 height 29
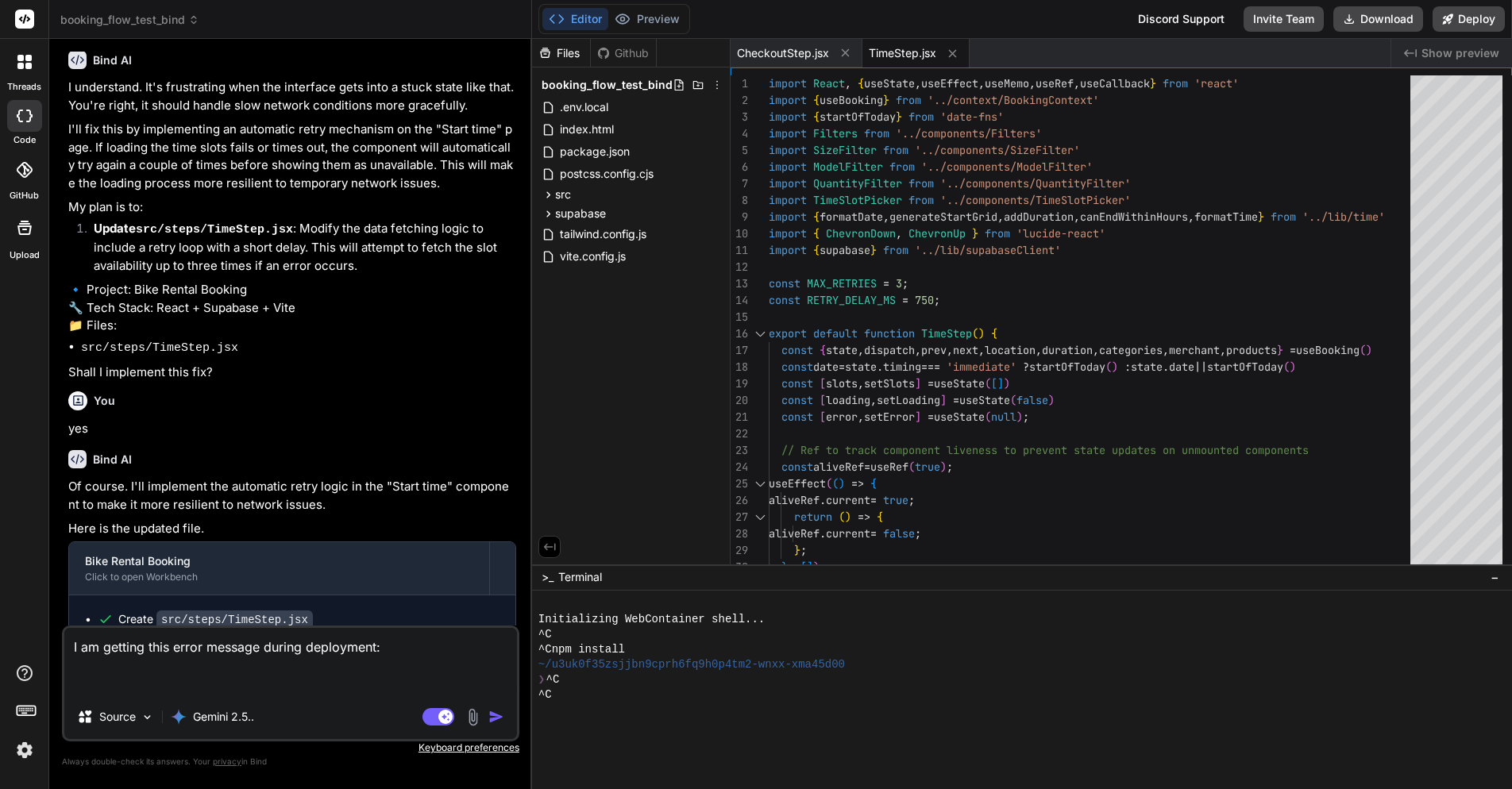
paste textarea "[31mx[39m Build failed in 773ms [[DATE] 16:42:39] [31merror during build: [[…"
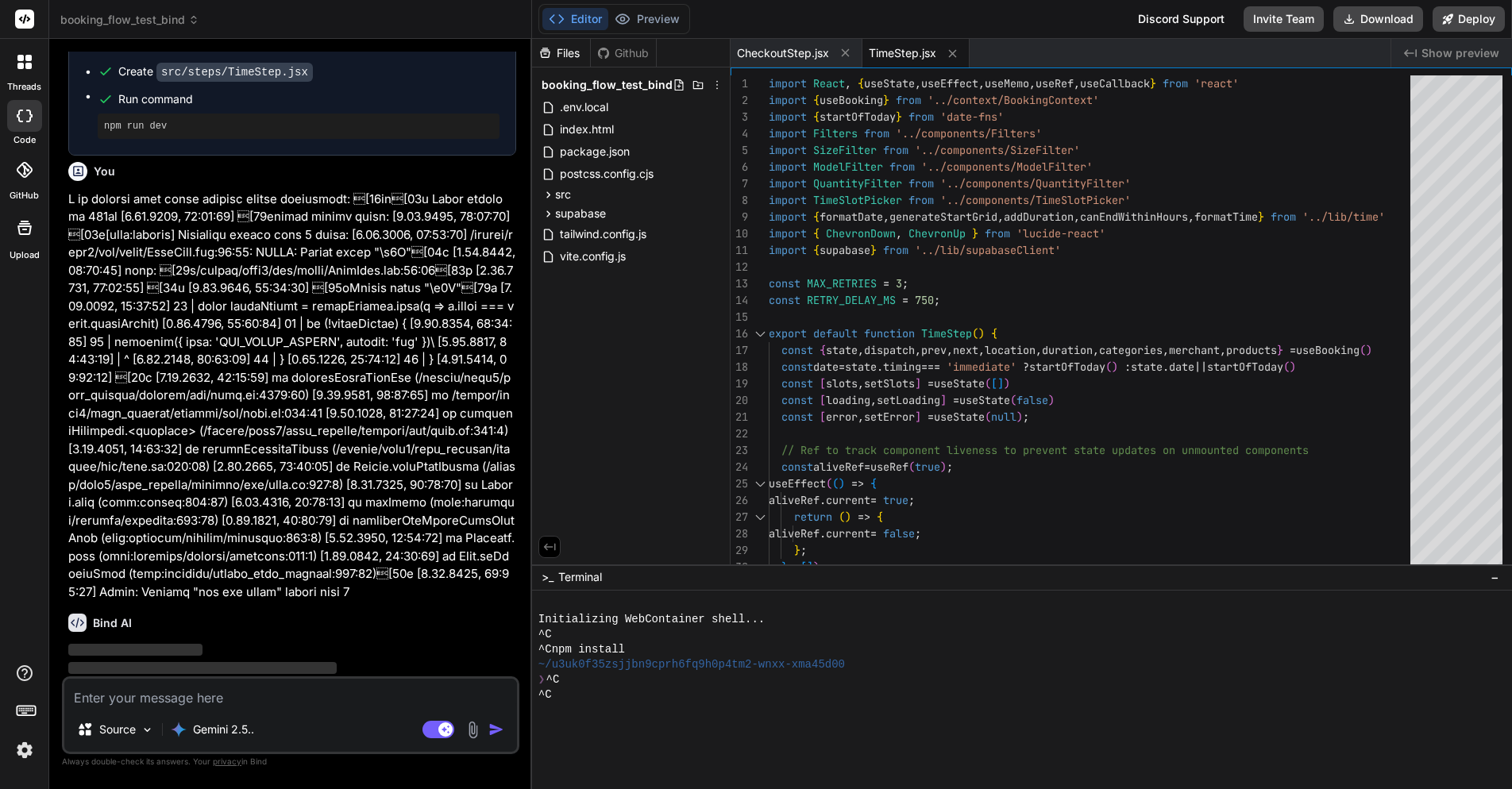
scroll to position [3161, 0]
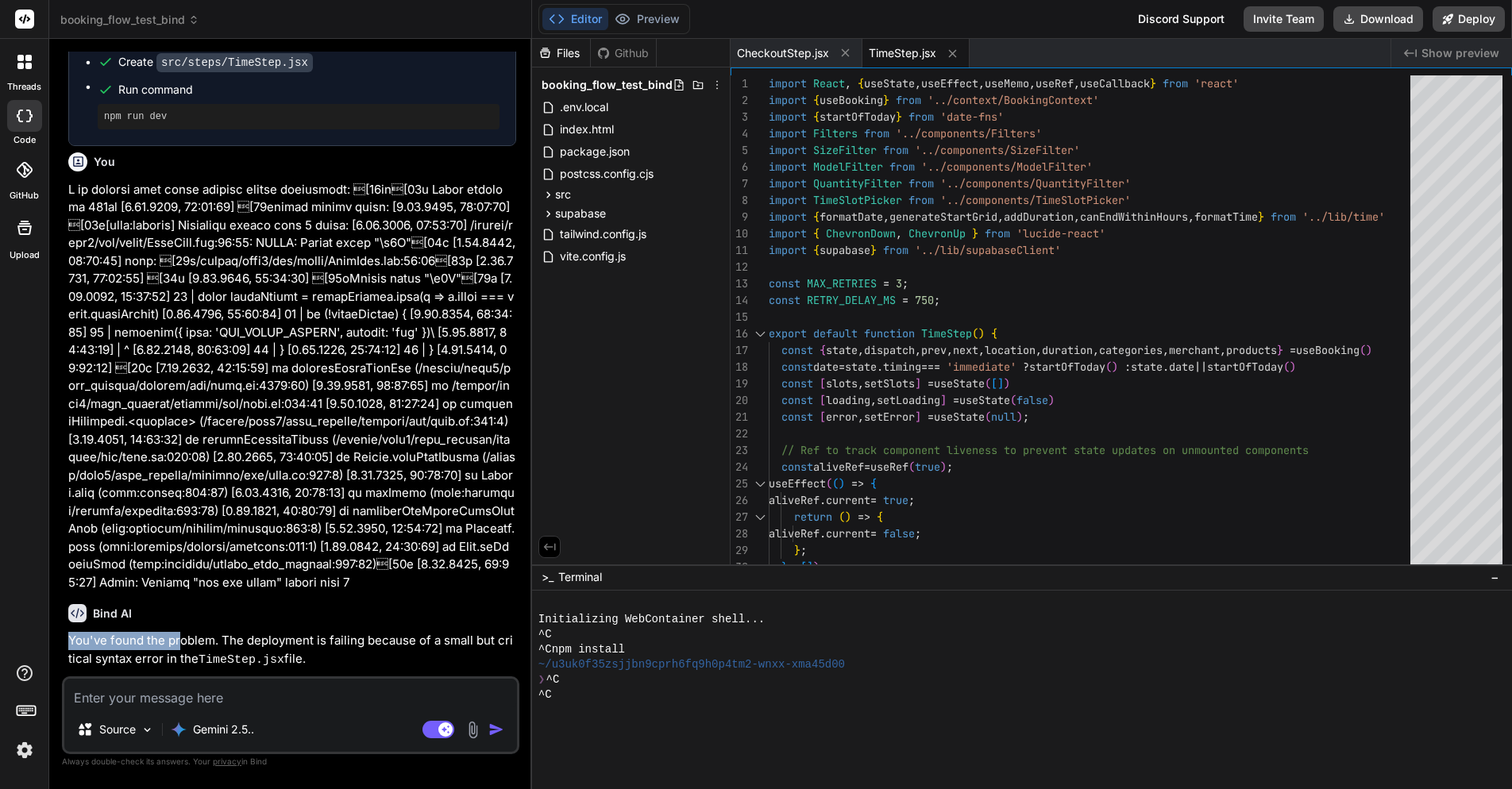
drag, startPoint x: 189, startPoint y: 587, endPoint x: 178, endPoint y: 607, distance: 22.8
click at [178, 607] on div "Bind AI You've found the problem. The deployment is failing because of a small …" at bounding box center [293, 738] width 448 height 292
click at [247, 432] on p at bounding box center [293, 385] width 448 height 411
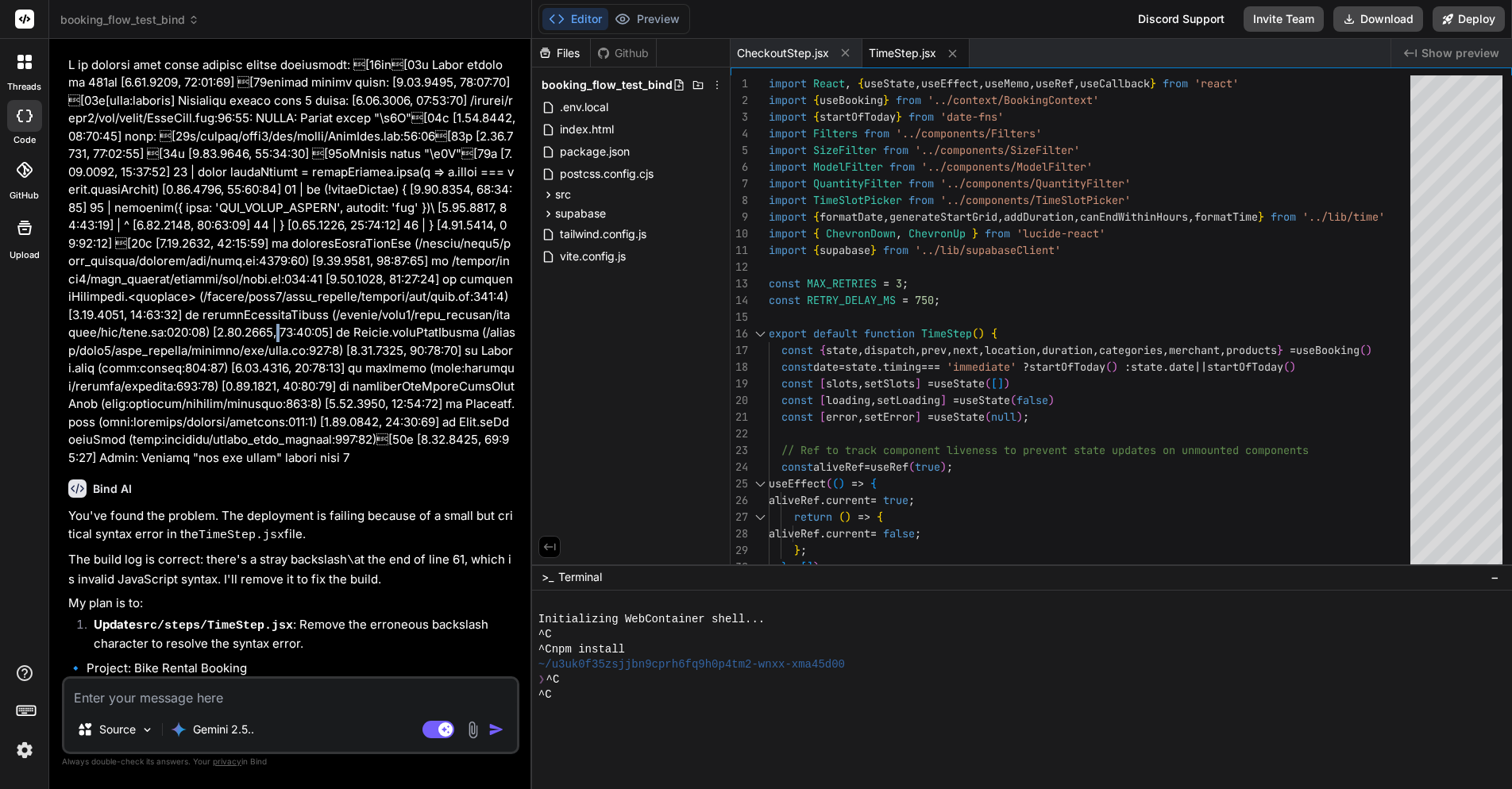
scroll to position [3339, 0]
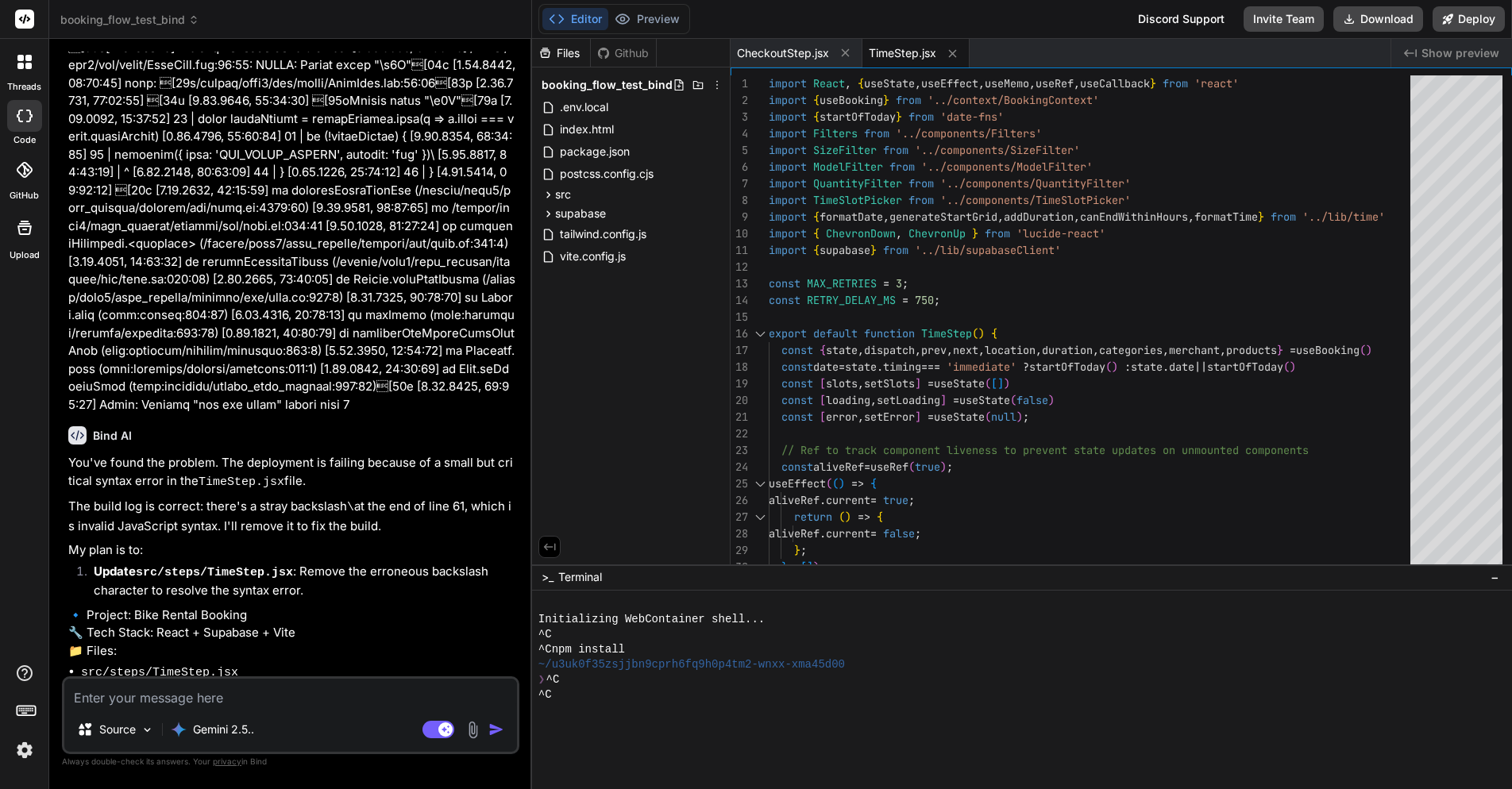
click at [174, 694] on textarea at bounding box center [290, 693] width 453 height 29
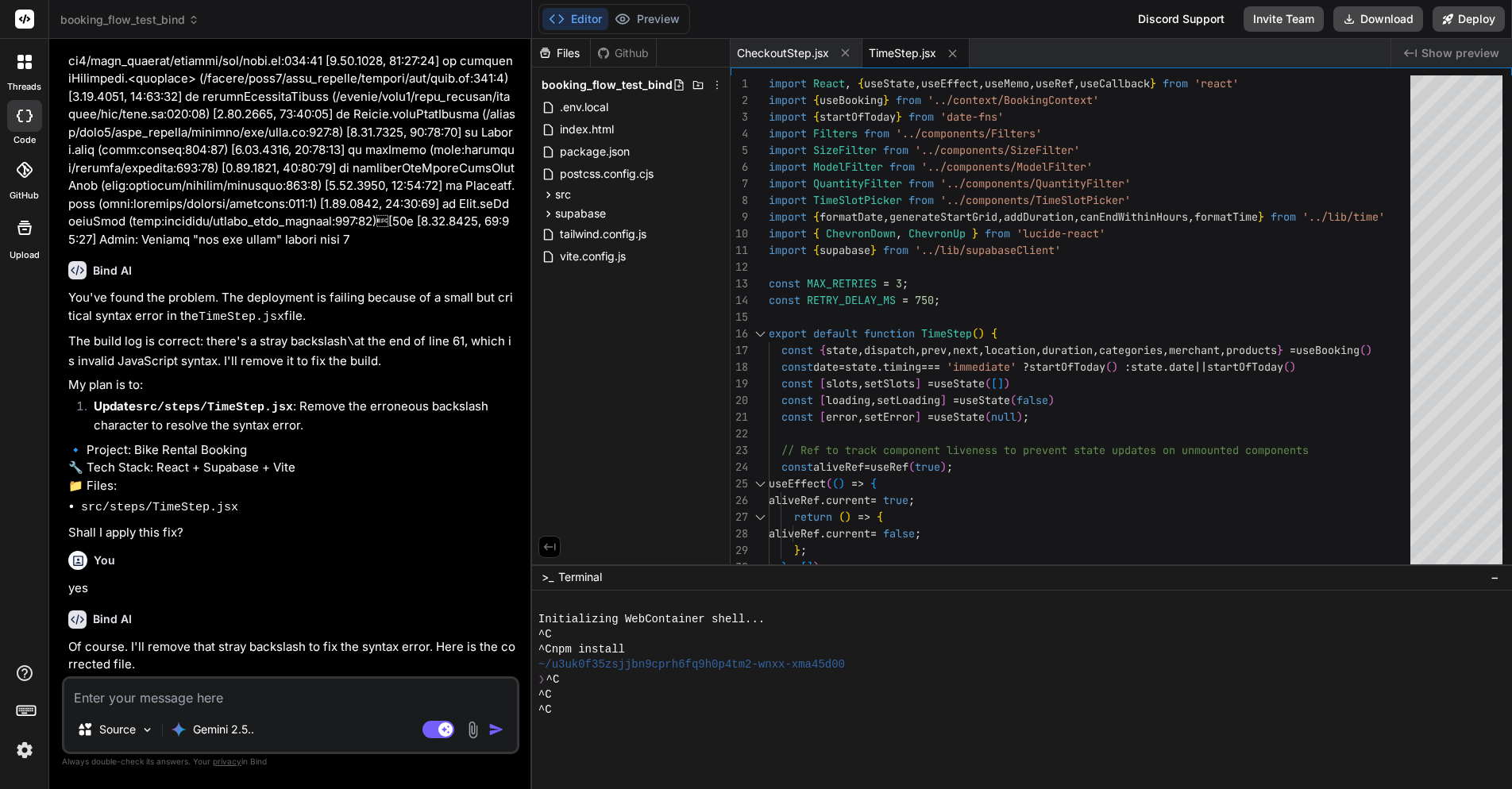
scroll to position [3634, 0]
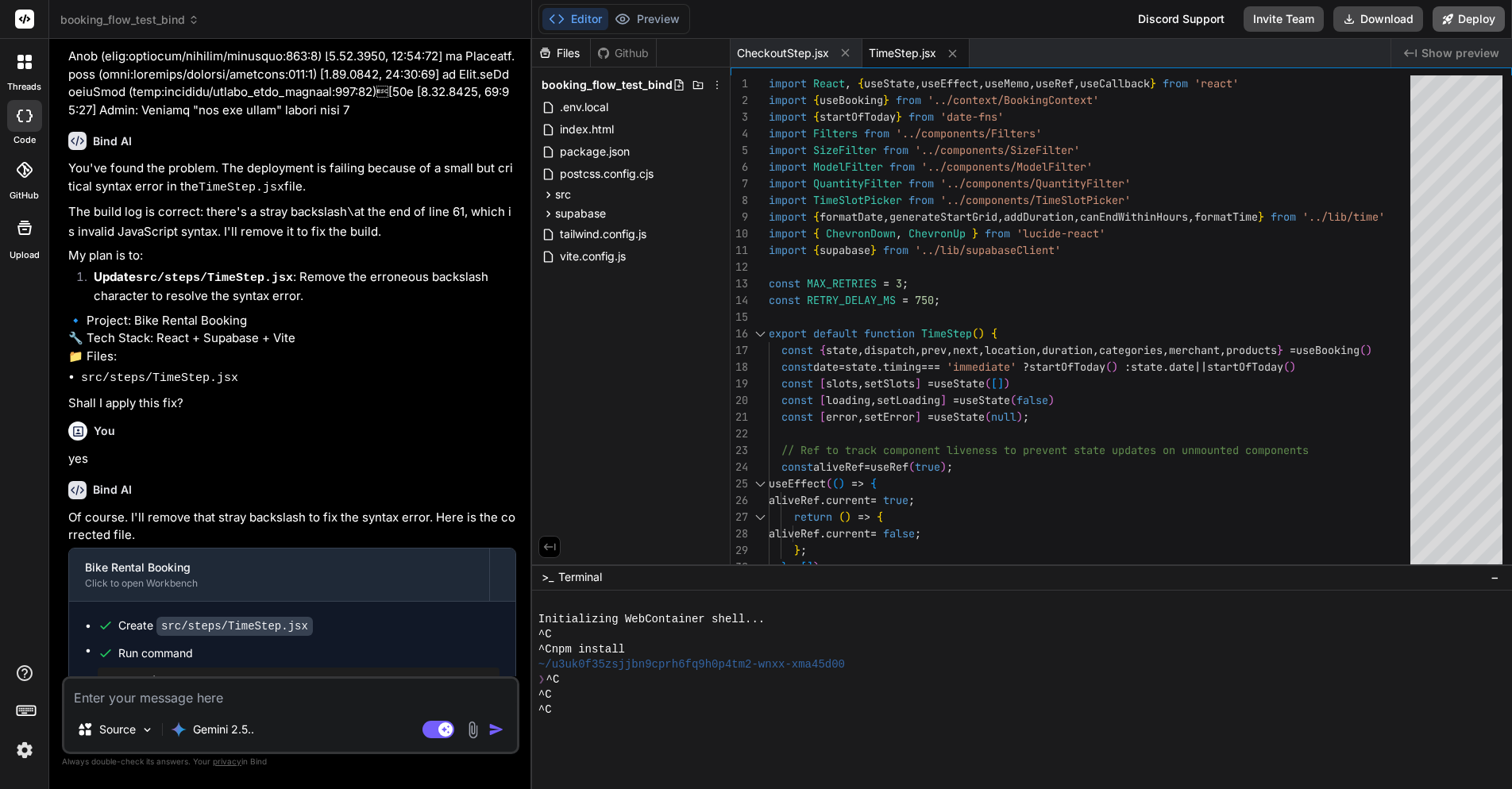
click at [1459, 28] on button "Deploy" at bounding box center [1469, 19] width 72 height 25
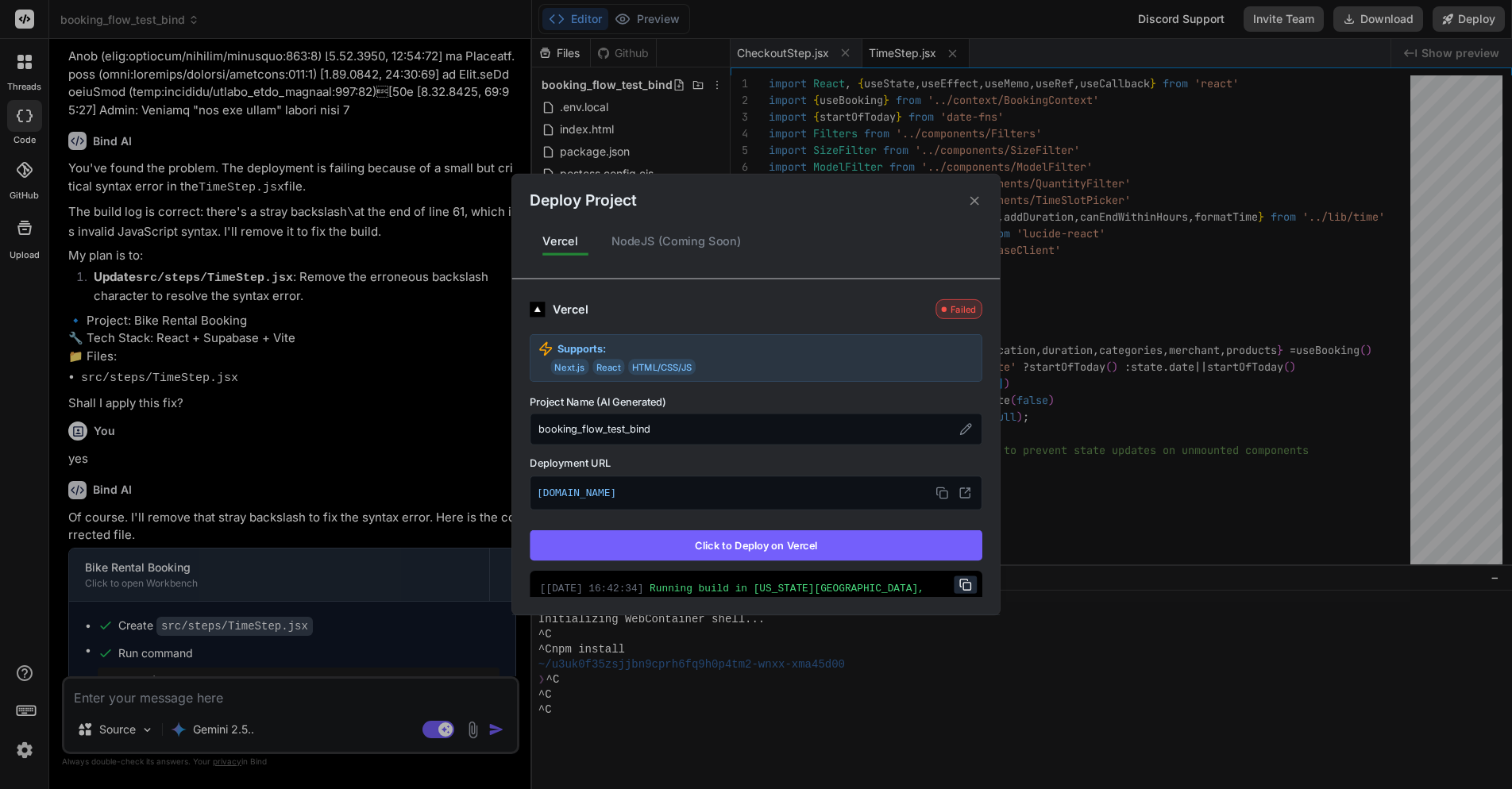
click at [815, 548] on button "Click to Deploy on Vercel" at bounding box center [755, 544] width 453 height 30
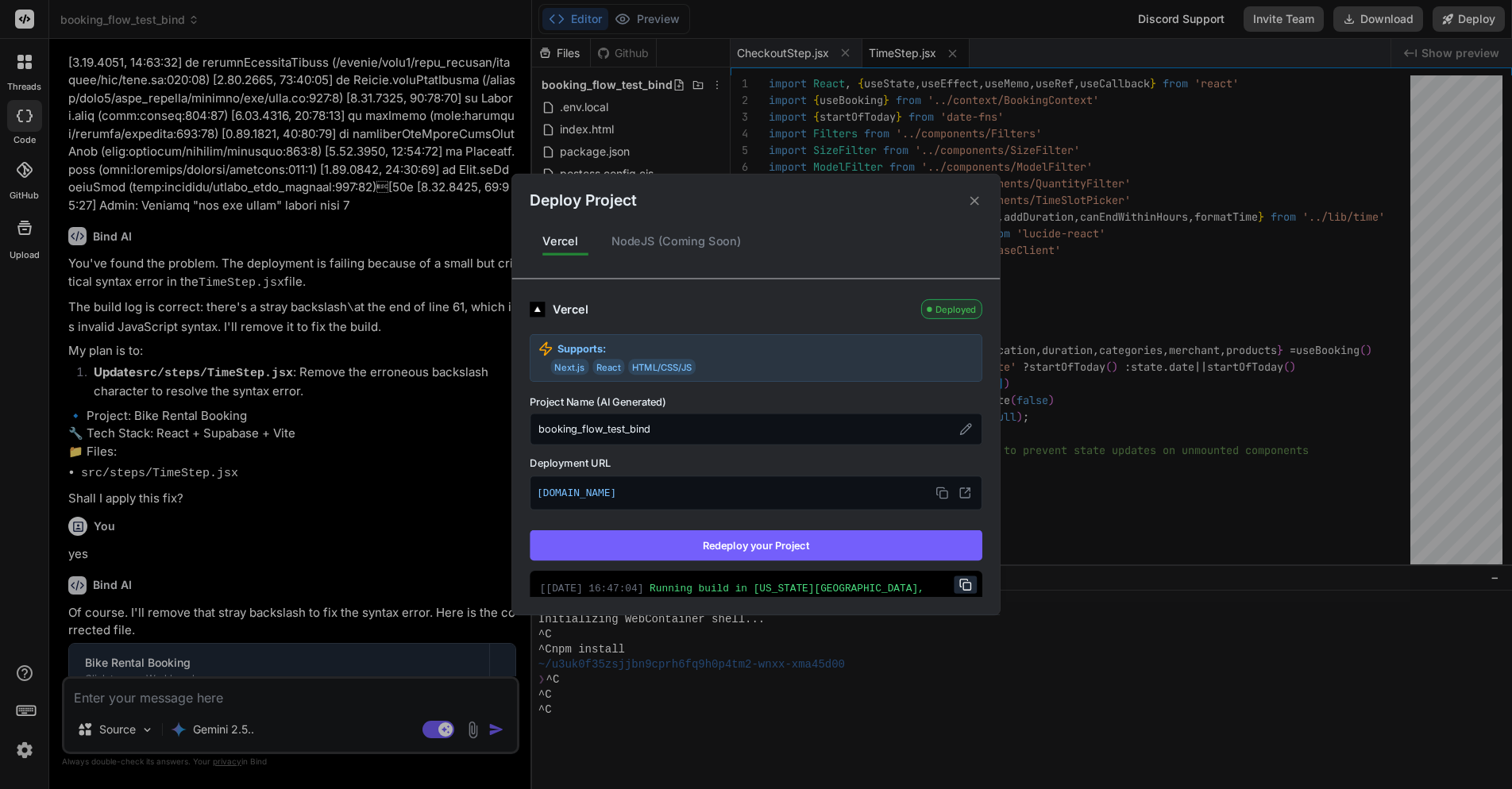
scroll to position [3684, 0]
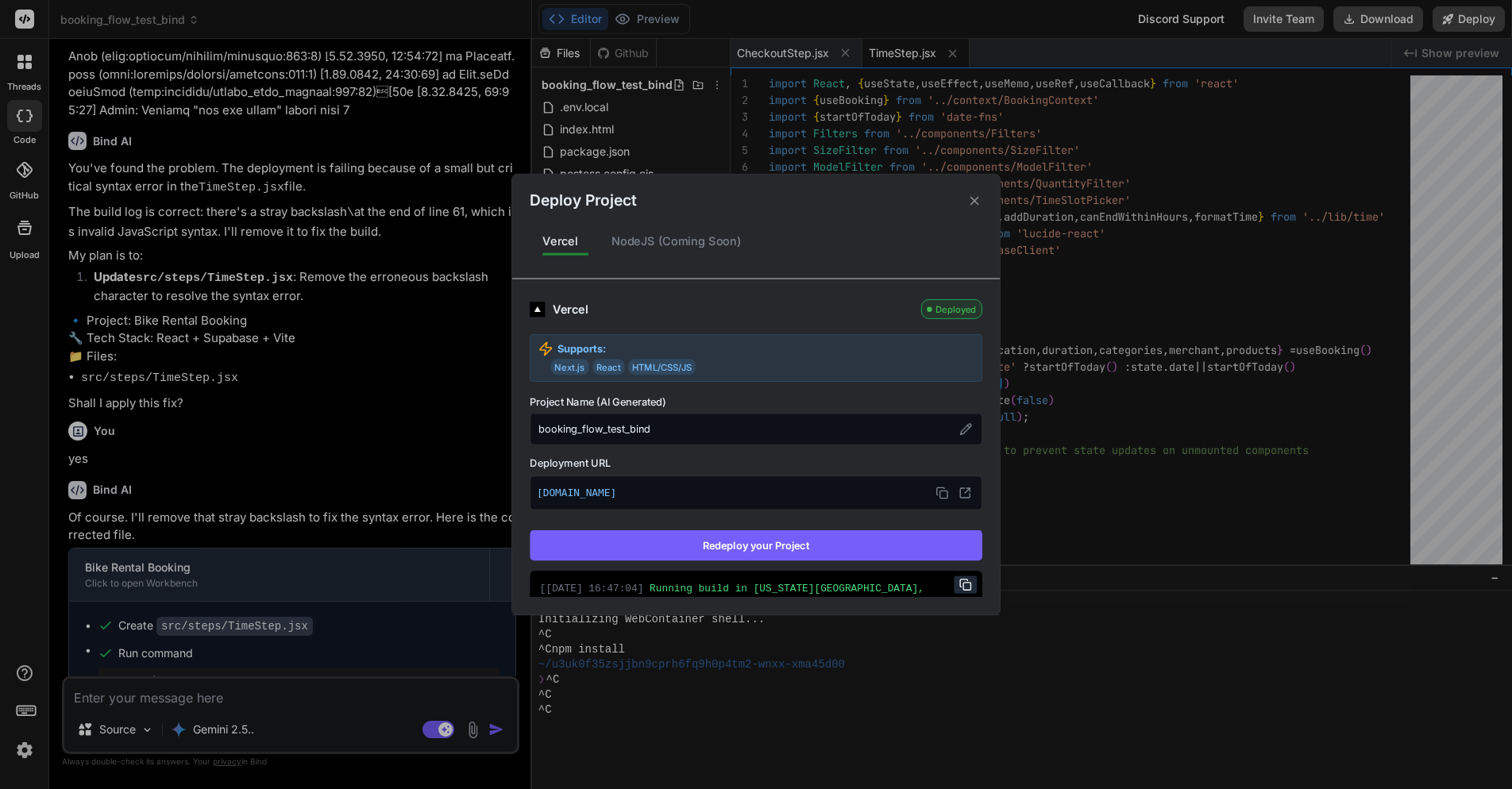
click at [265, 721] on div "Deploy Project Vercel NodeJS (Coming Soon) Vercel Deployed Supports: Next.js Re…" at bounding box center [756, 394] width 1512 height 789
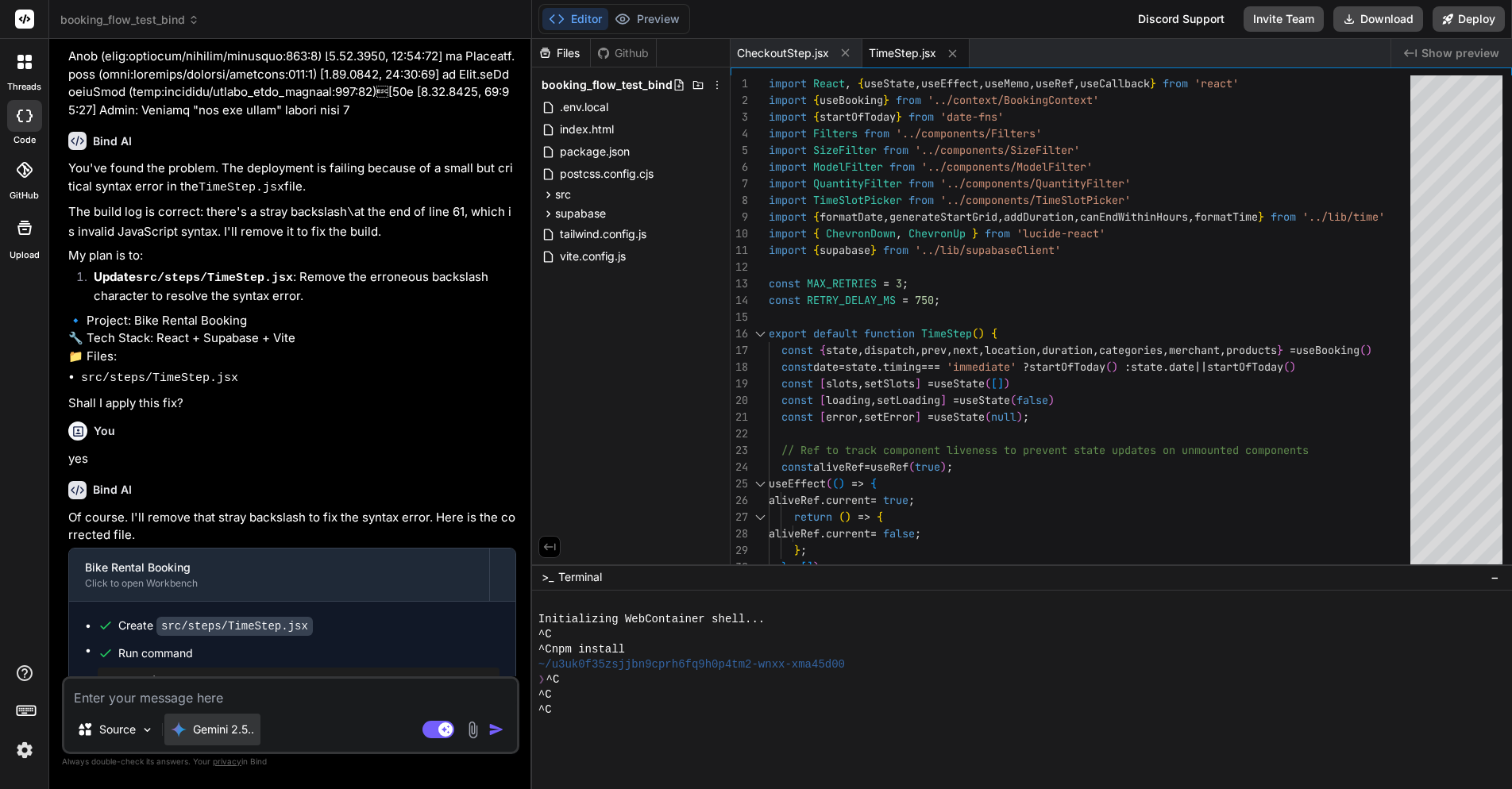
click at [244, 726] on p "Gemini 2.5.." at bounding box center [224, 729] width 61 height 16
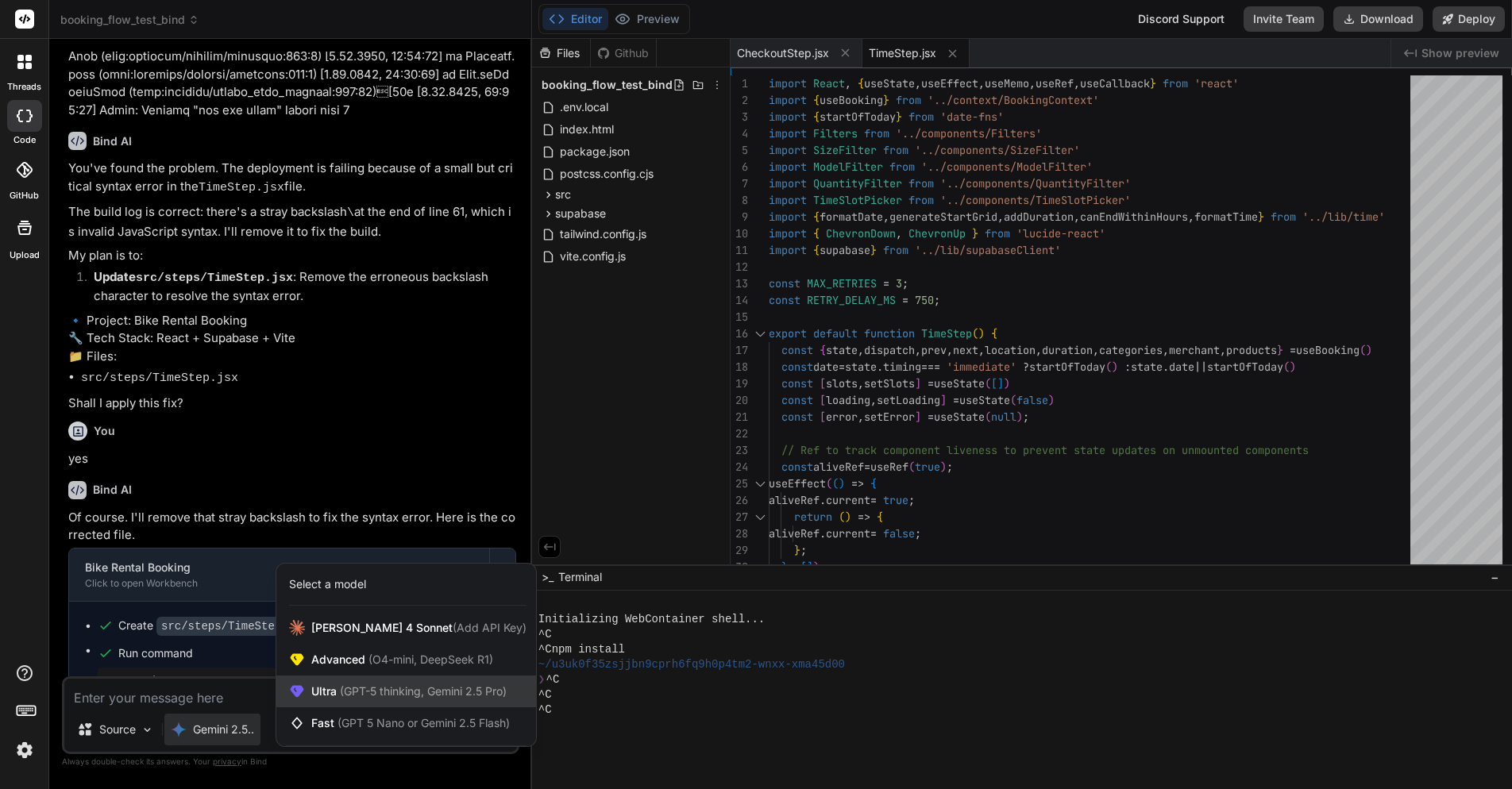
click at [385, 699] on div "Ultra (GPT-5 thinking, Gemini 2.5 Pro)" at bounding box center [406, 691] width 259 height 32
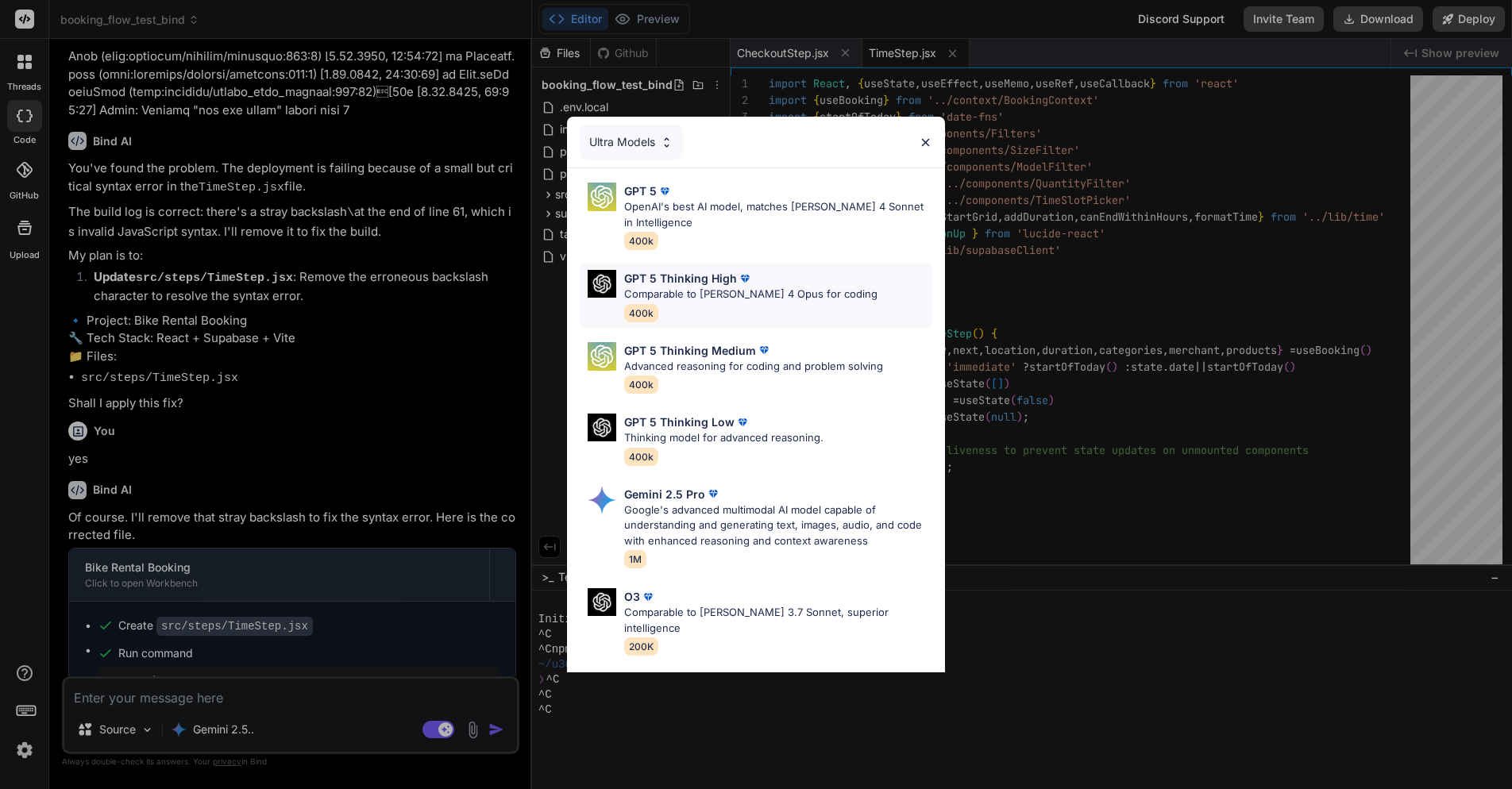
click at [788, 278] on div "GPT 5 Thinking High" at bounding box center [751, 278] width 253 height 16
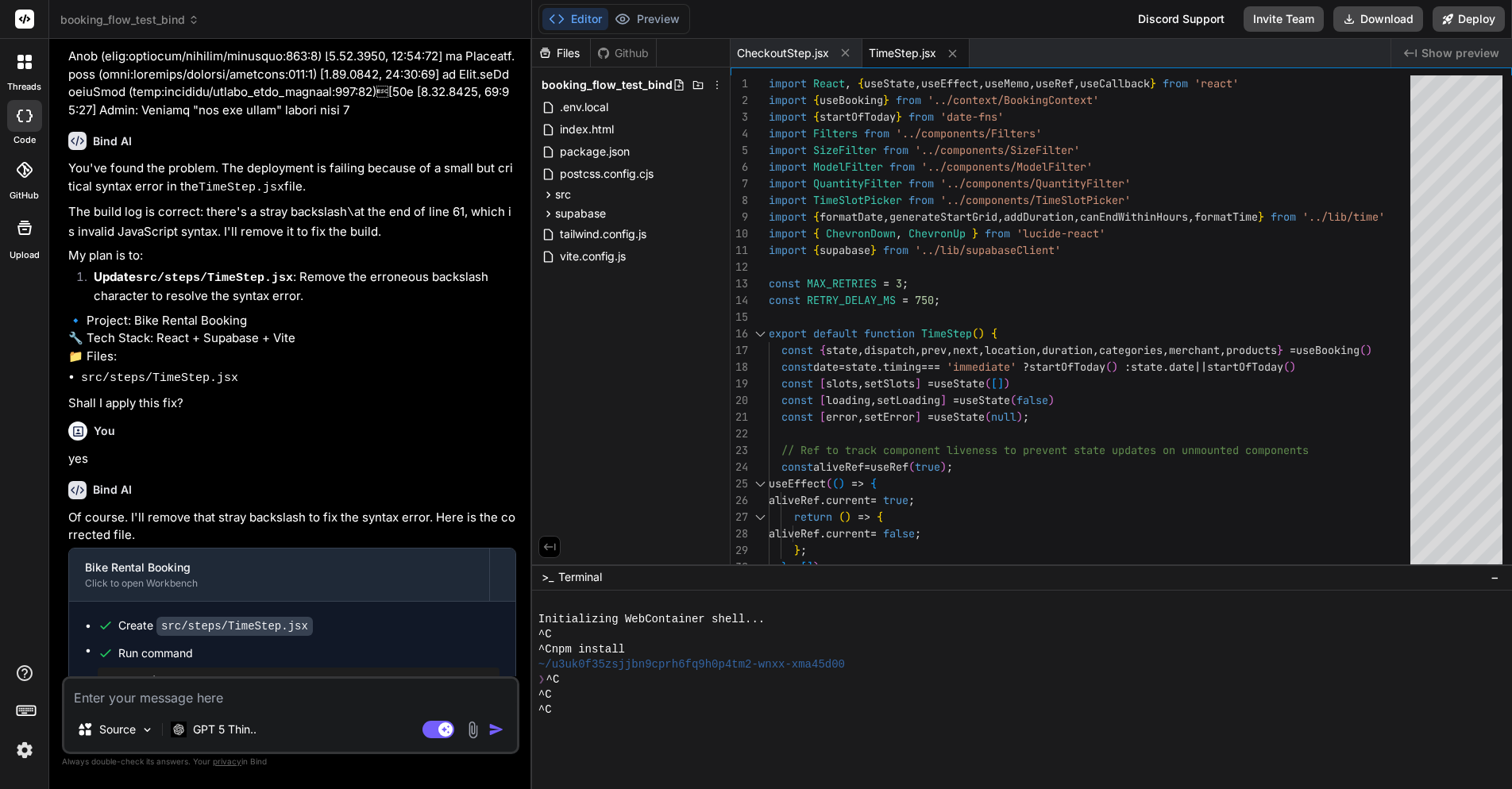
click at [261, 698] on textarea at bounding box center [290, 693] width 453 height 29
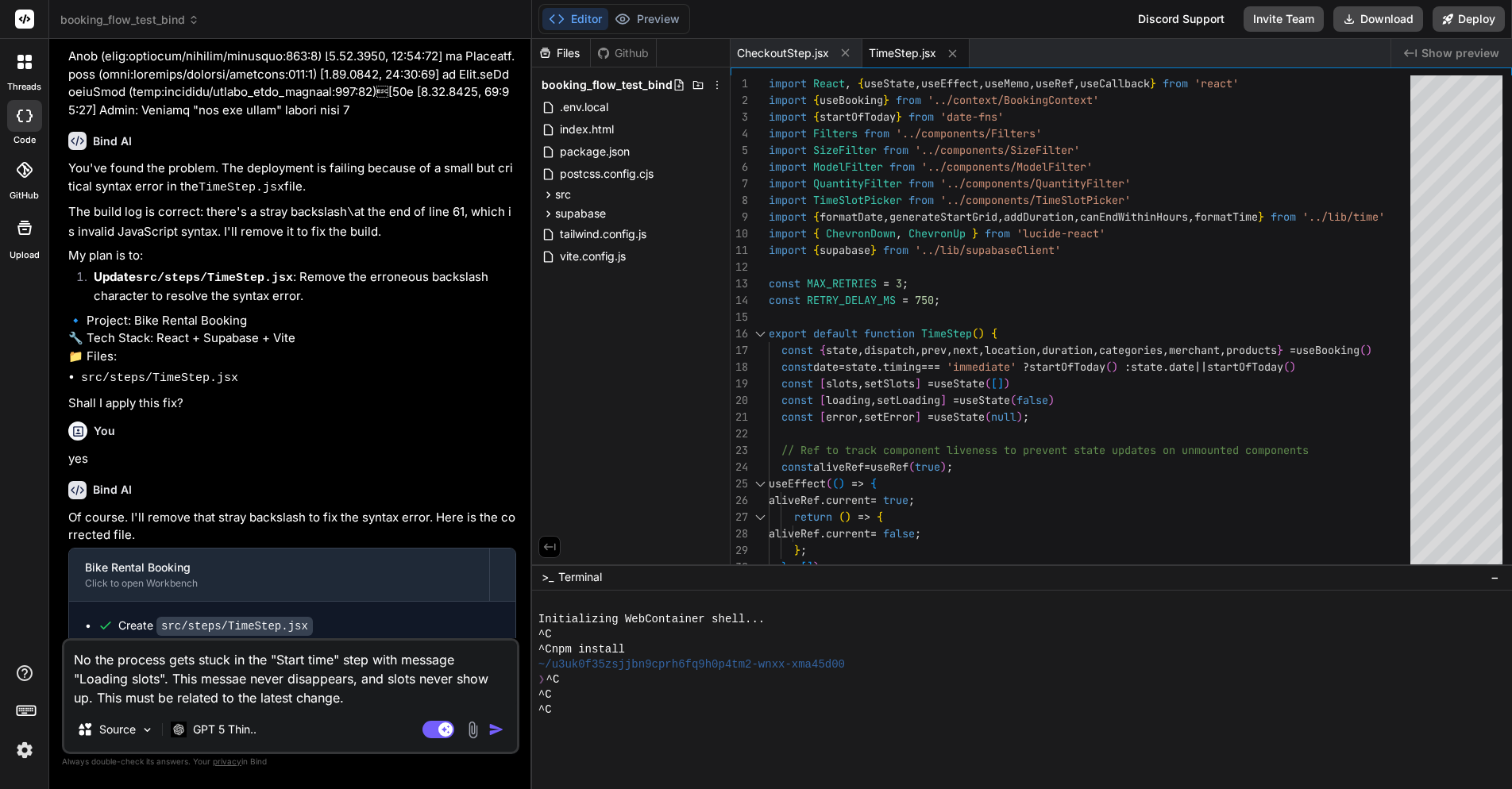
click at [241, 680] on textarea "No the process gets stuck in the "Start time" step with message "Loading slots"…" at bounding box center [290, 673] width 453 height 67
click at [504, 724] on button "button" at bounding box center [499, 729] width 23 height 16
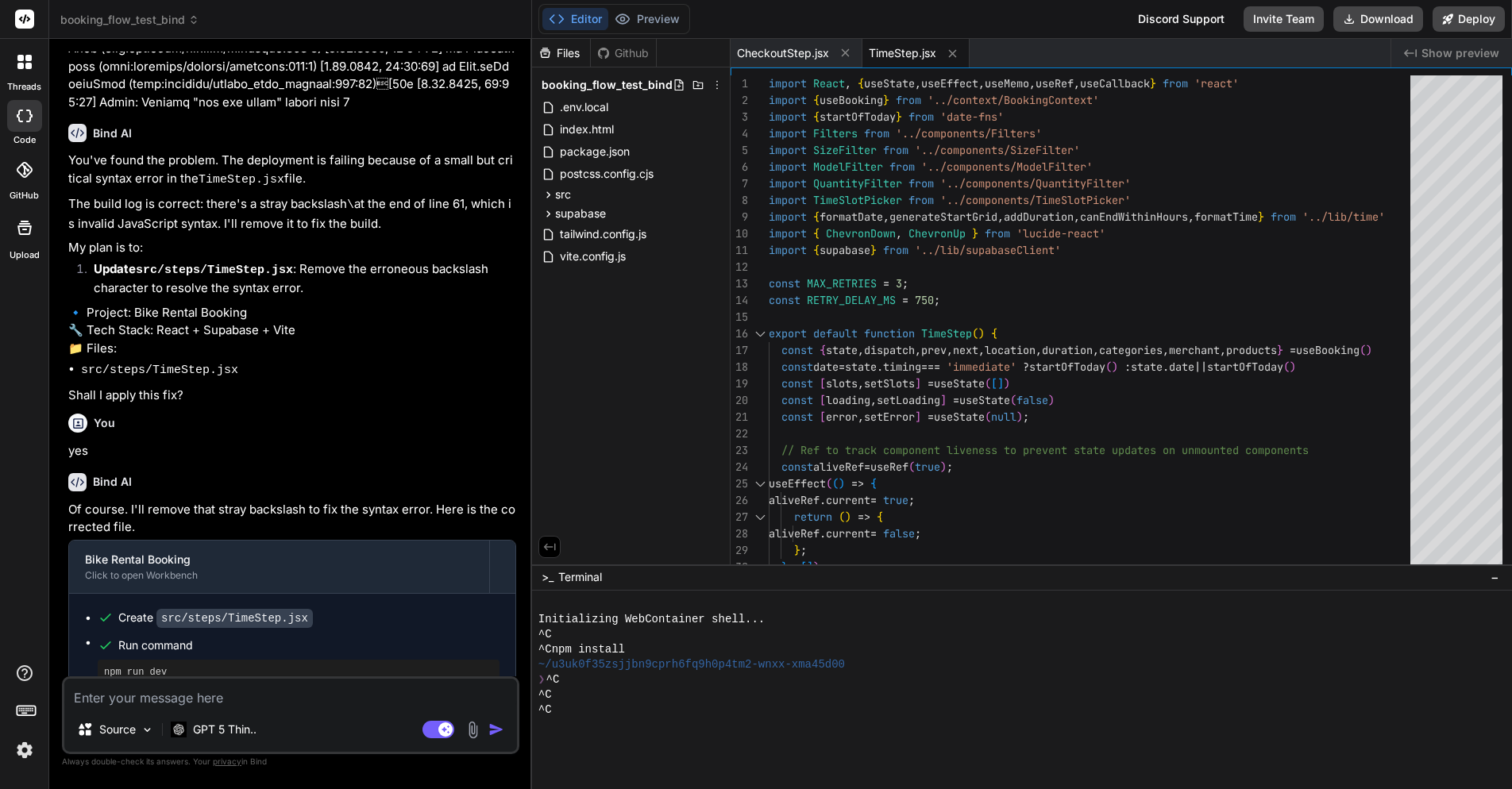
scroll to position [4109, 0]
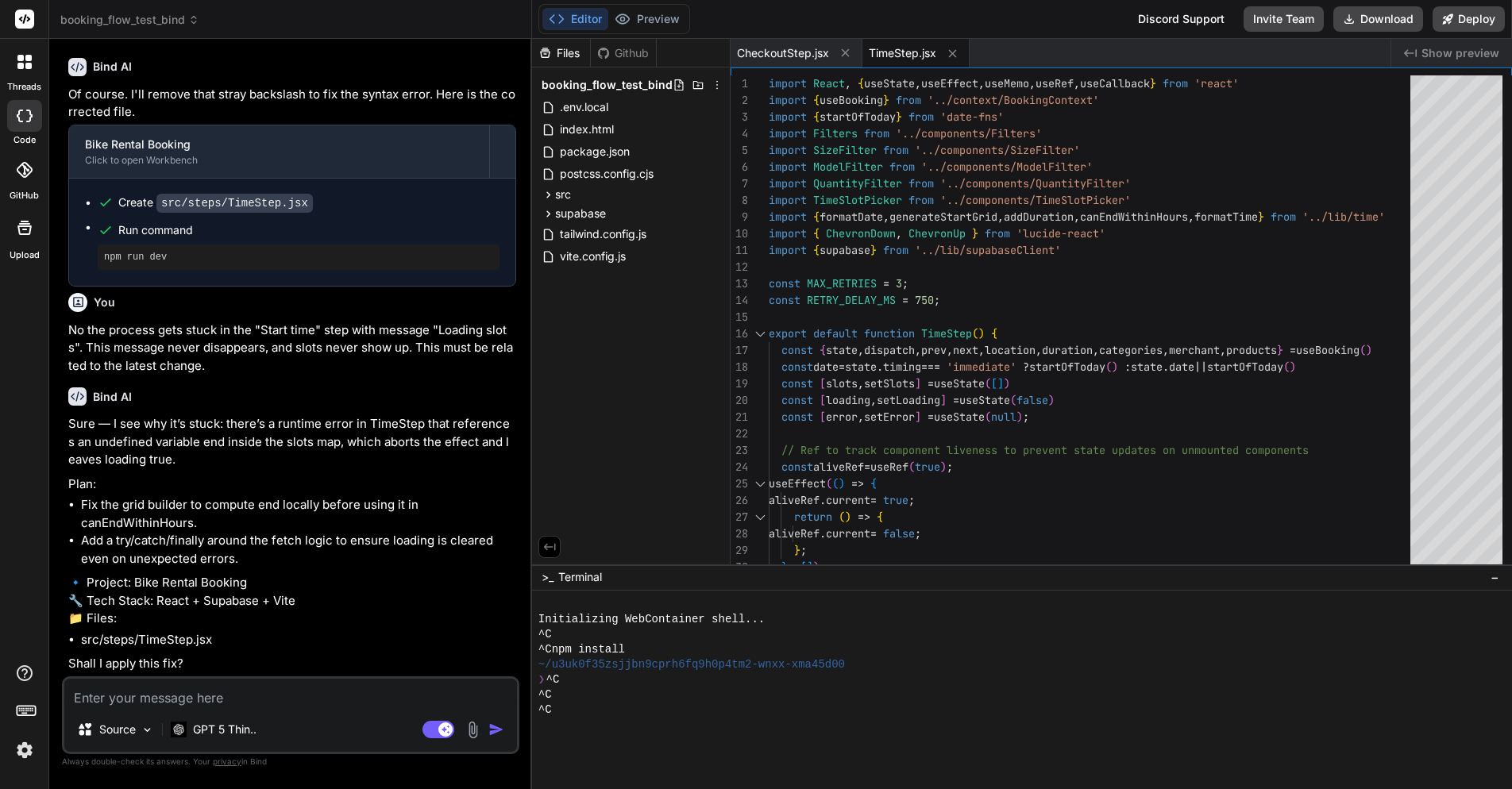
click at [177, 692] on textarea at bounding box center [290, 693] width 453 height 29
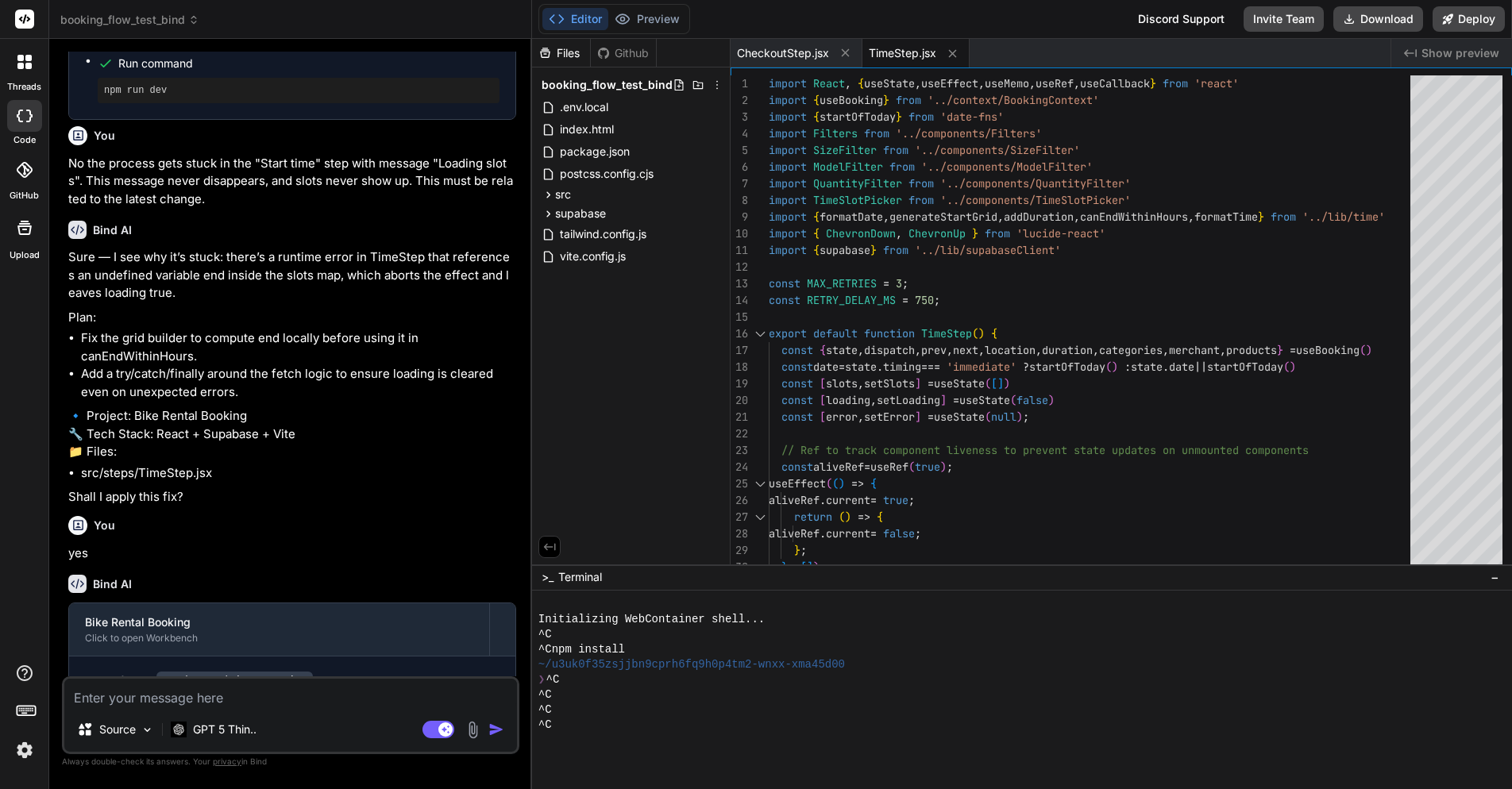
scroll to position [4364, 0]
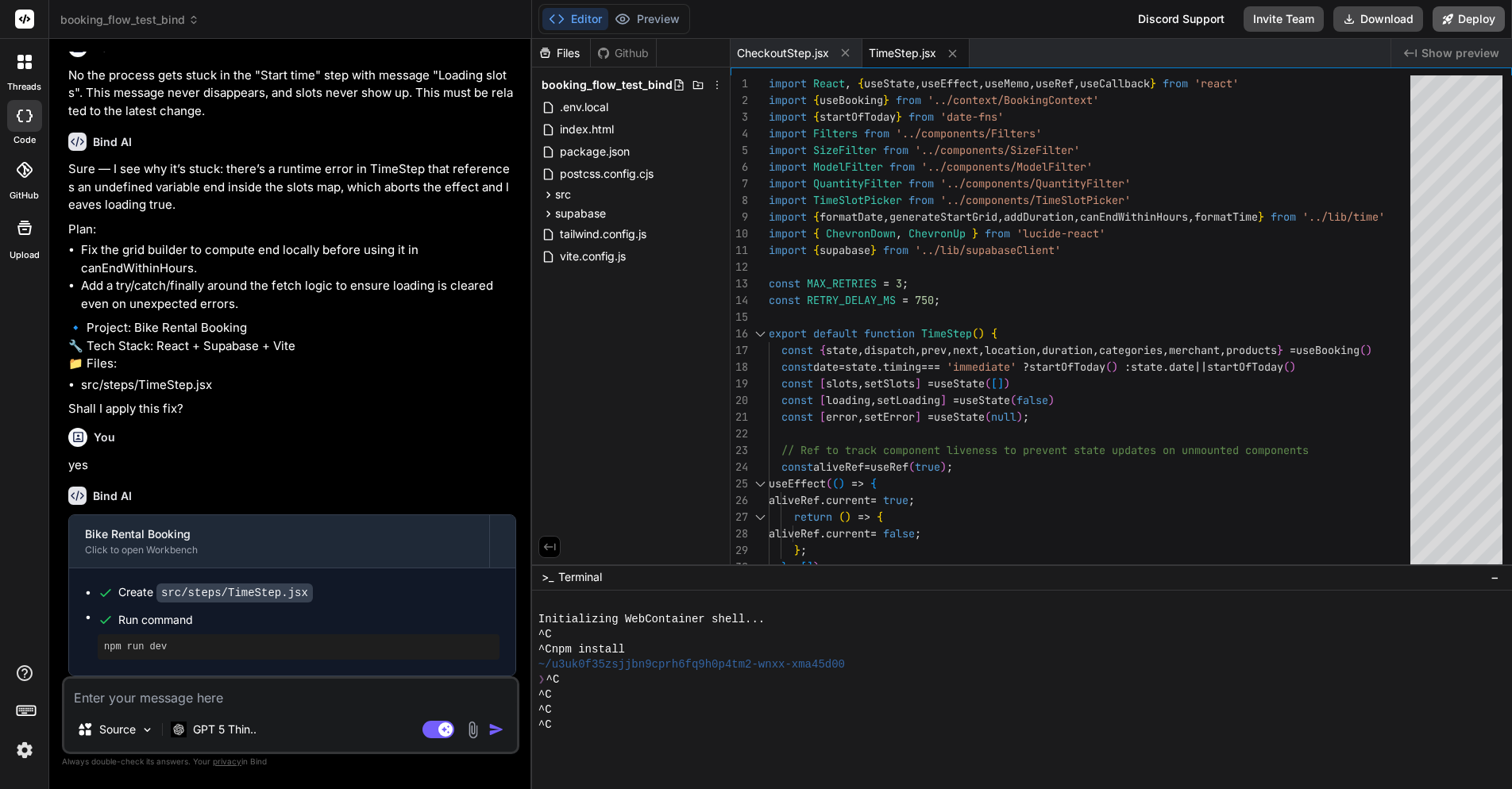
click at [1476, 16] on button "Deploy" at bounding box center [1469, 19] width 72 height 25
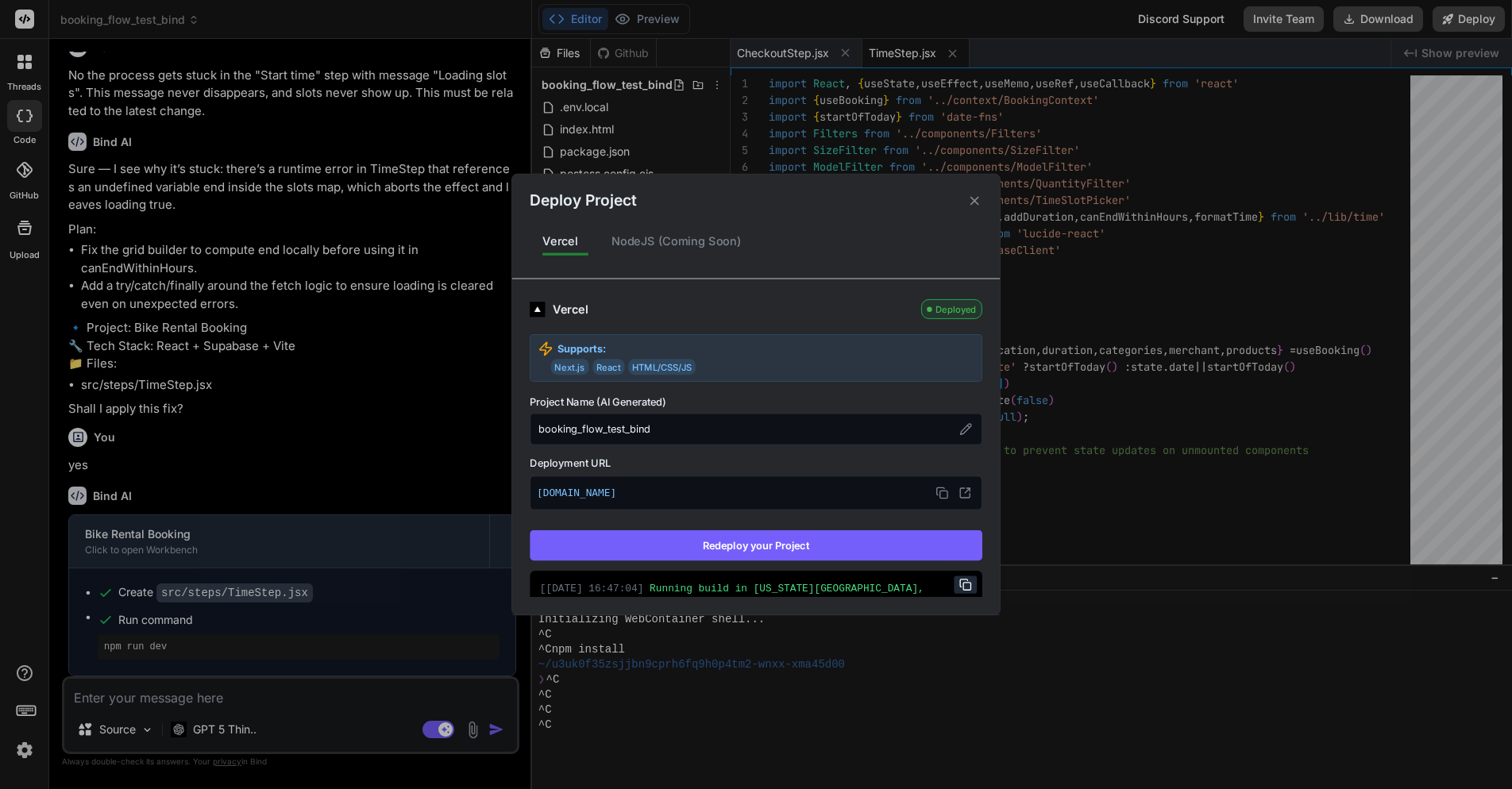
click at [832, 534] on button "Redeploy your Project" at bounding box center [755, 544] width 453 height 30
click at [834, 219] on div "Deploy Project Vercel NodeJS (Coming Soon) Vercel Deployed Supports: Next.js Re…" at bounding box center [756, 394] width 488 height 441
